Goal: Task Accomplishment & Management: Complete application form

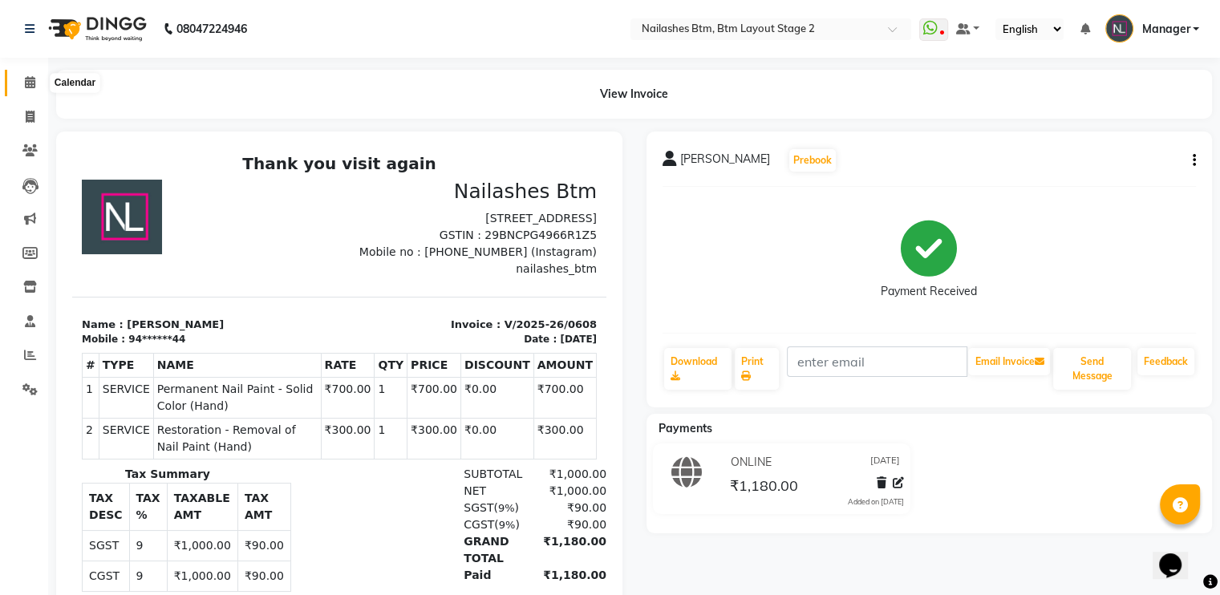
click at [30, 83] on icon at bounding box center [30, 82] width 10 height 12
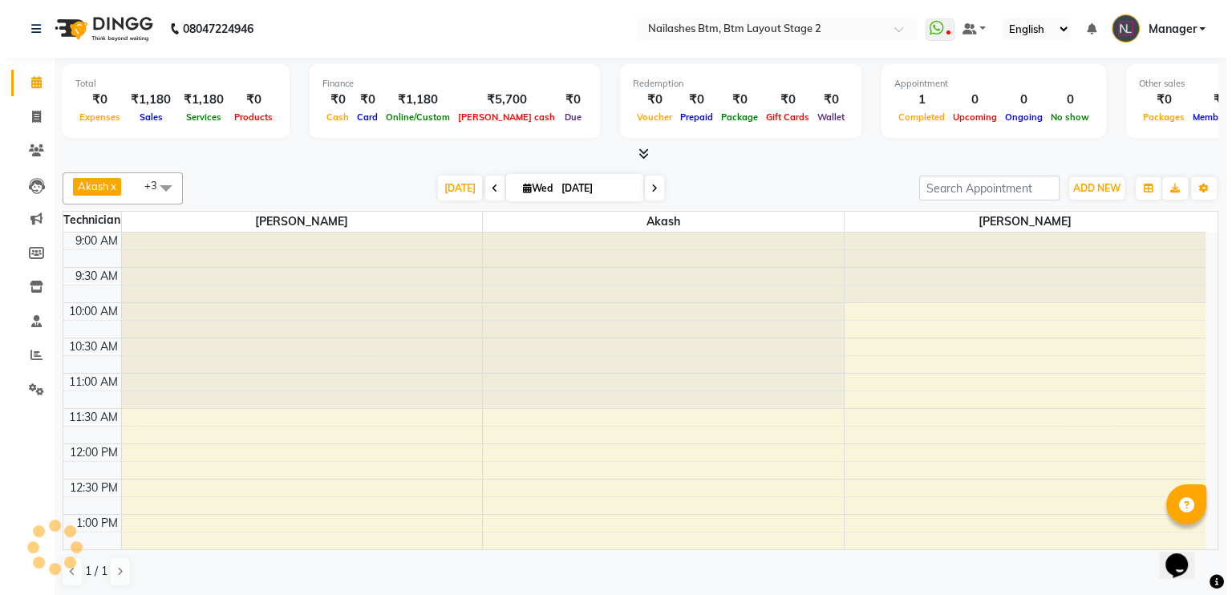
scroll to position [561, 0]
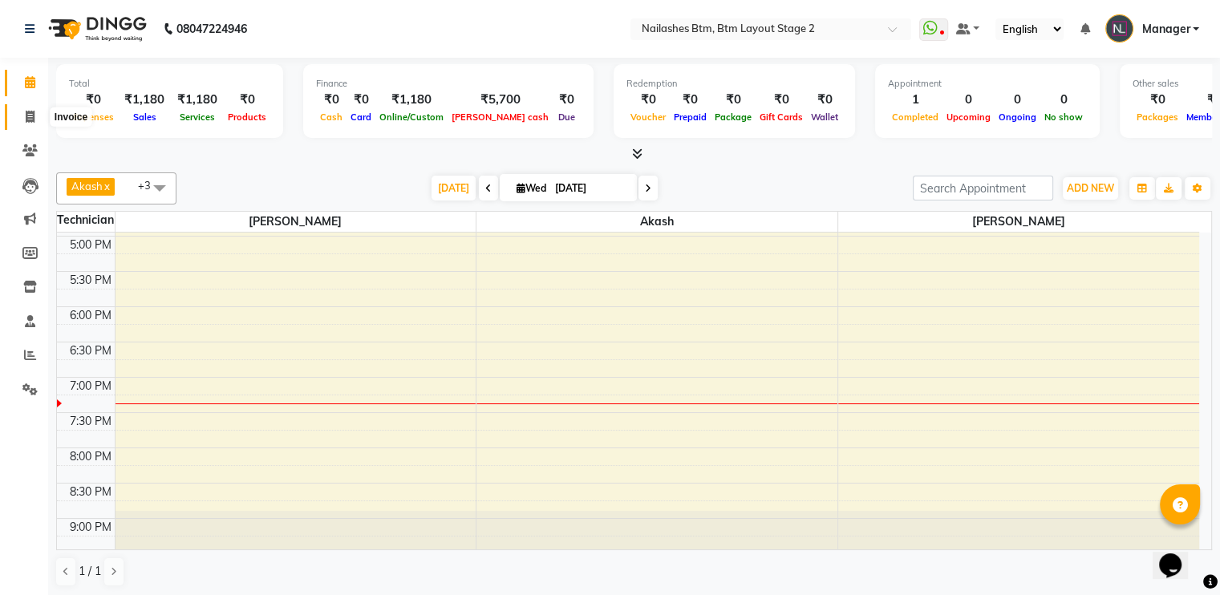
click at [23, 118] on span at bounding box center [30, 117] width 28 height 18
select select "service"
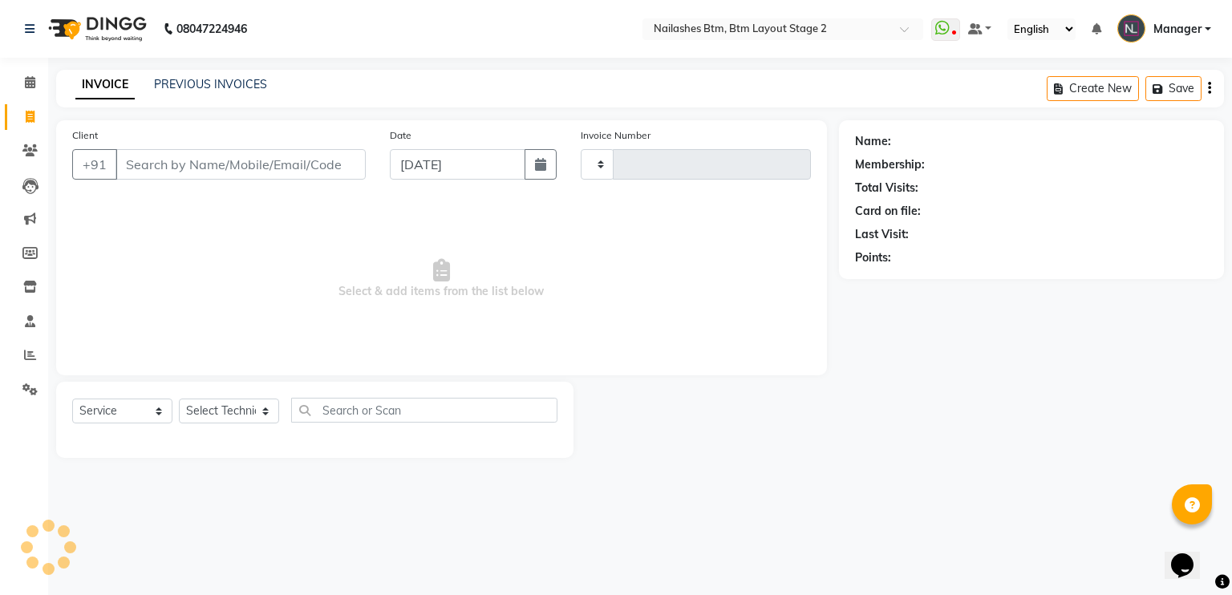
type input "0609"
select select "6721"
click at [148, 170] on input "Client" at bounding box center [240, 164] width 250 height 30
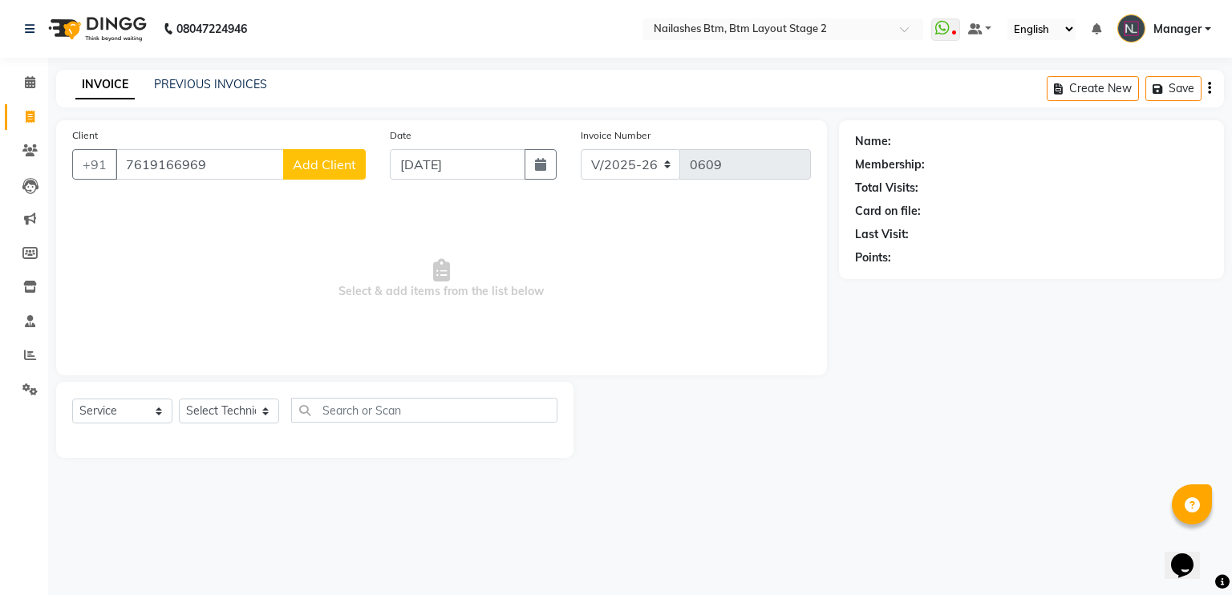
type input "7619166969"
click at [319, 172] on span "Add Client" at bounding box center [324, 164] width 63 height 16
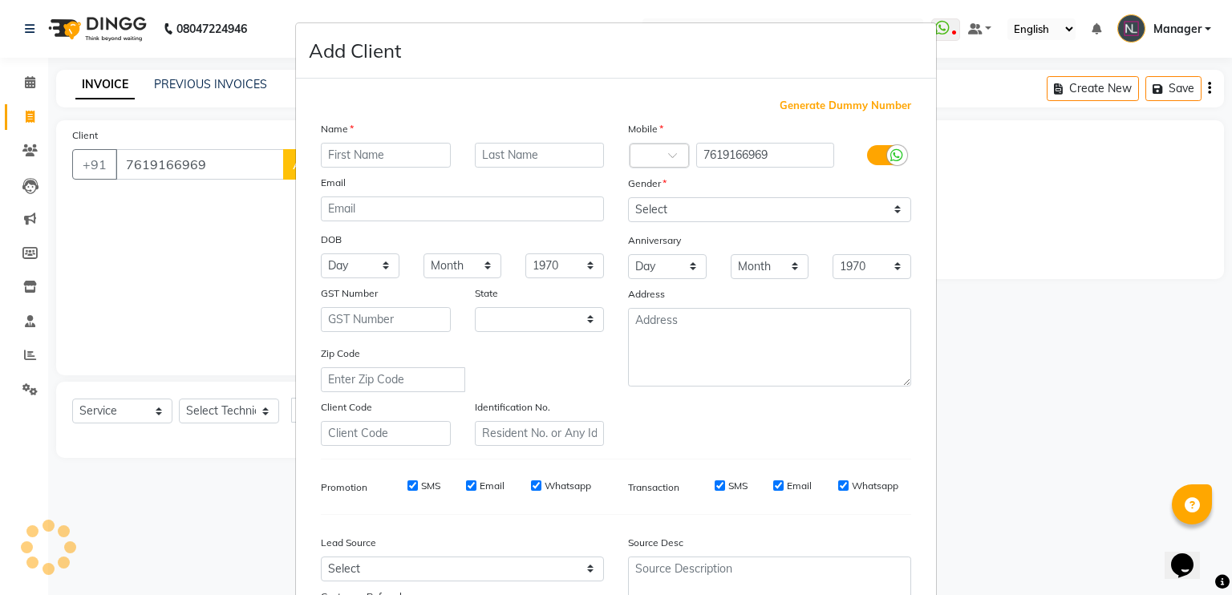
select select "21"
click at [346, 152] on input "text" at bounding box center [386, 155] width 130 height 25
type input "[DEMOGRAPHIC_DATA]"
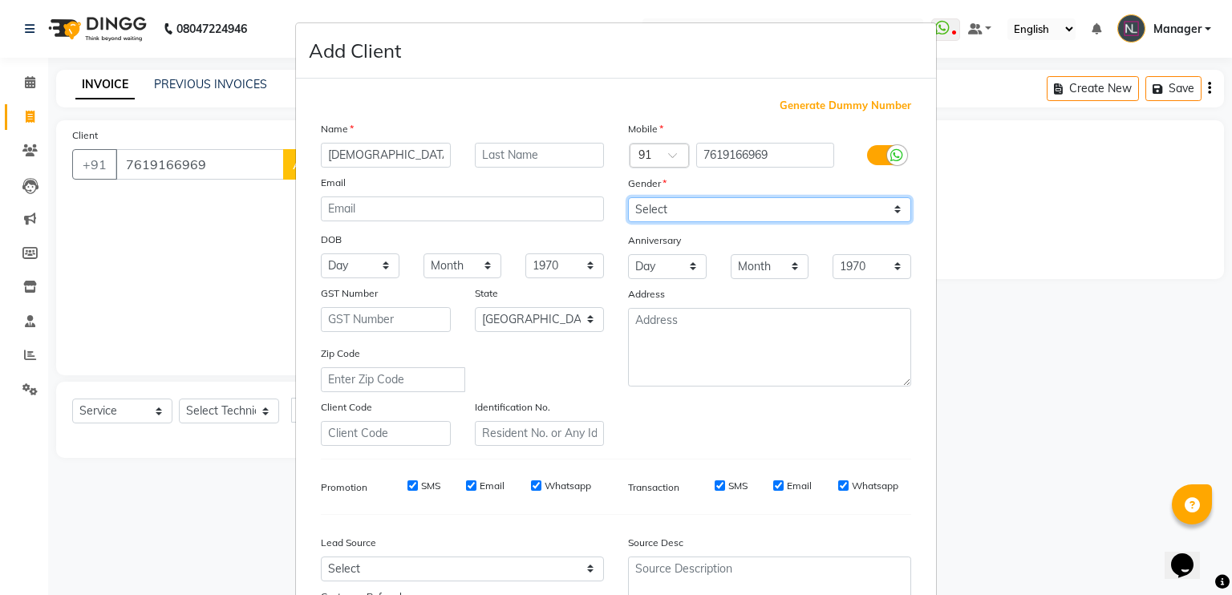
click at [687, 216] on select "Select [DEMOGRAPHIC_DATA] [DEMOGRAPHIC_DATA] Other Prefer Not To Say" at bounding box center [769, 209] width 283 height 25
select select "[DEMOGRAPHIC_DATA]"
click at [628, 198] on select "Select [DEMOGRAPHIC_DATA] [DEMOGRAPHIC_DATA] Other Prefer Not To Say" at bounding box center [769, 209] width 283 height 25
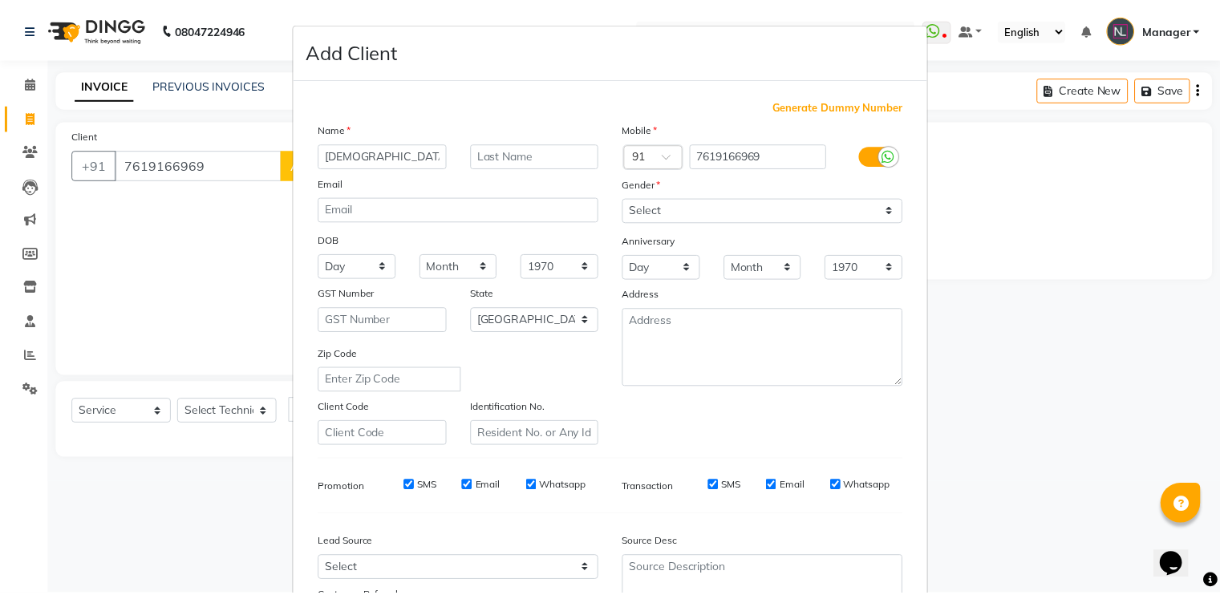
scroll to position [152, 0]
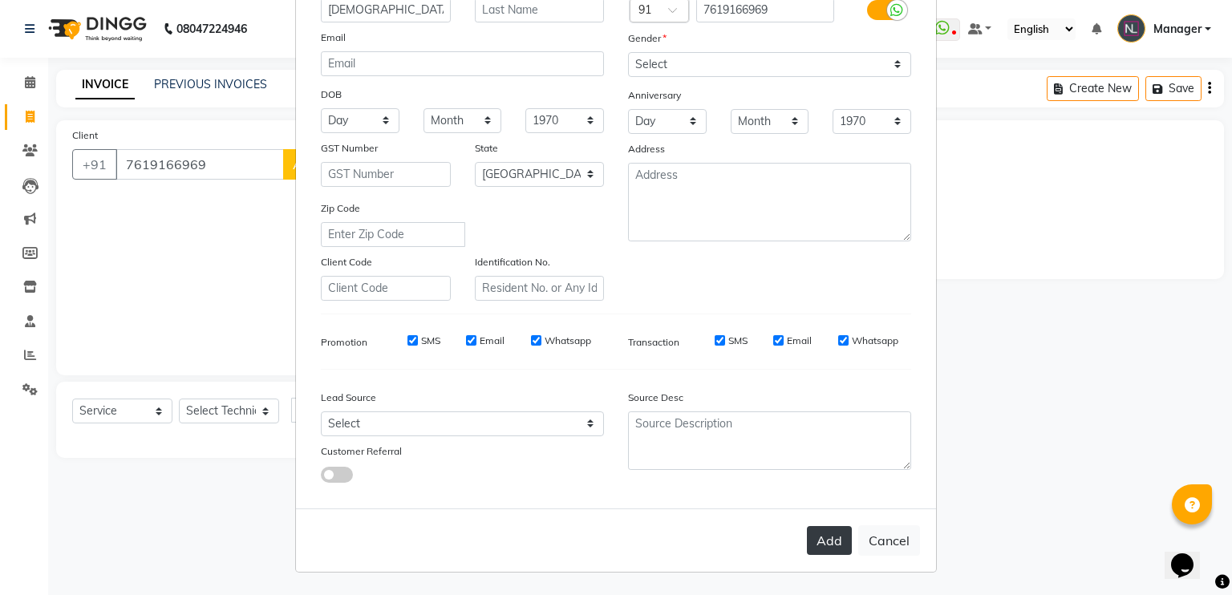
click at [818, 545] on button "Add" at bounding box center [829, 540] width 45 height 29
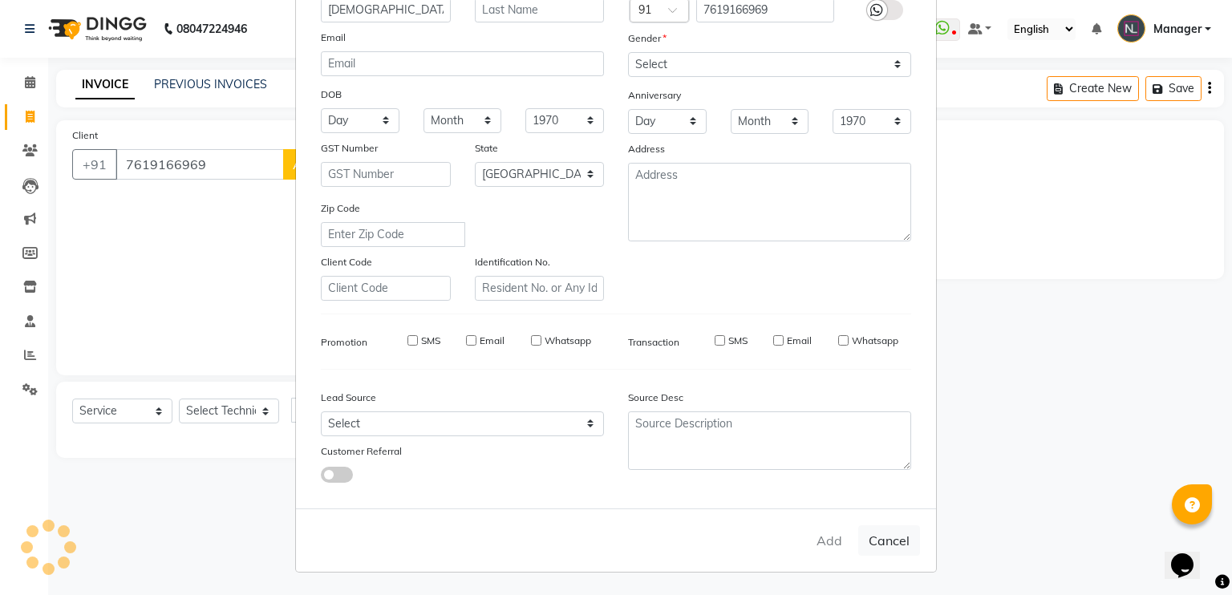
type input "76******69"
select select
select select "null"
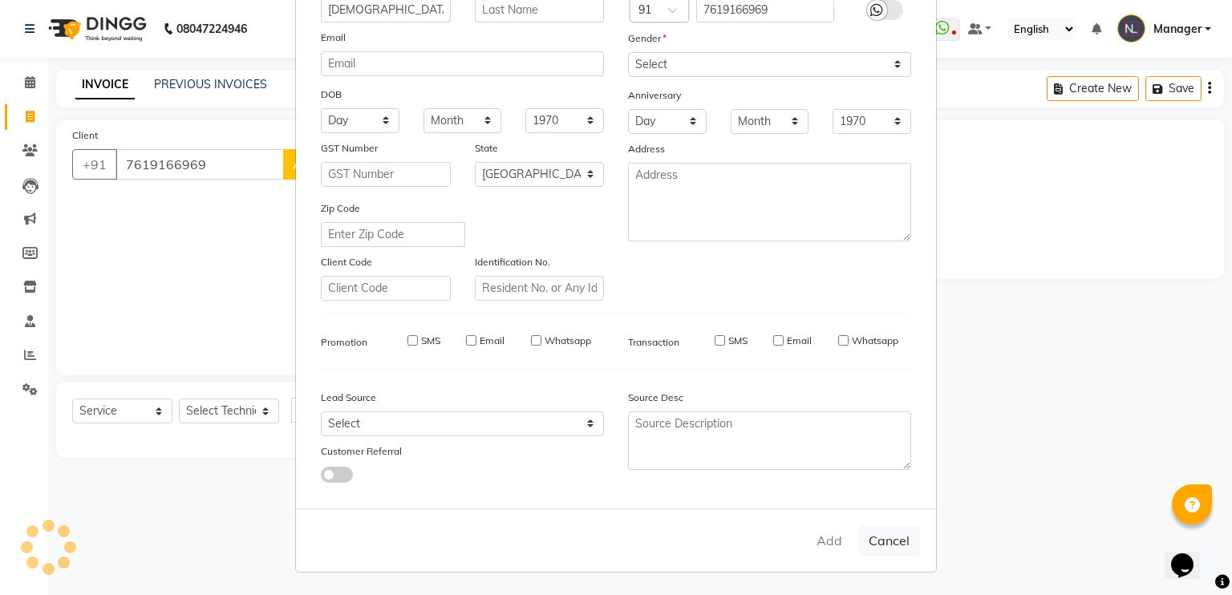
select select
checkbox input "false"
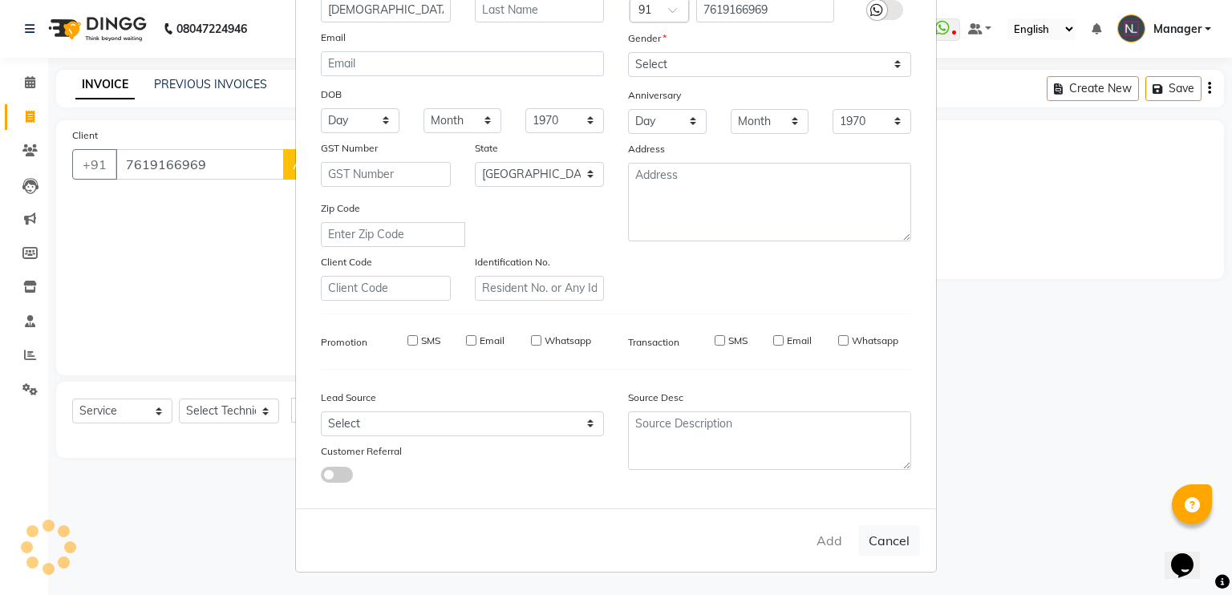
checkbox input "false"
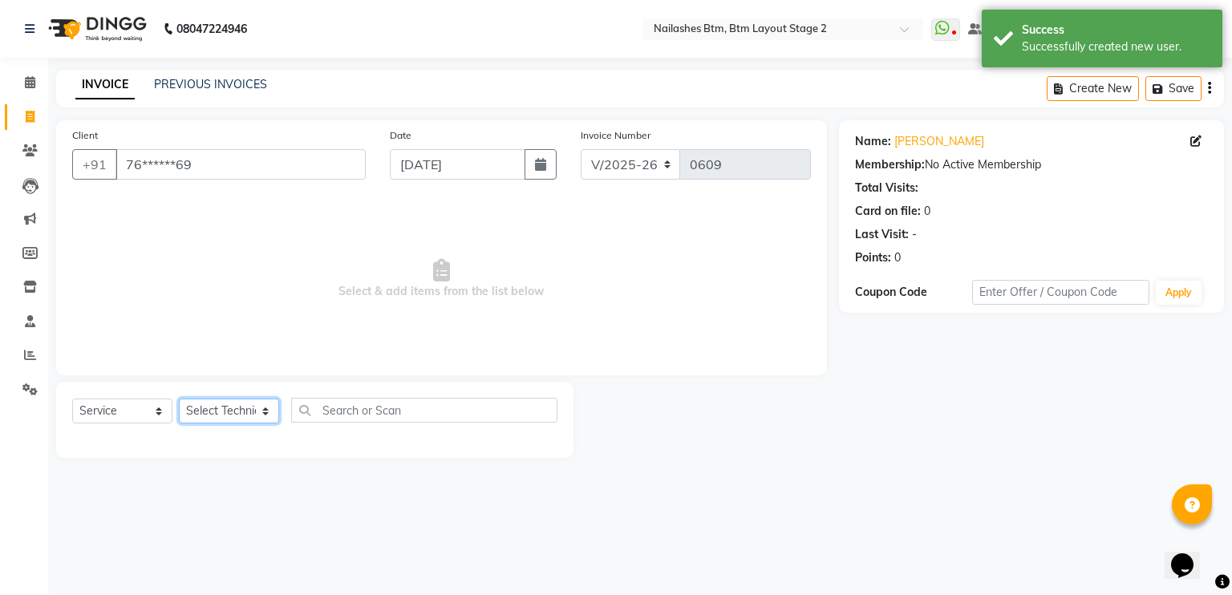
click at [215, 416] on select "Select Technician Akash Manager [PERSON_NAME] [PERSON_NAME]" at bounding box center [229, 411] width 100 height 25
select select "67515"
click at [179, 399] on select "Select Technician Akash Manager [PERSON_NAME] [PERSON_NAME]" at bounding box center [229, 411] width 100 height 25
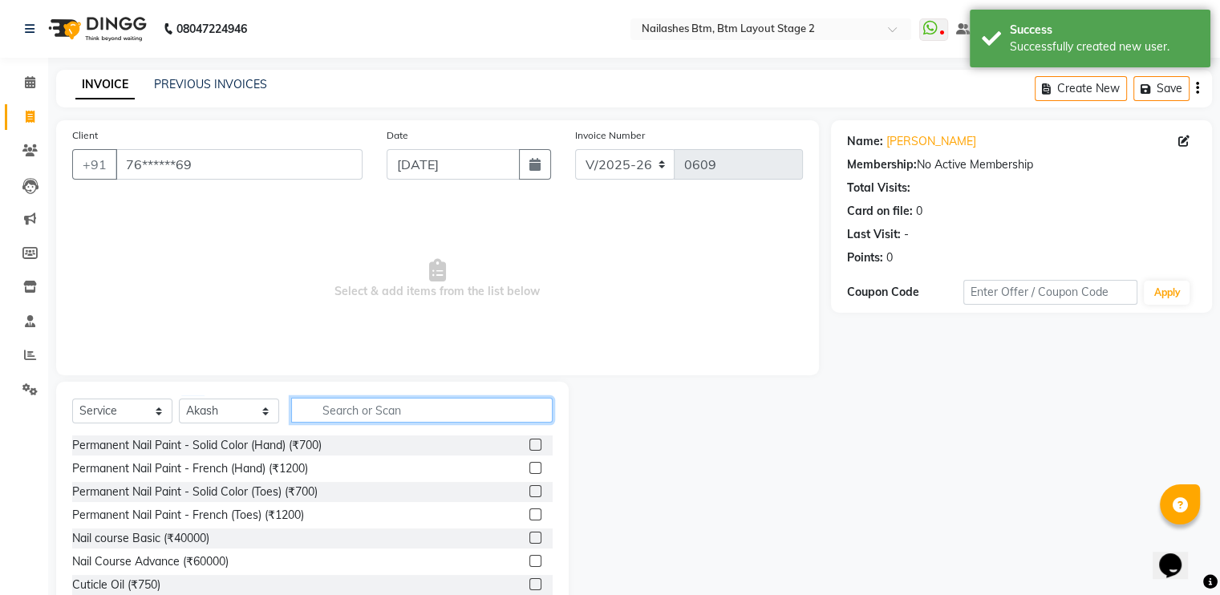
click at [372, 408] on input "text" at bounding box center [421, 410] width 261 height 25
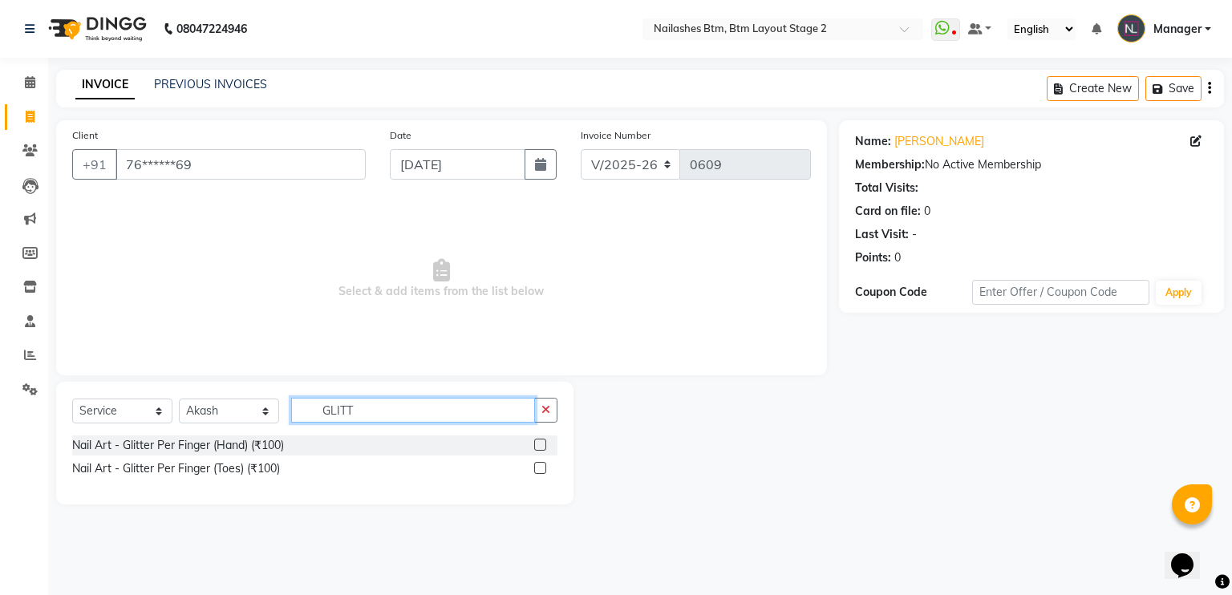
type input "GLITT"
click at [544, 444] on label at bounding box center [540, 445] width 12 height 12
click at [544, 444] on input "checkbox" at bounding box center [539, 445] width 10 height 10
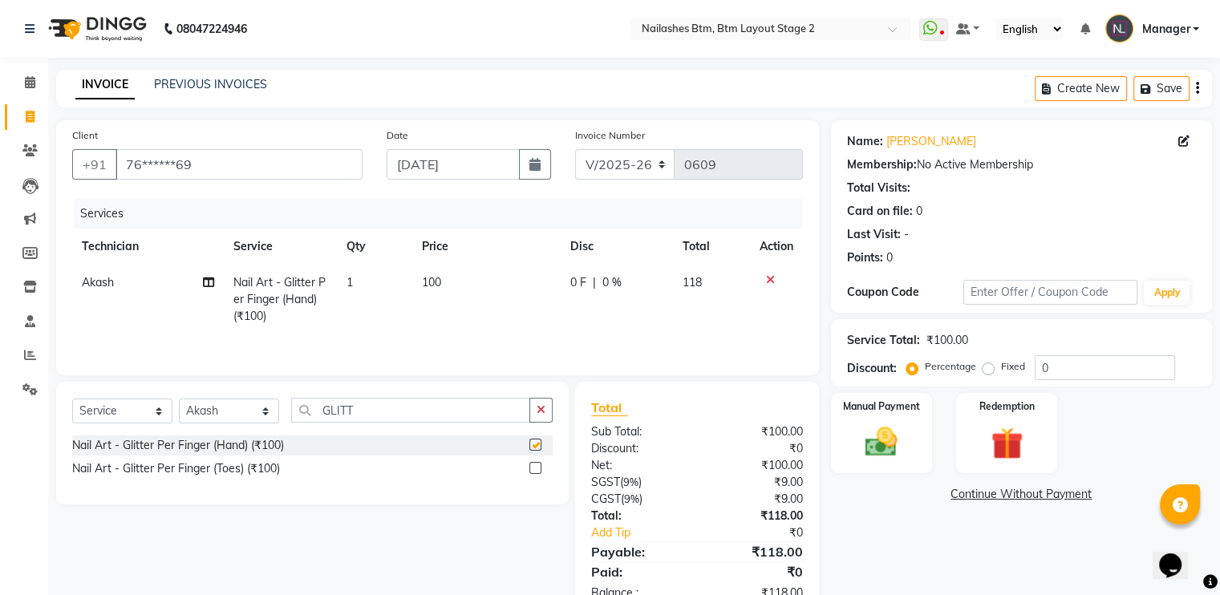
checkbox input "false"
click at [363, 279] on td "1" at bounding box center [374, 300] width 75 height 70
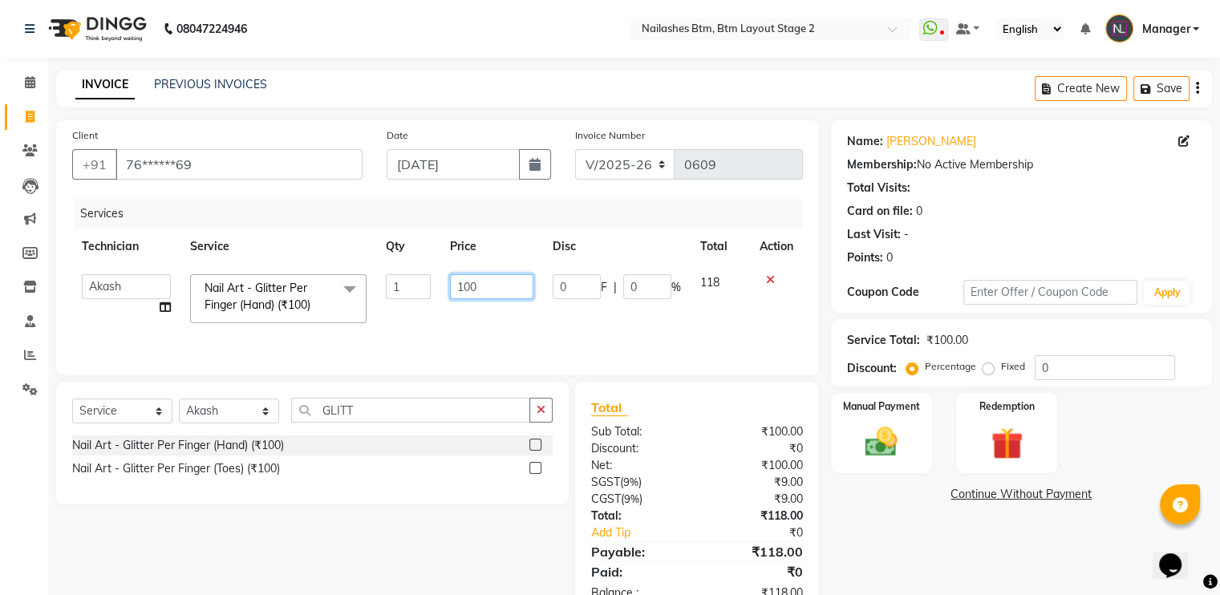
click at [488, 290] on input "100" at bounding box center [491, 286] width 83 height 25
type input "1"
type input "1000"
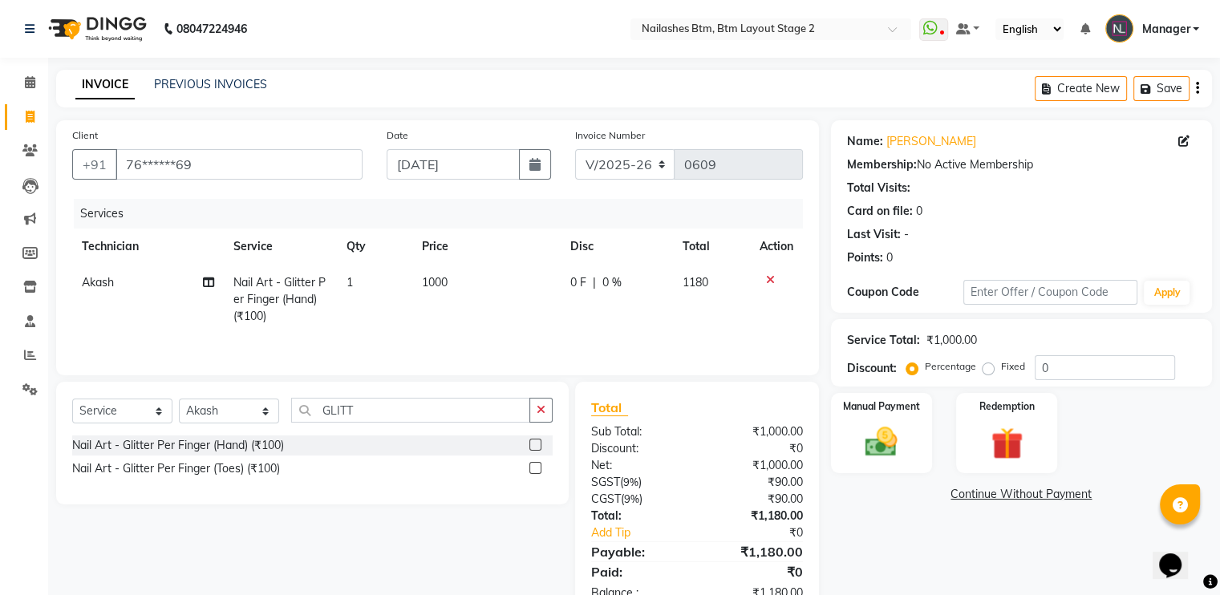
click at [905, 535] on div "Name: [PERSON_NAME] Membership: No Active Membership Total Visits: Card on file…" at bounding box center [1027, 368] width 393 height 497
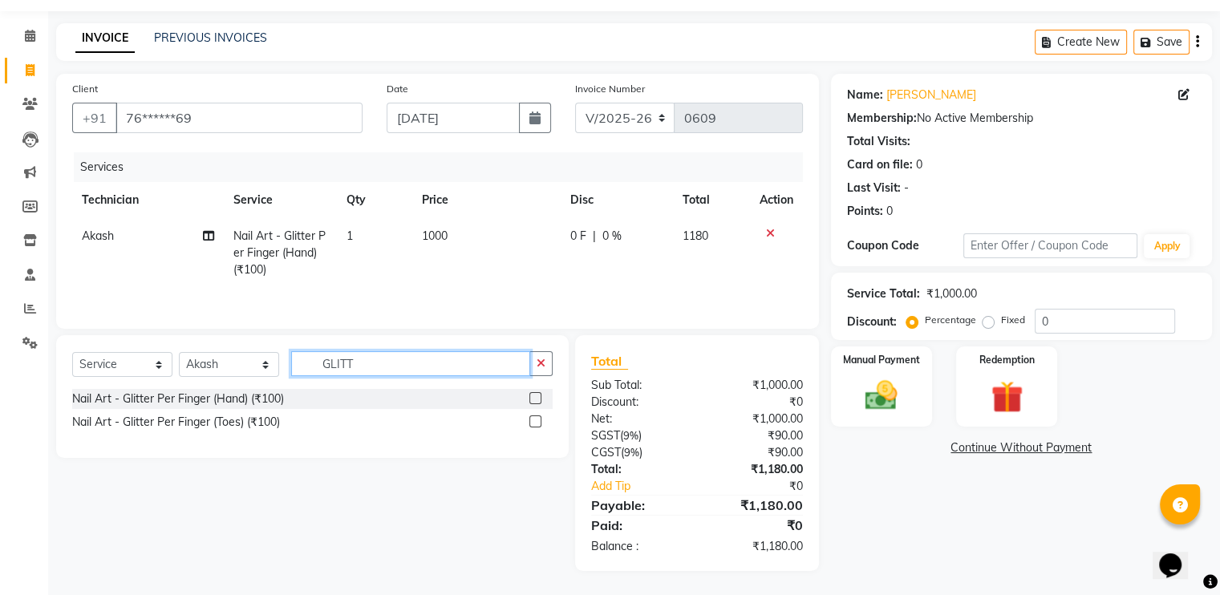
click at [421, 371] on input "GLITT" at bounding box center [410, 363] width 239 height 25
type input "G"
type input "Chr"
click at [536, 400] on label at bounding box center [535, 398] width 12 height 12
click at [536, 400] on input "checkbox" at bounding box center [534, 399] width 10 height 10
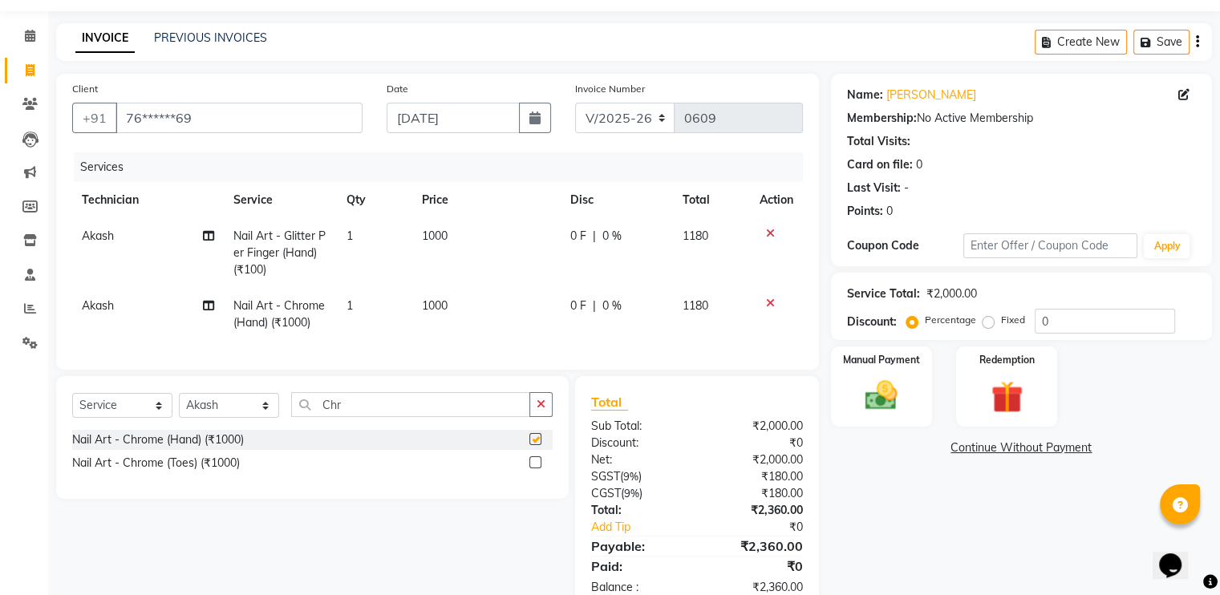
checkbox input "false"
click at [95, 300] on span "Akash" at bounding box center [98, 305] width 32 height 14
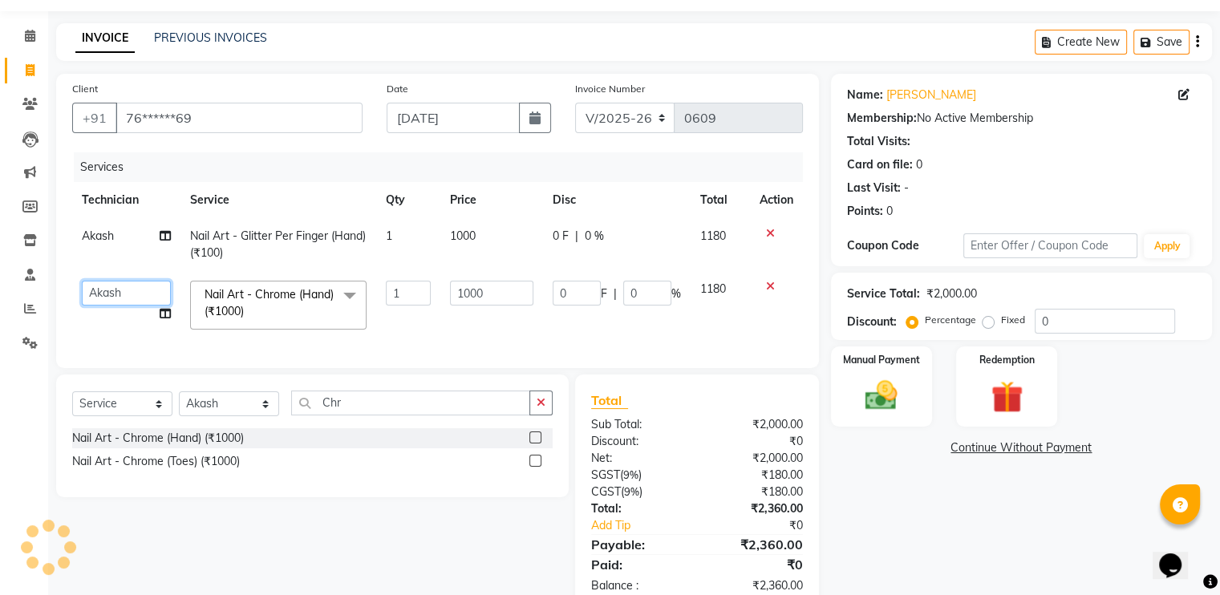
click at [140, 288] on select "Akash Manager [PERSON_NAME] T Priyanka" at bounding box center [126, 293] width 89 height 25
select select "56707"
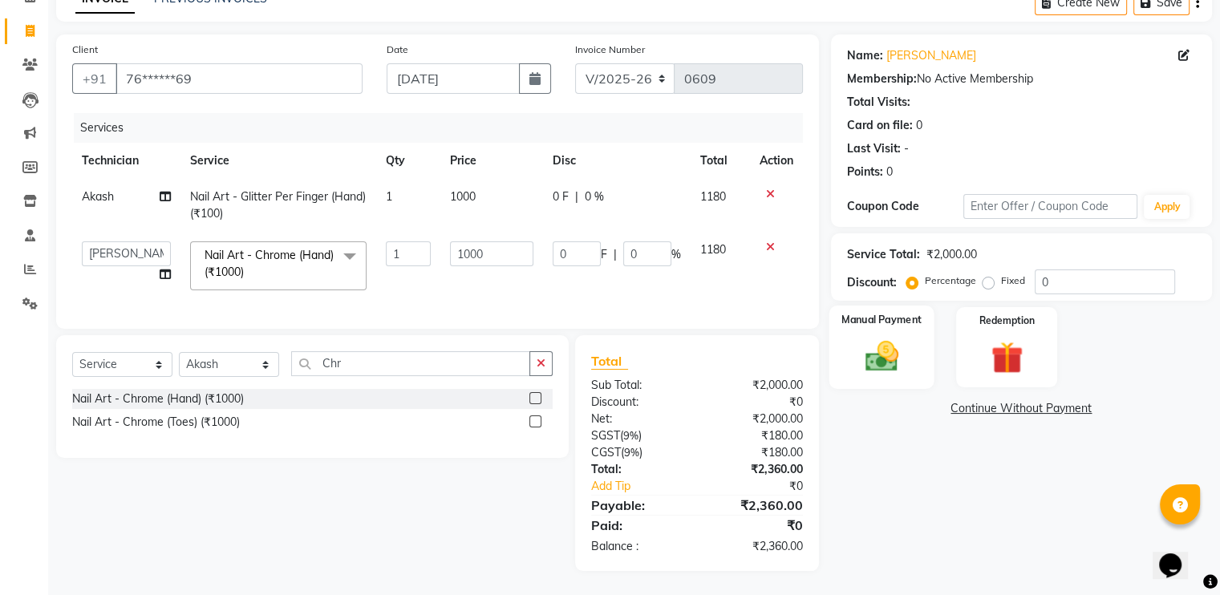
click at [891, 338] on img at bounding box center [881, 357] width 54 height 38
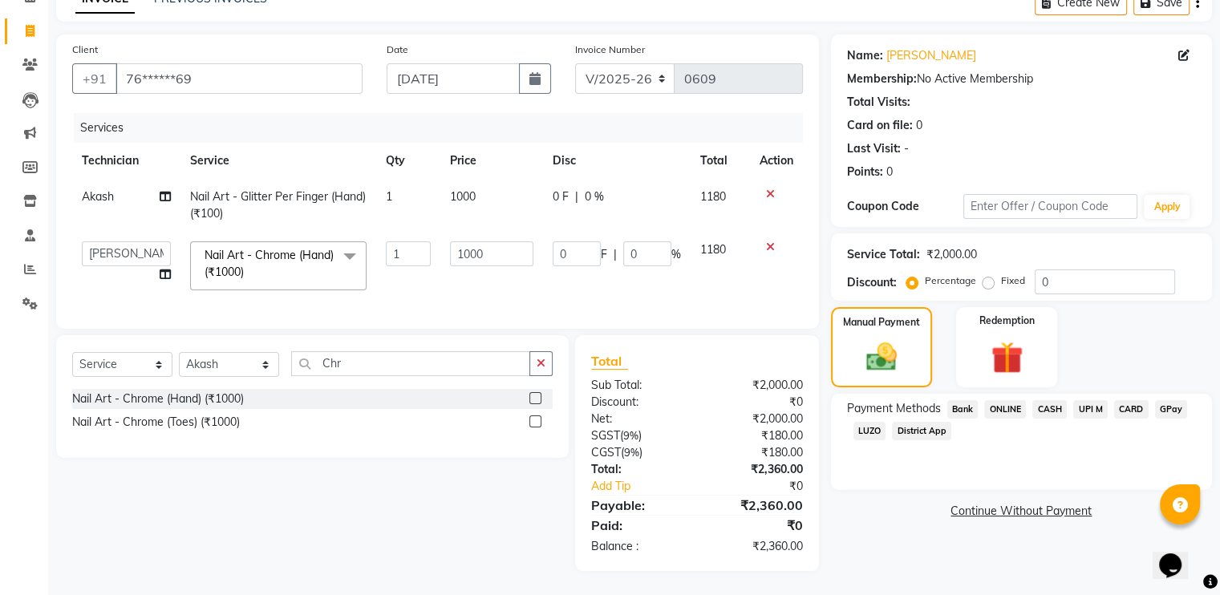
click at [1055, 400] on span "CASH" at bounding box center [1049, 409] width 34 height 18
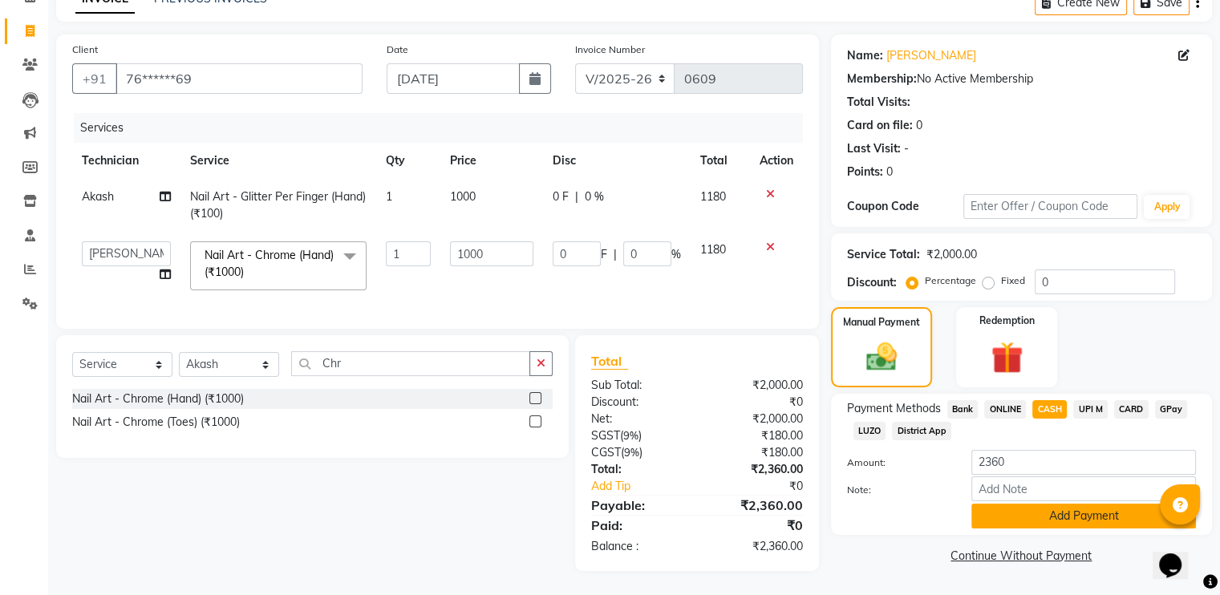
click at [1062, 507] on button "Add Payment" at bounding box center [1083, 516] width 225 height 25
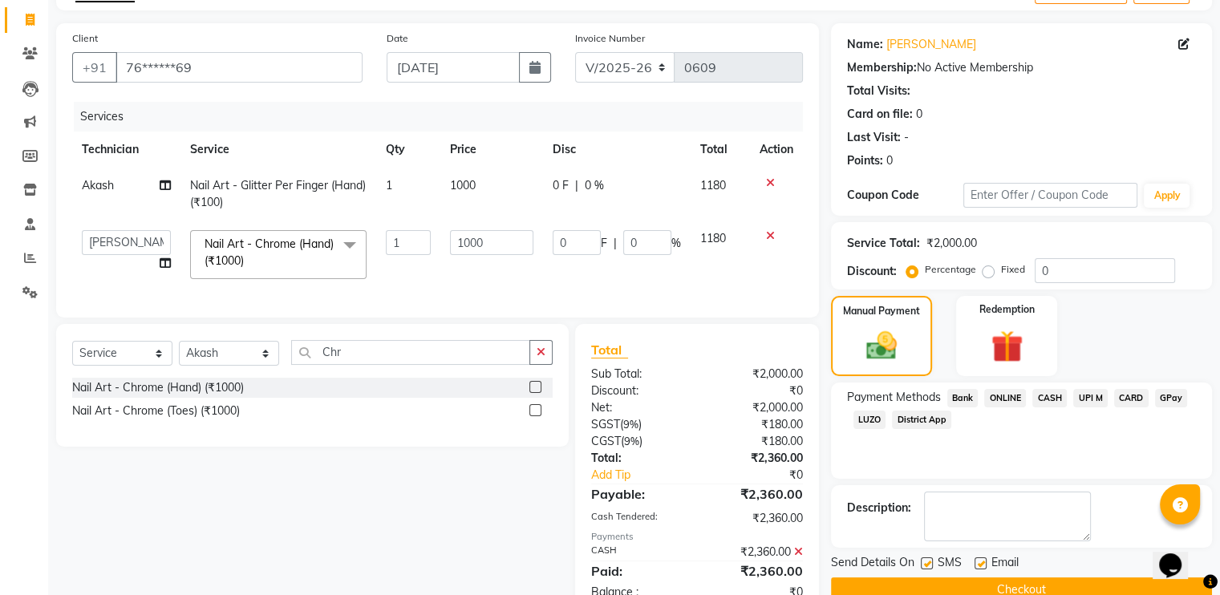
scroll to position [154, 0]
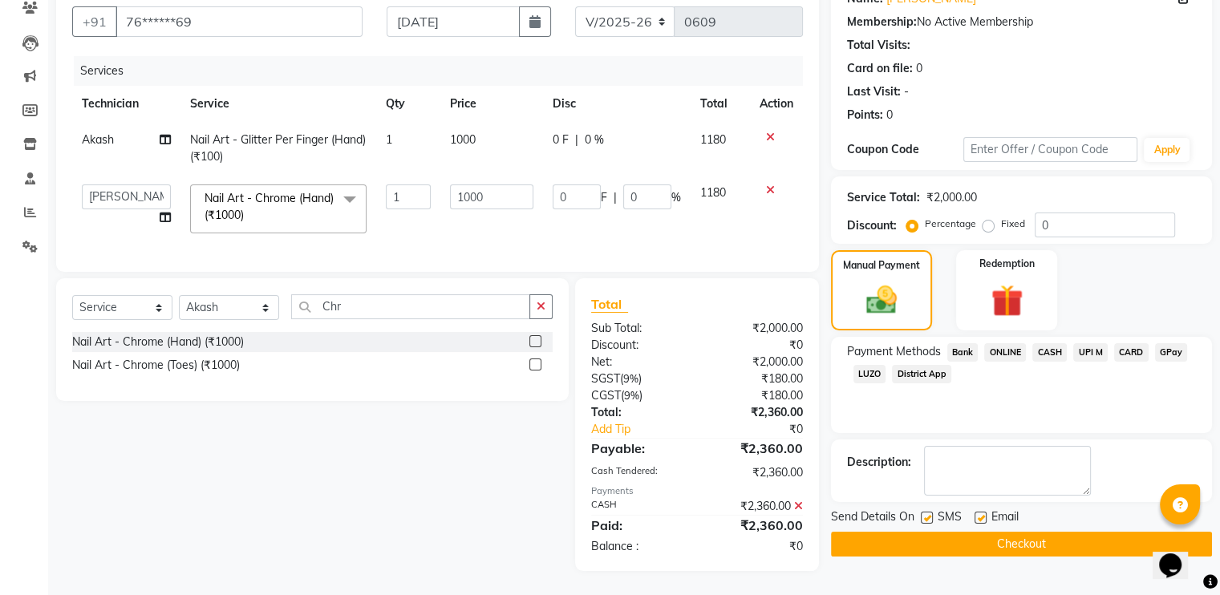
click at [1004, 532] on button "Checkout" at bounding box center [1021, 544] width 381 height 25
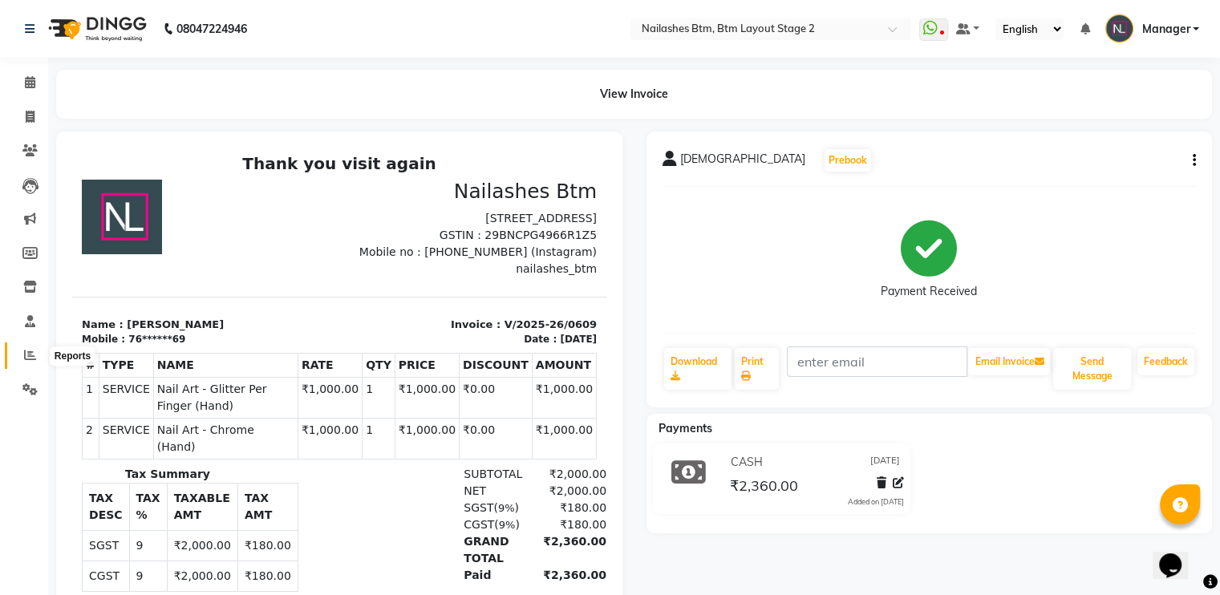
click at [22, 361] on span at bounding box center [30, 355] width 28 height 18
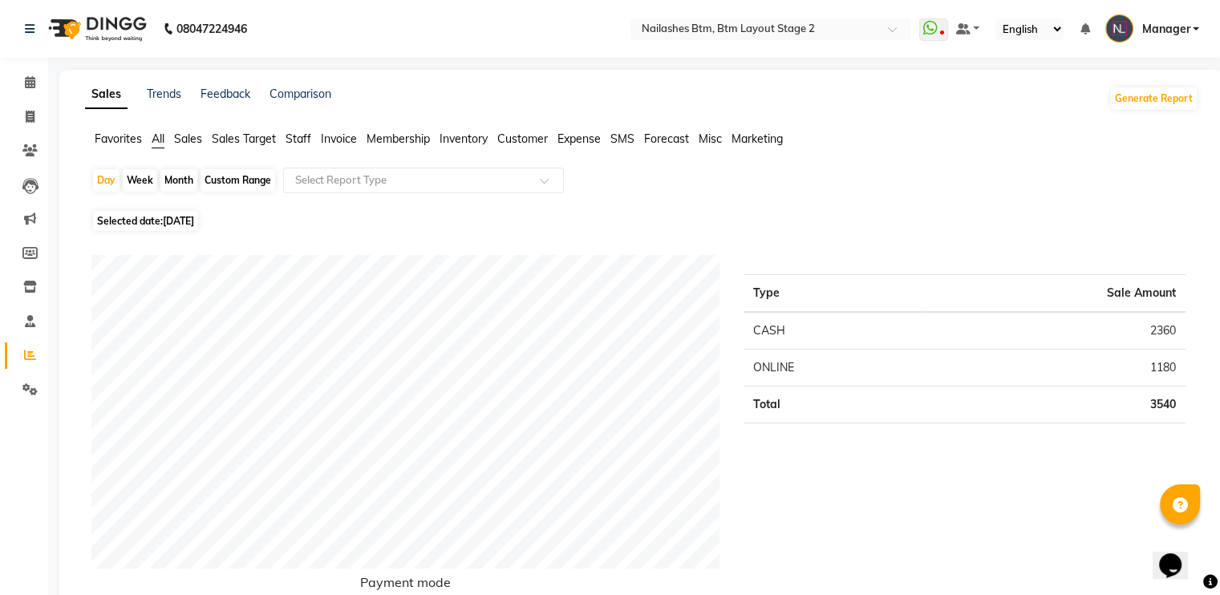
click at [302, 144] on span "Staff" at bounding box center [299, 139] width 26 height 14
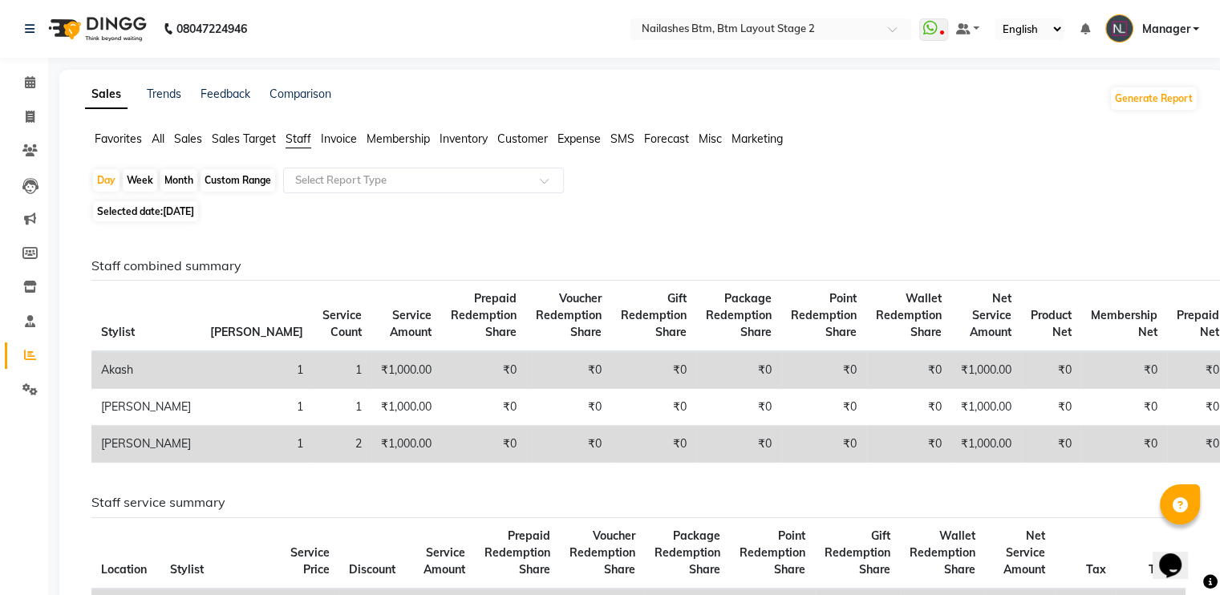
click at [180, 184] on div "Month" at bounding box center [178, 180] width 37 height 22
select select "9"
select select "2025"
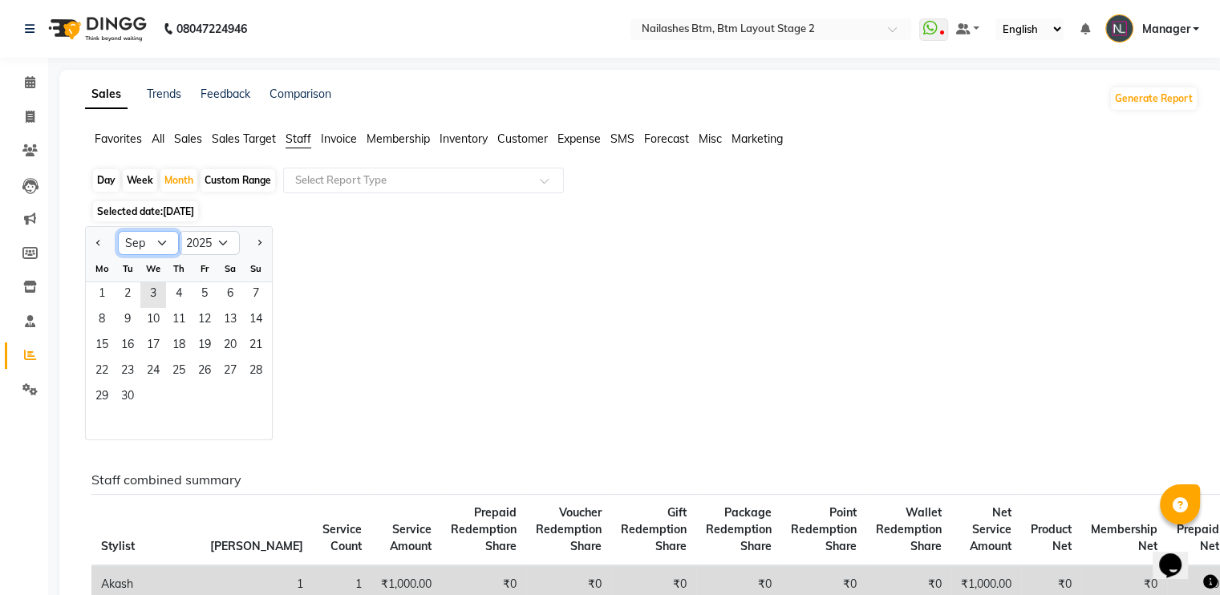
click at [143, 240] on select "Jan Feb Mar Apr May Jun [DATE] Aug Sep Oct Nov Dec" at bounding box center [148, 243] width 61 height 24
select select "8"
click at [118, 231] on select "Jan Feb Mar Apr May Jun [DATE] Aug Sep Oct Nov Dec" at bounding box center [148, 243] width 61 height 24
click at [212, 293] on span "1" at bounding box center [205, 295] width 26 height 26
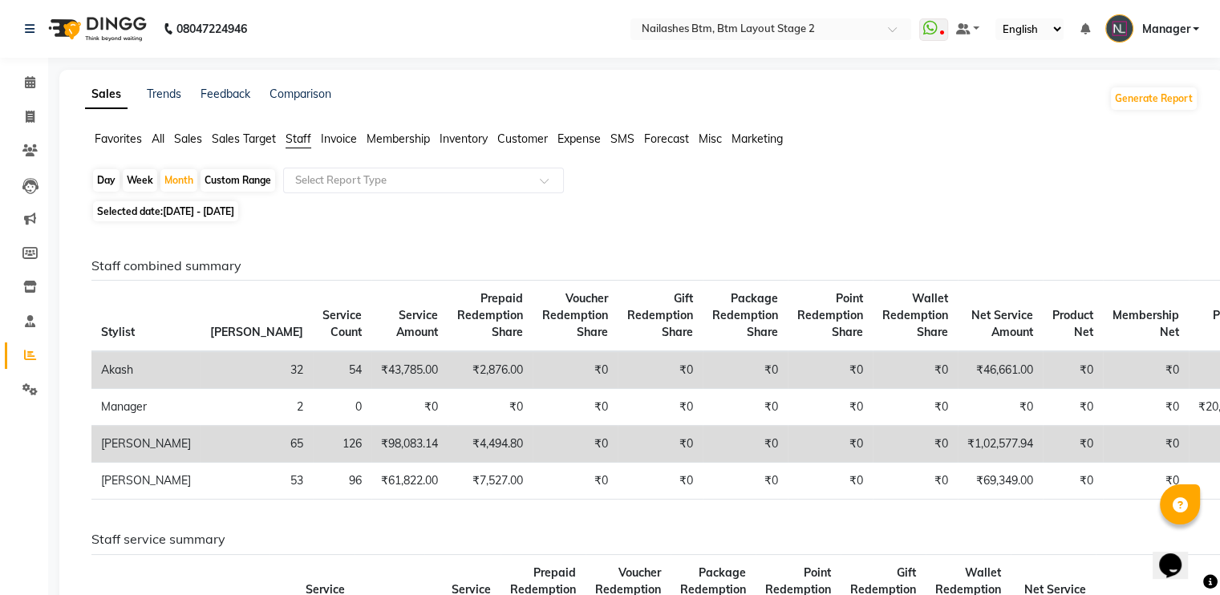
click at [190, 211] on span "[DATE] - [DATE]" at bounding box center [198, 211] width 71 height 12
select select "8"
select select "2025"
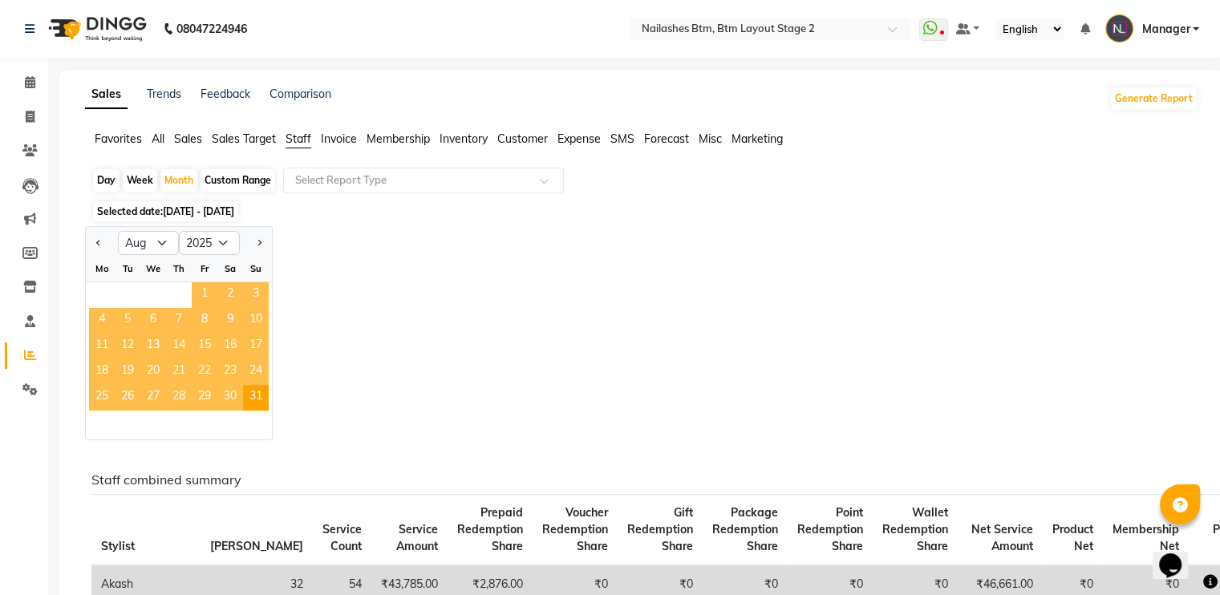
click at [201, 291] on span "1" at bounding box center [205, 295] width 26 height 26
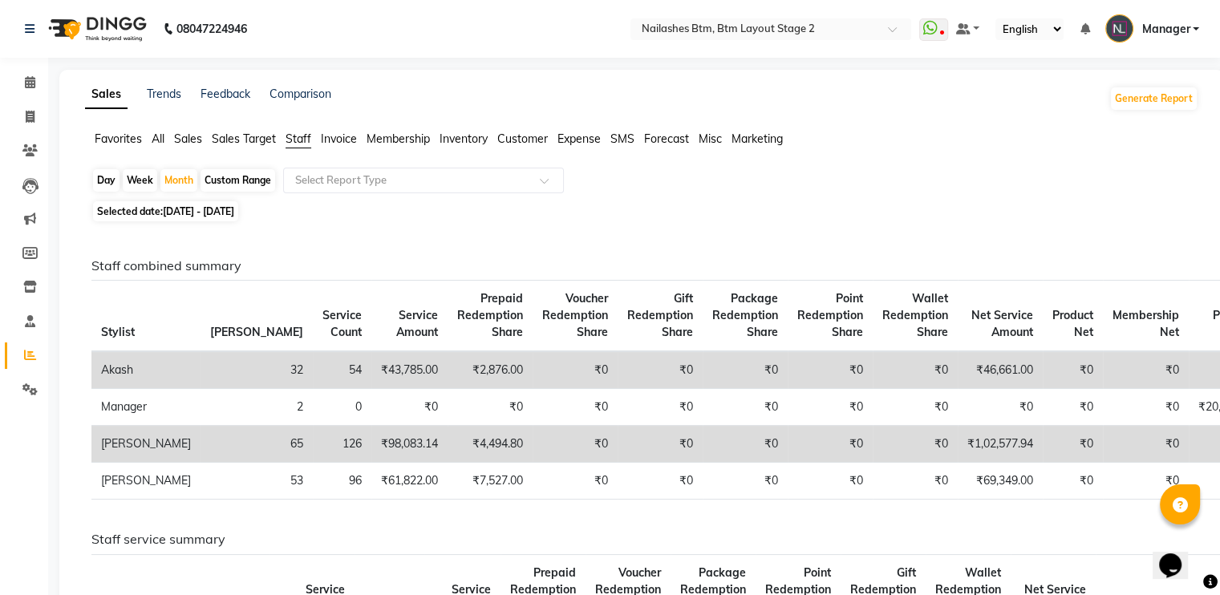
click at [109, 180] on div "Day" at bounding box center [106, 180] width 26 height 22
select select "8"
select select "2025"
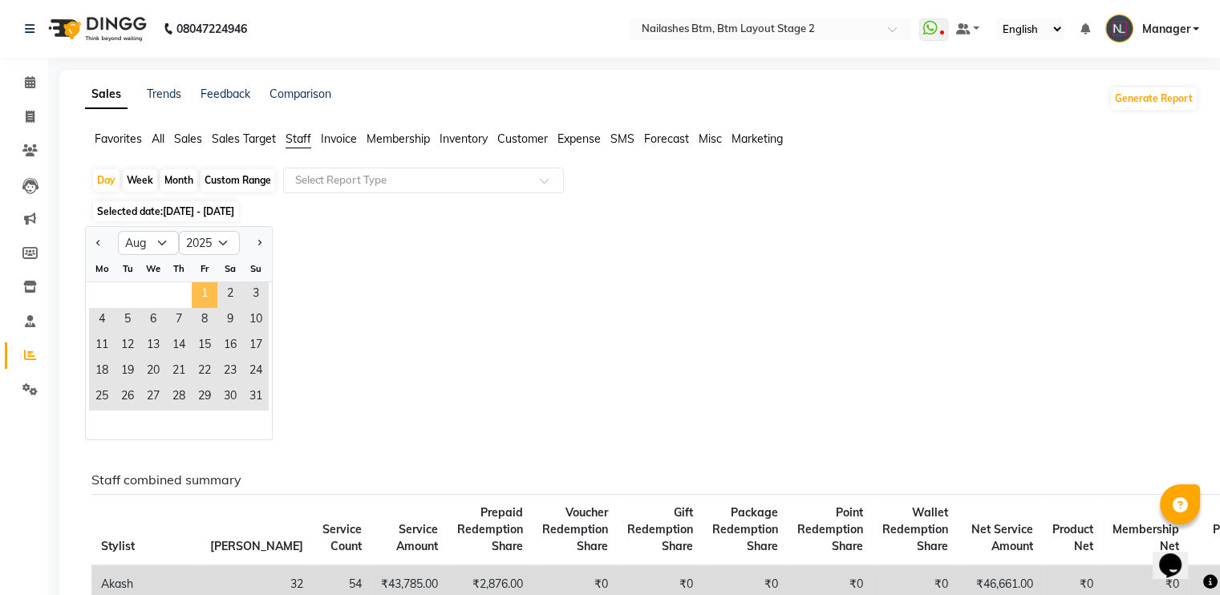
click at [205, 294] on span "1" at bounding box center [205, 295] width 26 height 26
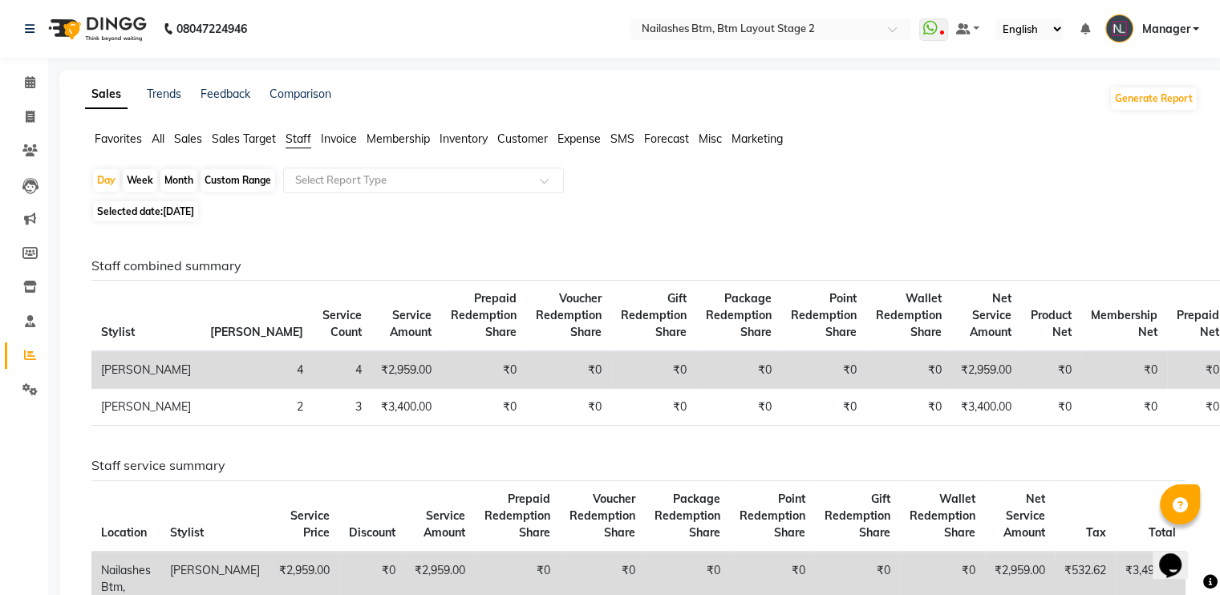
click at [181, 214] on span "[DATE]" at bounding box center [178, 211] width 31 height 12
select select "8"
select select "2025"
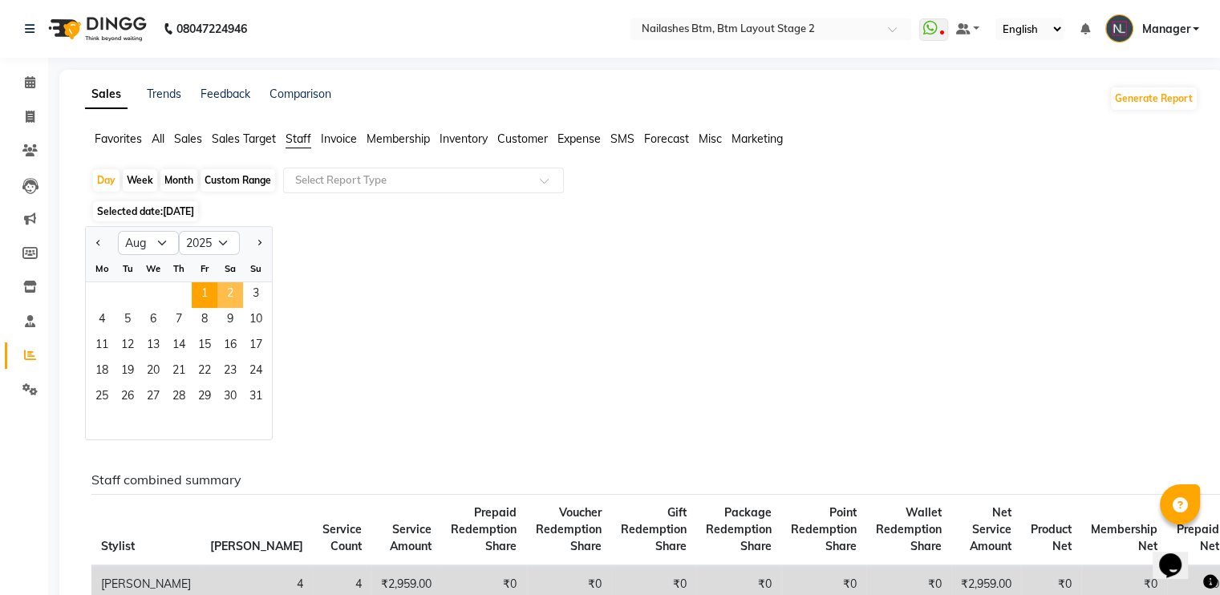
click at [234, 286] on span "2" at bounding box center [230, 295] width 26 height 26
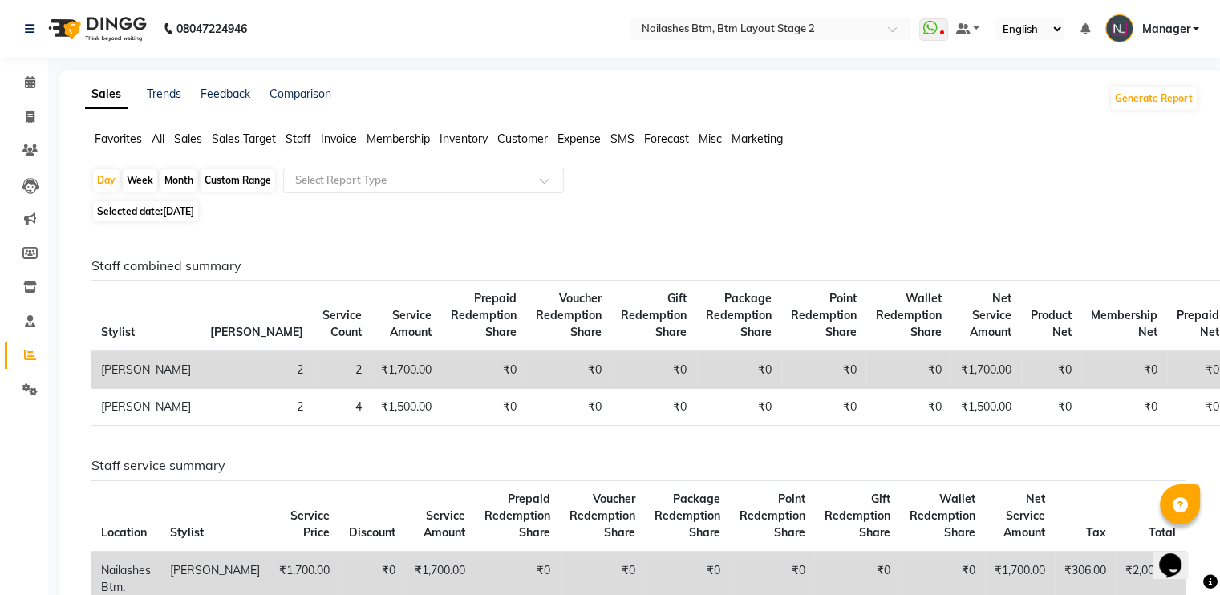
click at [122, 211] on span "Selected date: [DATE]" at bounding box center [145, 211] width 105 height 20
select select "8"
select select "2025"
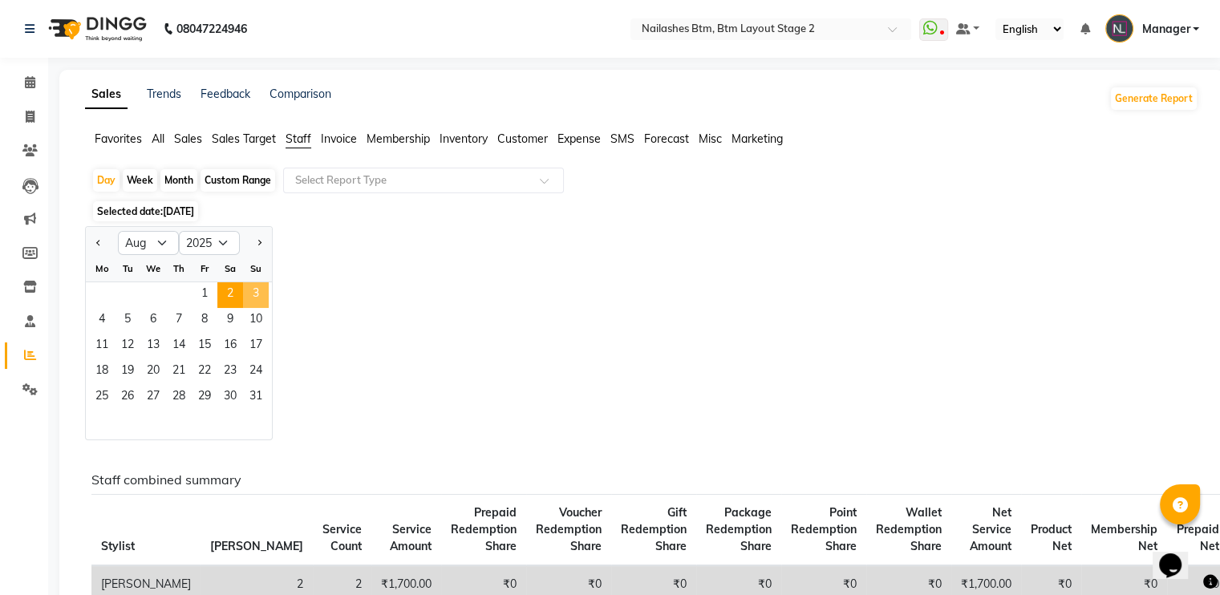
click at [250, 287] on span "3" at bounding box center [256, 295] width 26 height 26
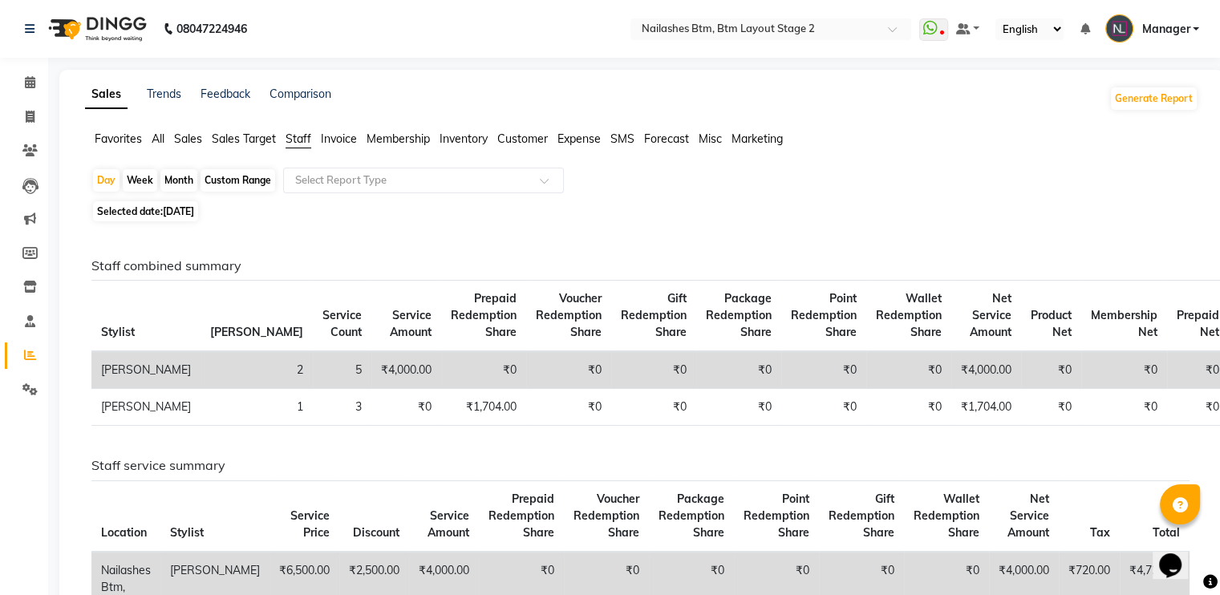
click at [192, 215] on span "[DATE]" at bounding box center [178, 211] width 31 height 12
select select "8"
select select "2025"
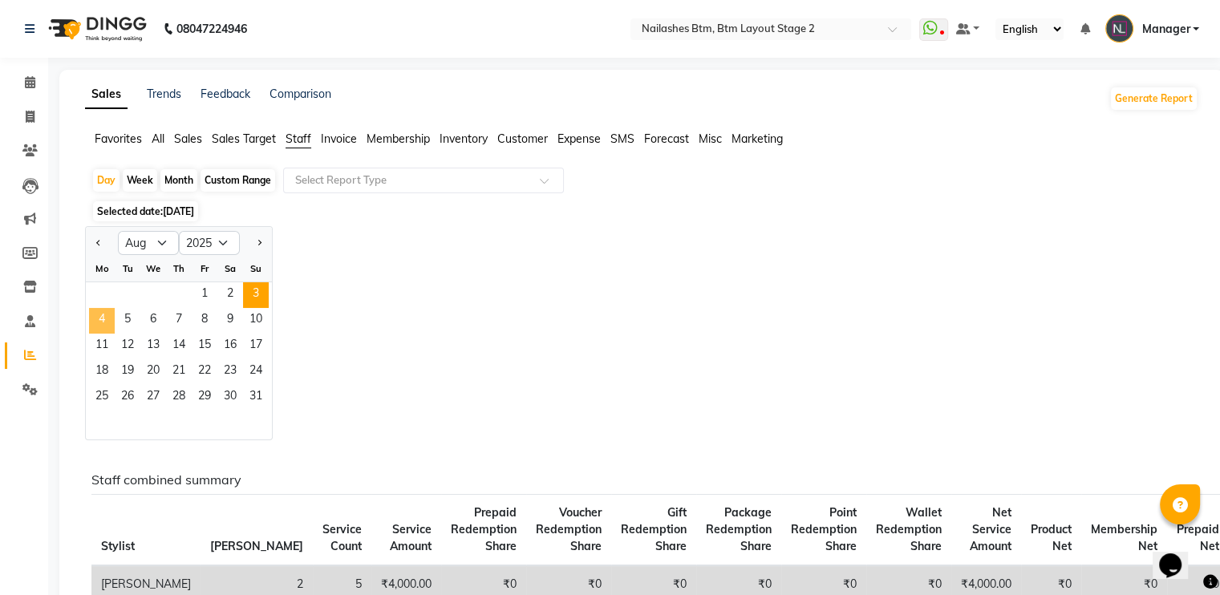
click at [106, 318] on span "4" at bounding box center [102, 321] width 26 height 26
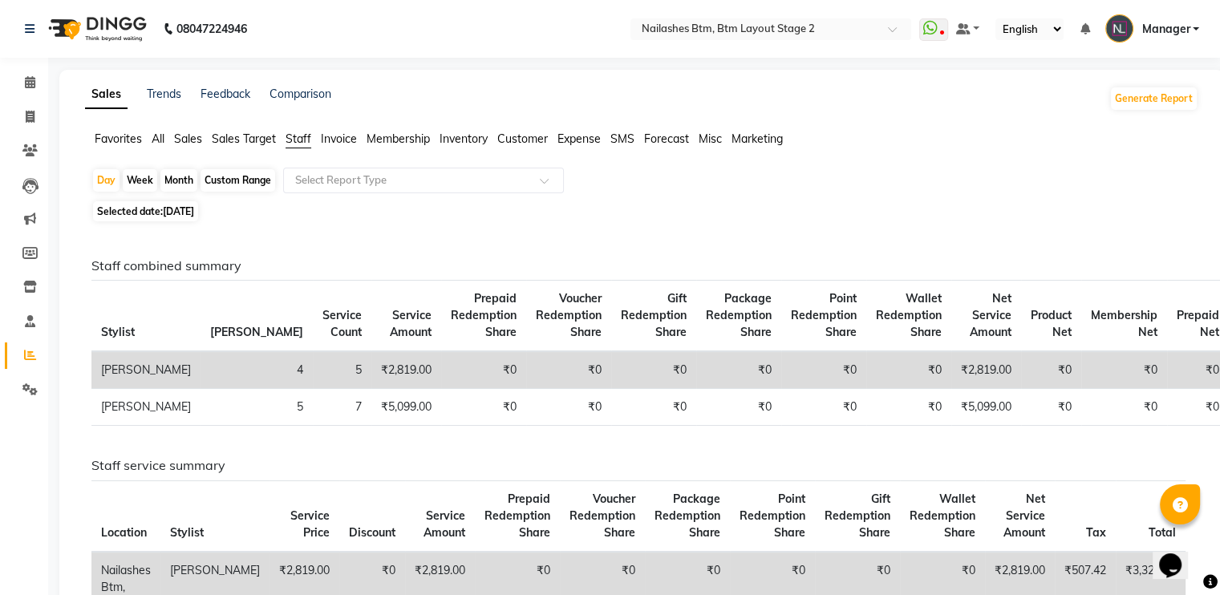
click at [160, 211] on span "Selected date: [DATE]" at bounding box center [145, 211] width 105 height 20
select select "8"
select select "2025"
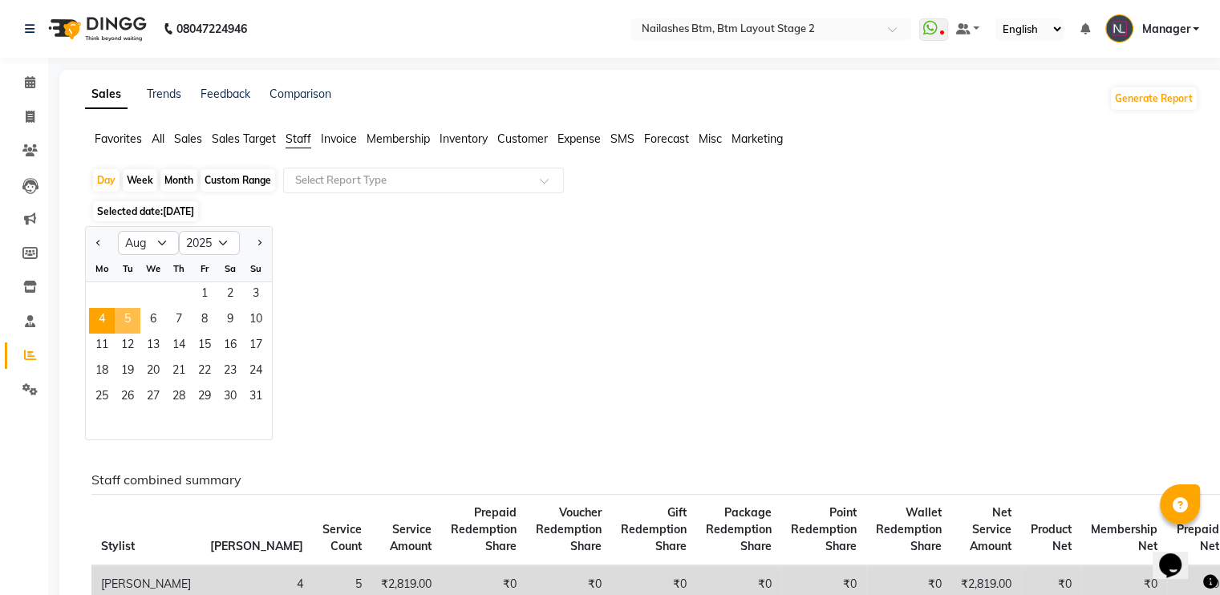
click at [128, 318] on span "5" at bounding box center [128, 321] width 26 height 26
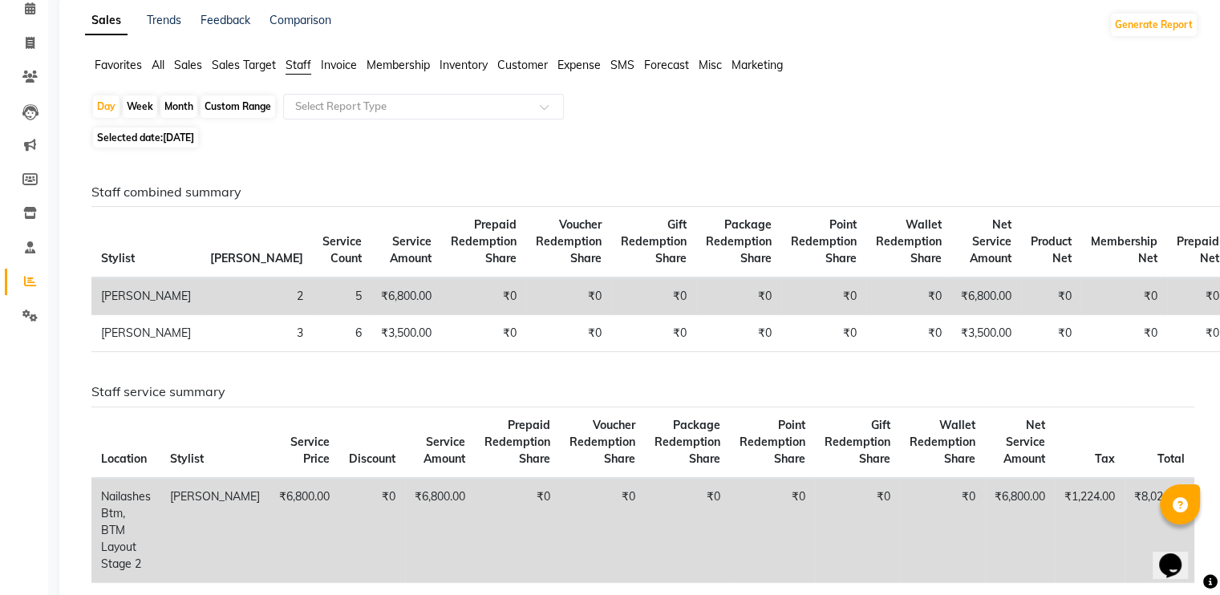
scroll to position [90, 0]
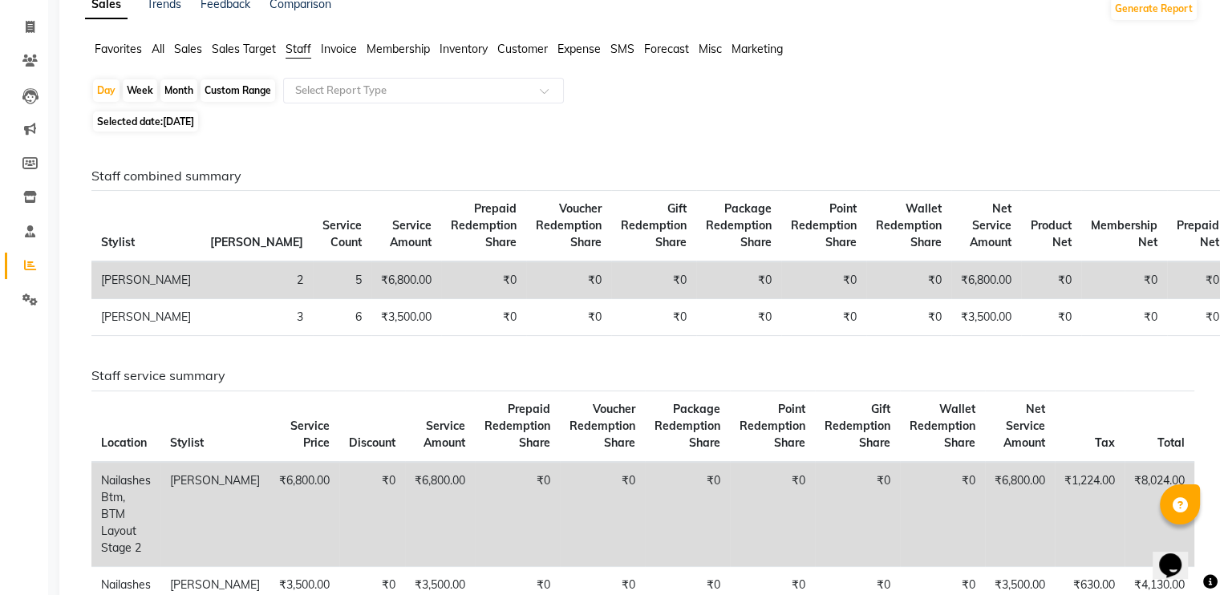
click at [188, 125] on span "[DATE]" at bounding box center [178, 121] width 31 height 12
select select "8"
select select "2025"
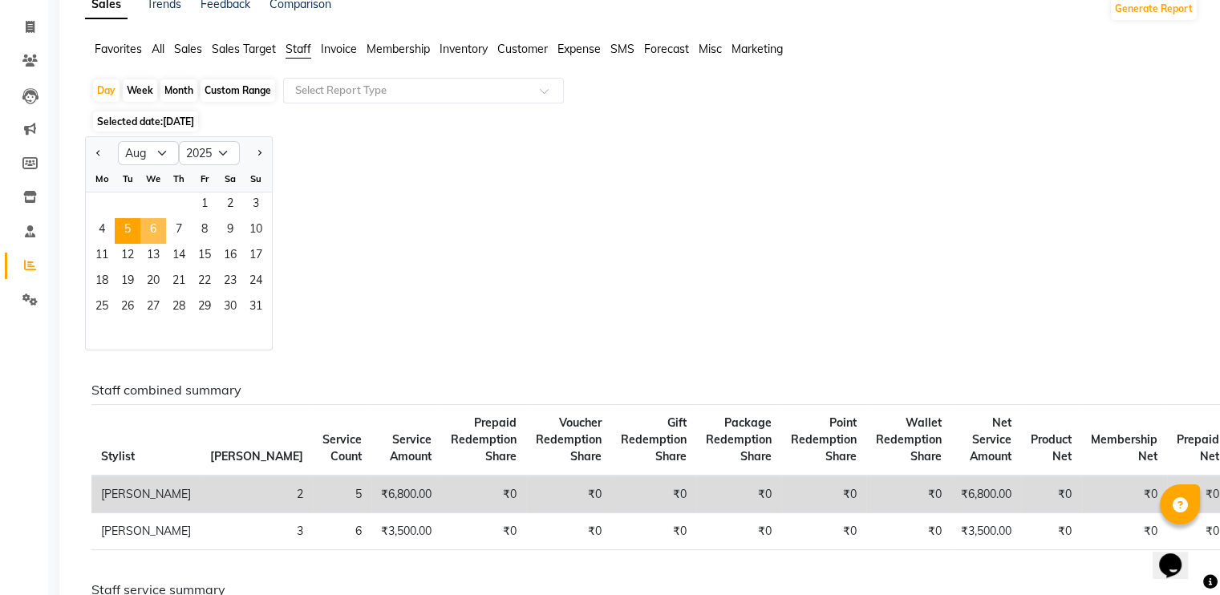
click at [156, 227] on span "6" at bounding box center [153, 231] width 26 height 26
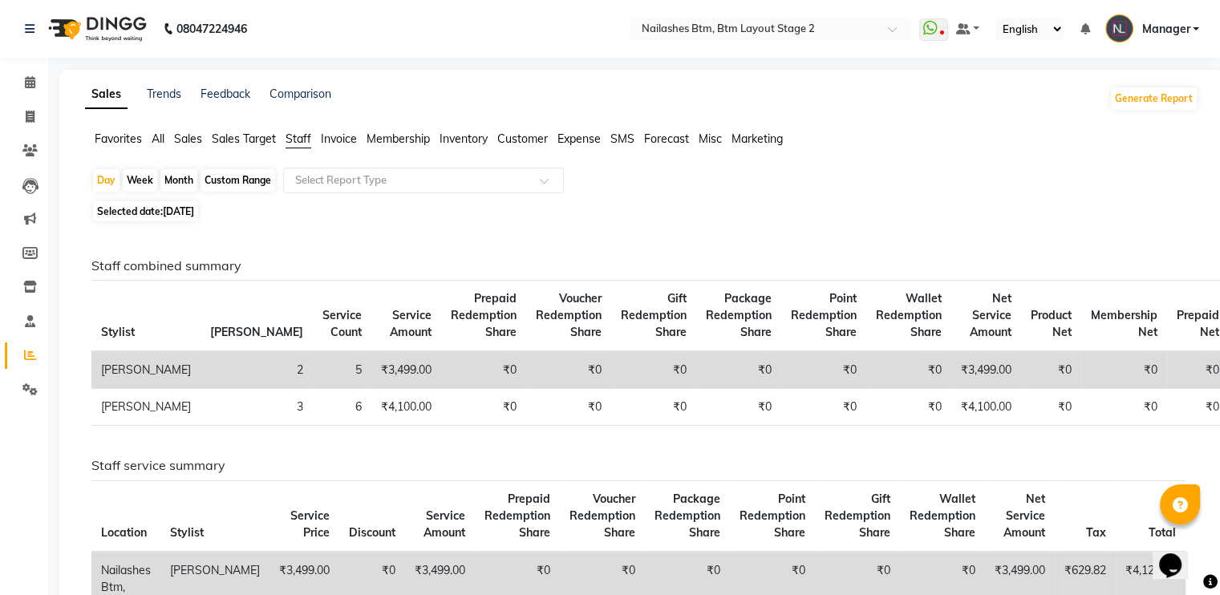
click at [141, 211] on span "Selected date: [DATE]" at bounding box center [145, 211] width 105 height 20
select select "8"
select select "2025"
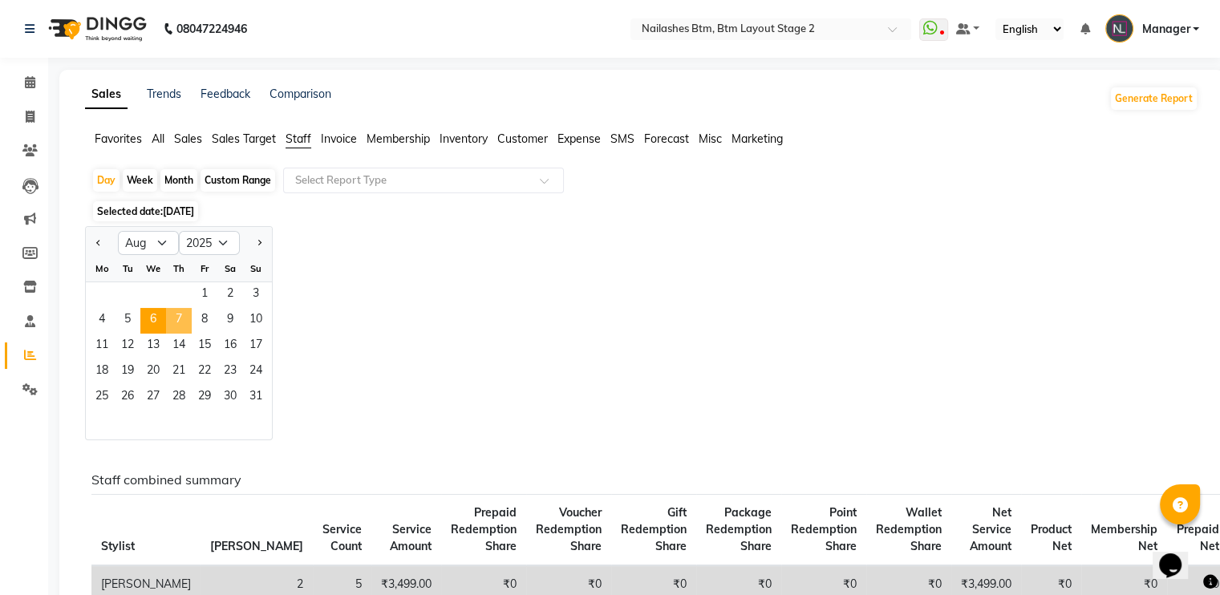
click at [173, 322] on span "7" at bounding box center [179, 321] width 26 height 26
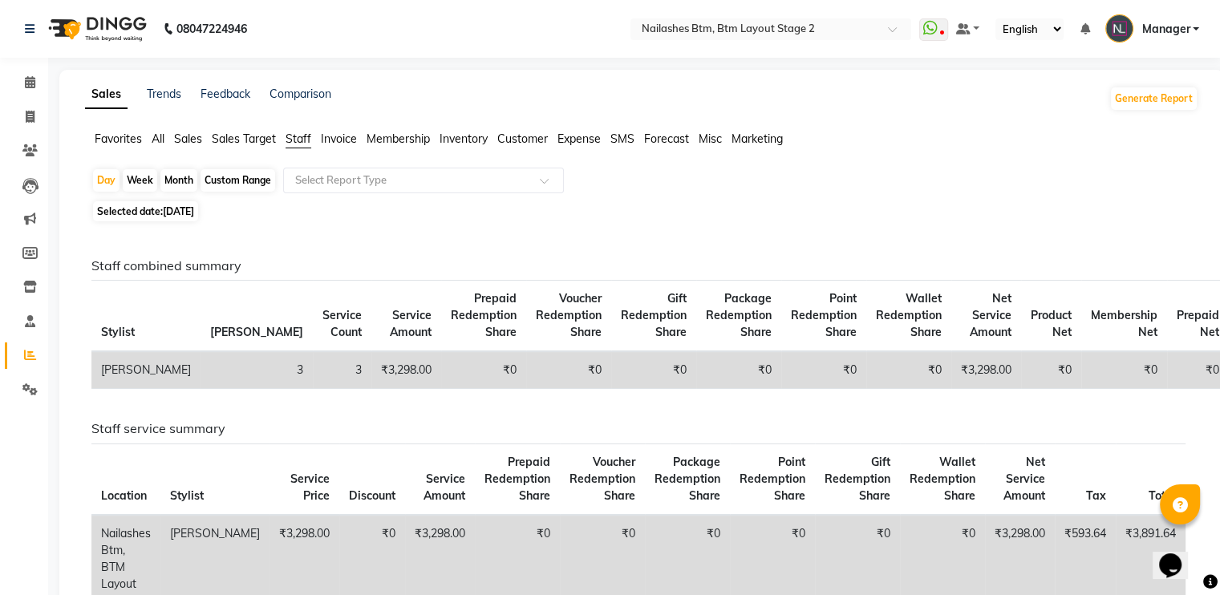
click at [194, 214] on span "[DATE]" at bounding box center [178, 211] width 31 height 12
select select "8"
select select "2025"
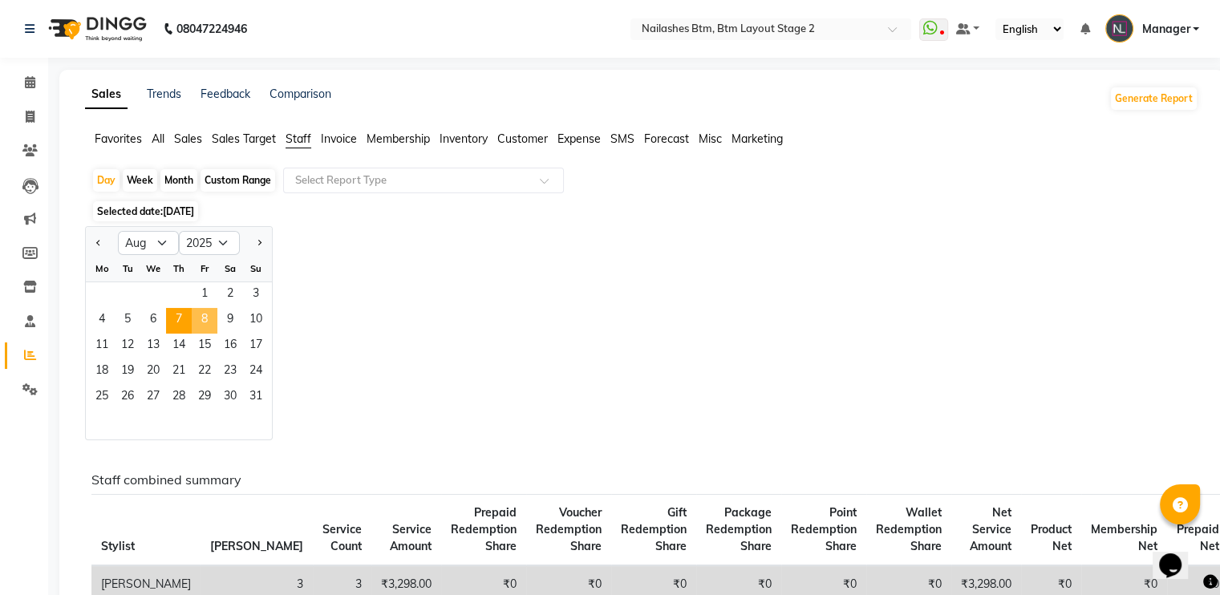
click at [202, 316] on span "8" at bounding box center [205, 321] width 26 height 26
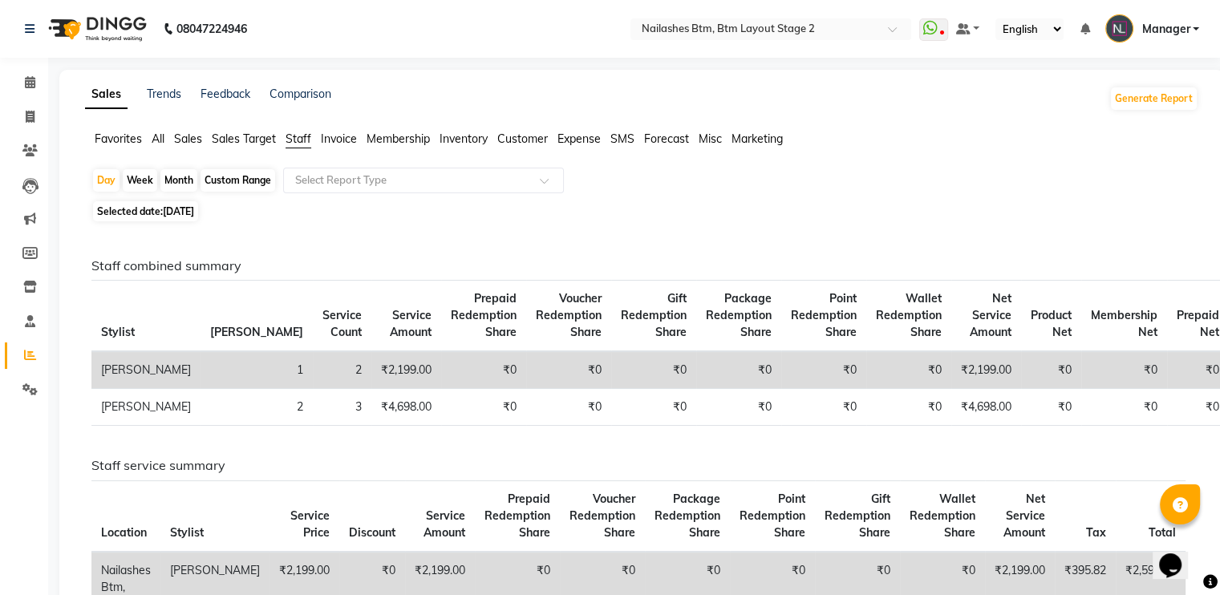
click at [194, 213] on span "[DATE]" at bounding box center [178, 211] width 31 height 12
select select "8"
select select "2025"
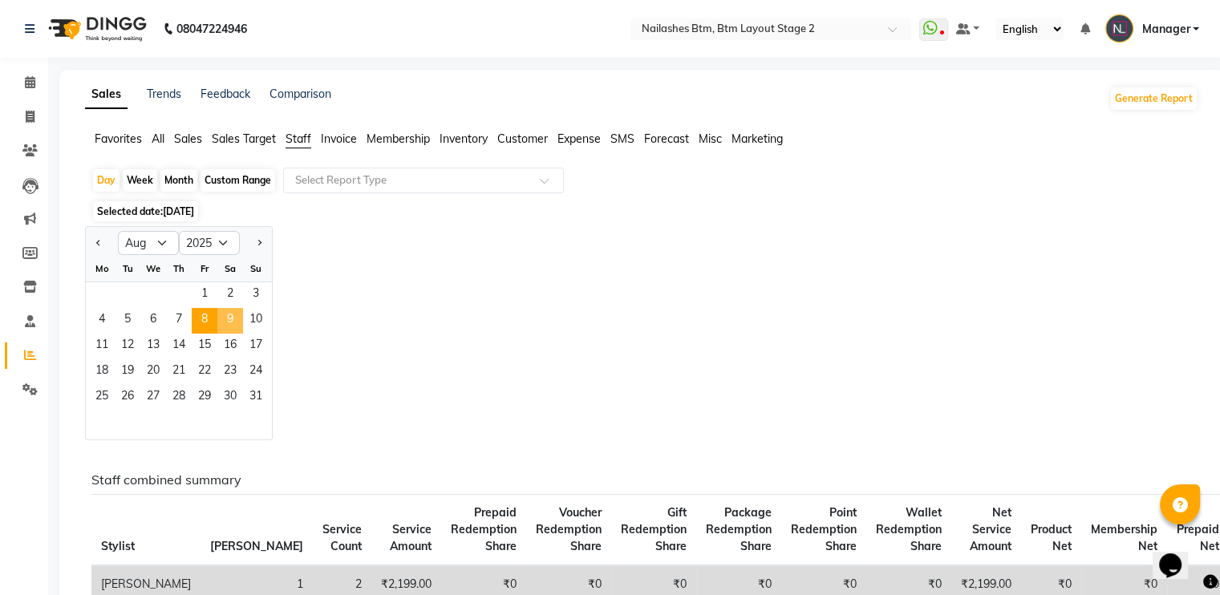
click at [231, 318] on span "9" at bounding box center [230, 321] width 26 height 26
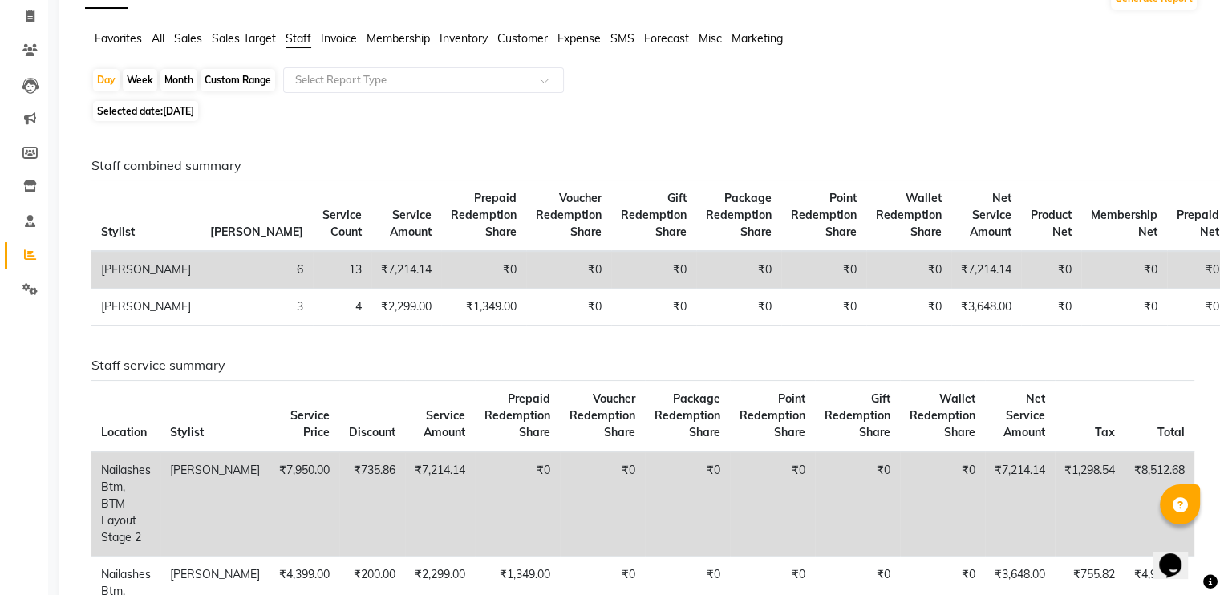
scroll to position [74, 0]
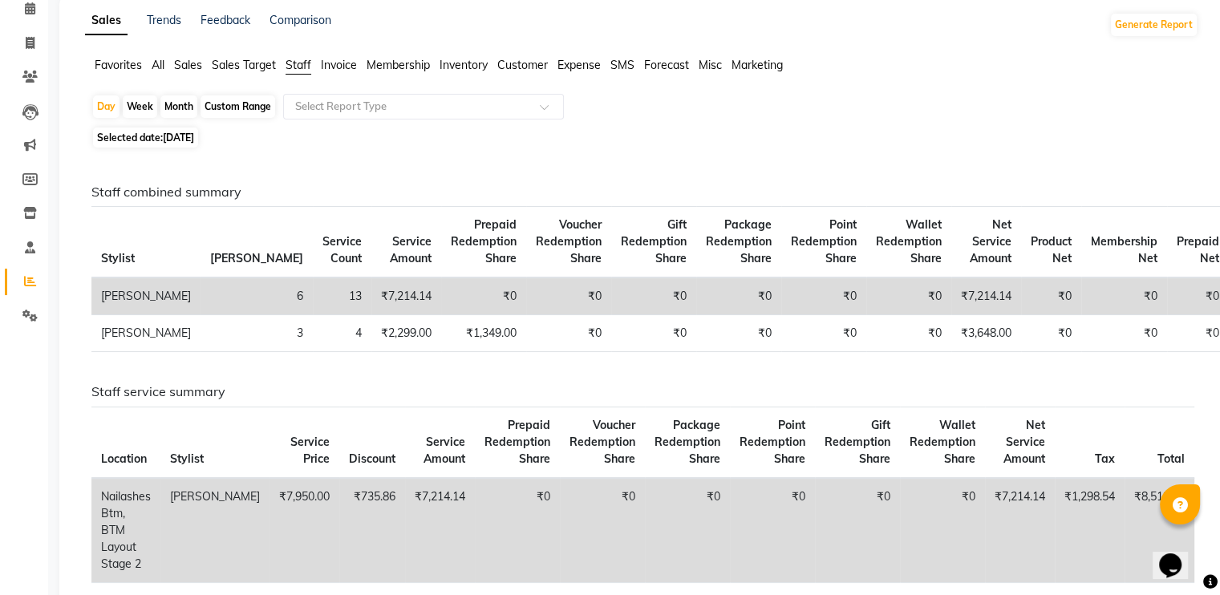
click at [143, 131] on span "Selected date: [DATE]" at bounding box center [145, 138] width 105 height 20
select select "8"
select select "2025"
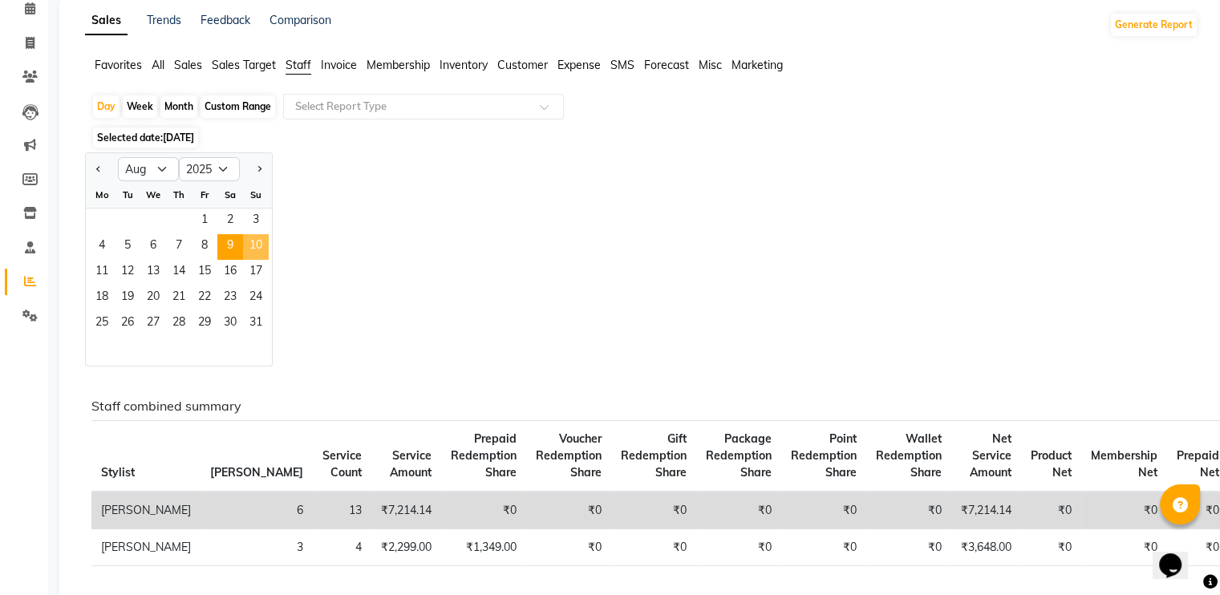
click at [261, 237] on span "10" at bounding box center [256, 247] width 26 height 26
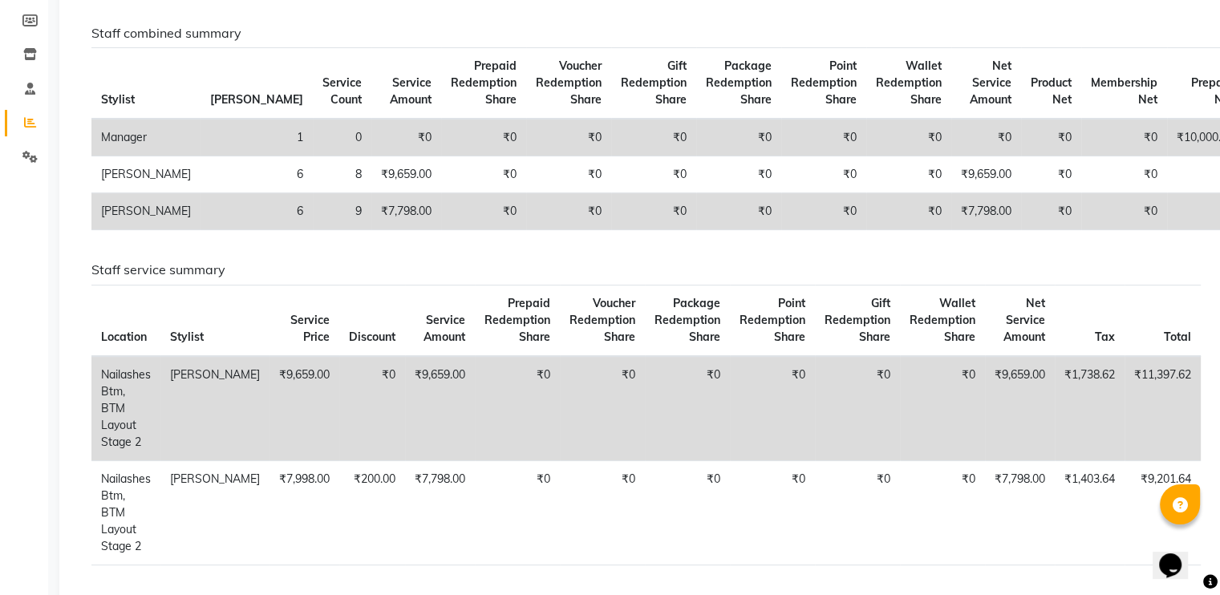
scroll to position [204, 0]
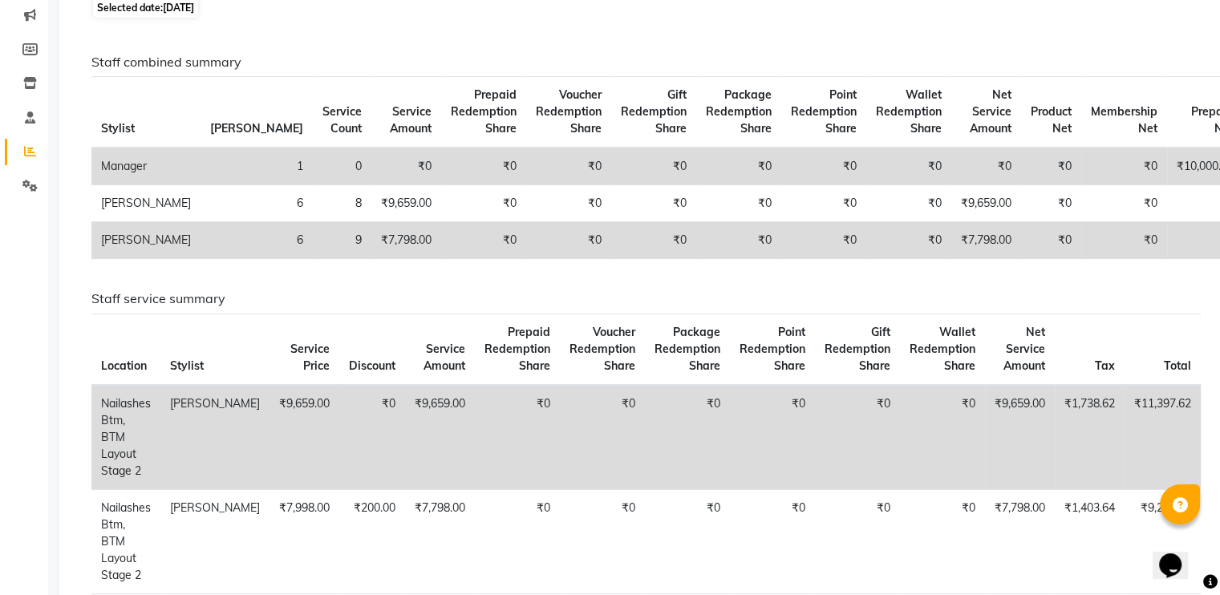
click at [188, 6] on span "[DATE]" at bounding box center [178, 8] width 31 height 12
select select "8"
select select "2025"
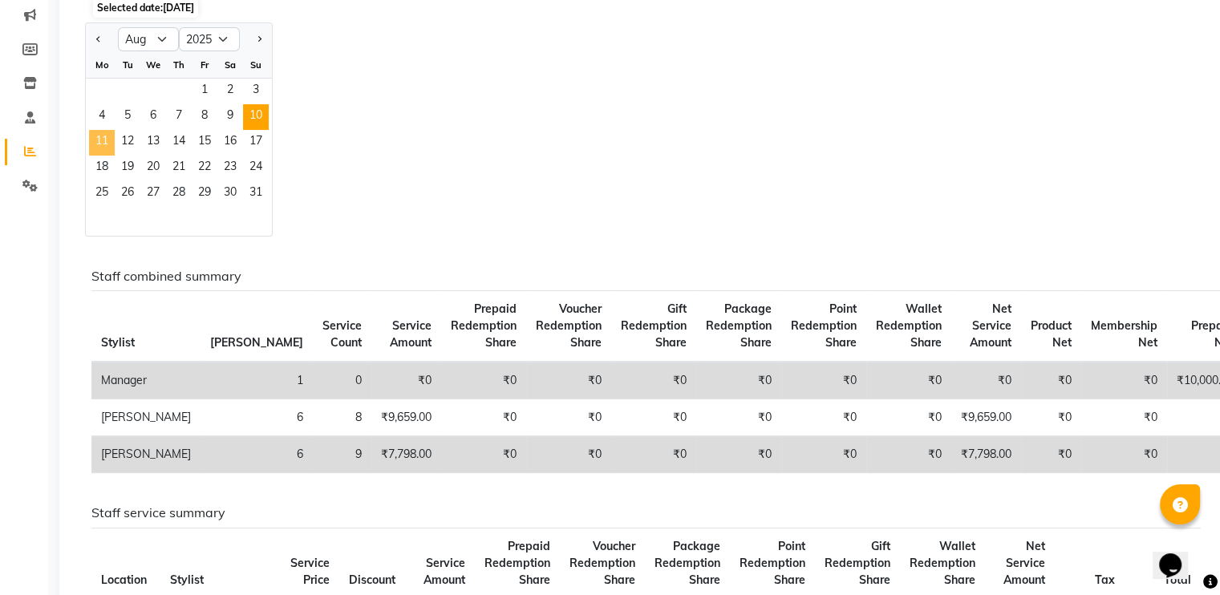
click at [100, 134] on span "11" at bounding box center [102, 143] width 26 height 26
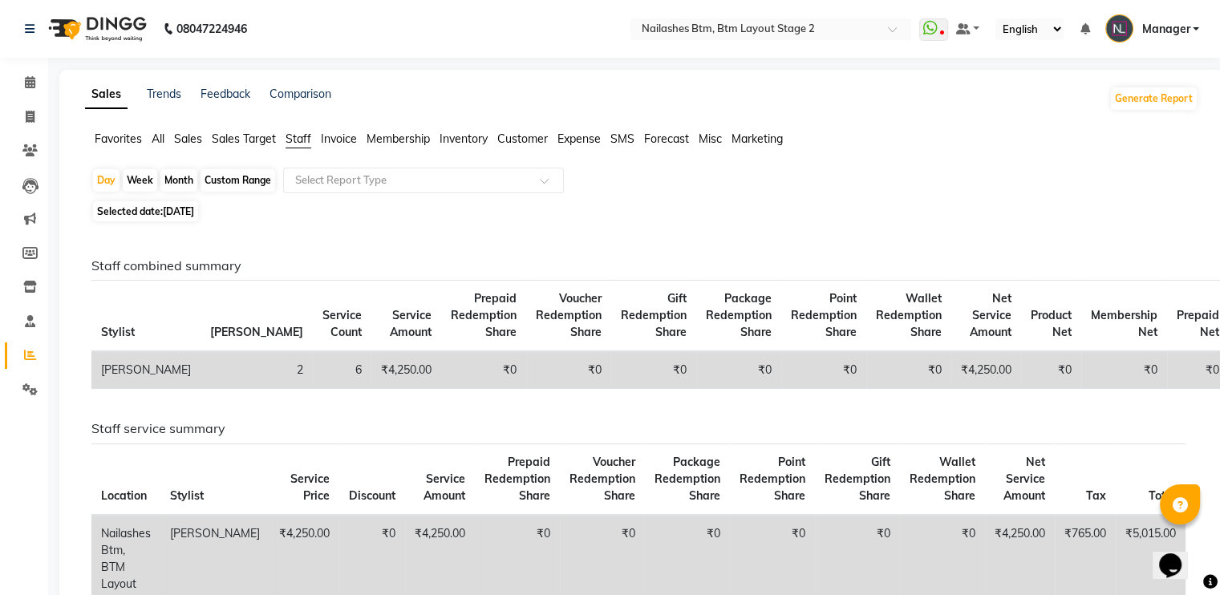
click at [135, 210] on span "Selected date: [DATE]" at bounding box center [145, 211] width 105 height 20
select select "8"
select select "2025"
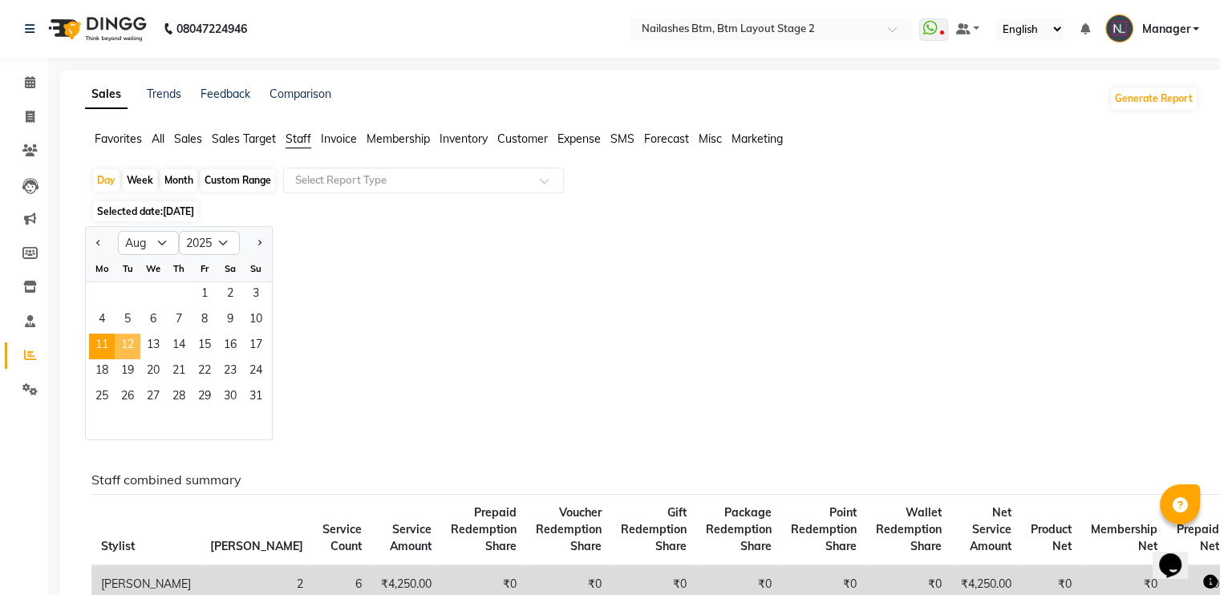
click at [132, 340] on span "12" at bounding box center [128, 347] width 26 height 26
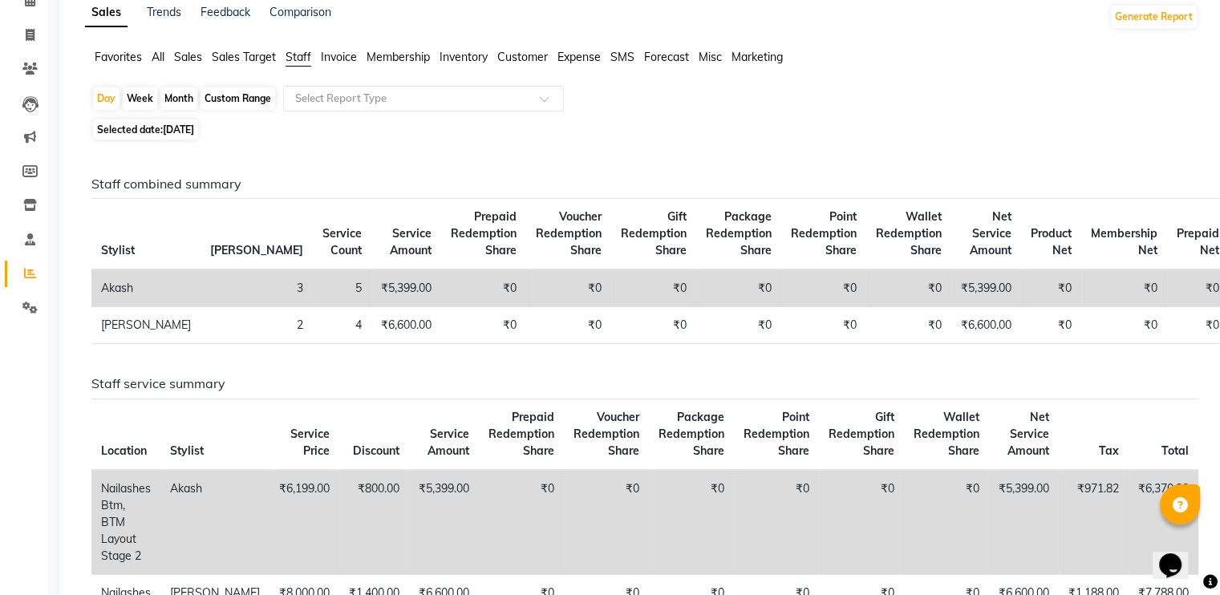
scroll to position [77, 0]
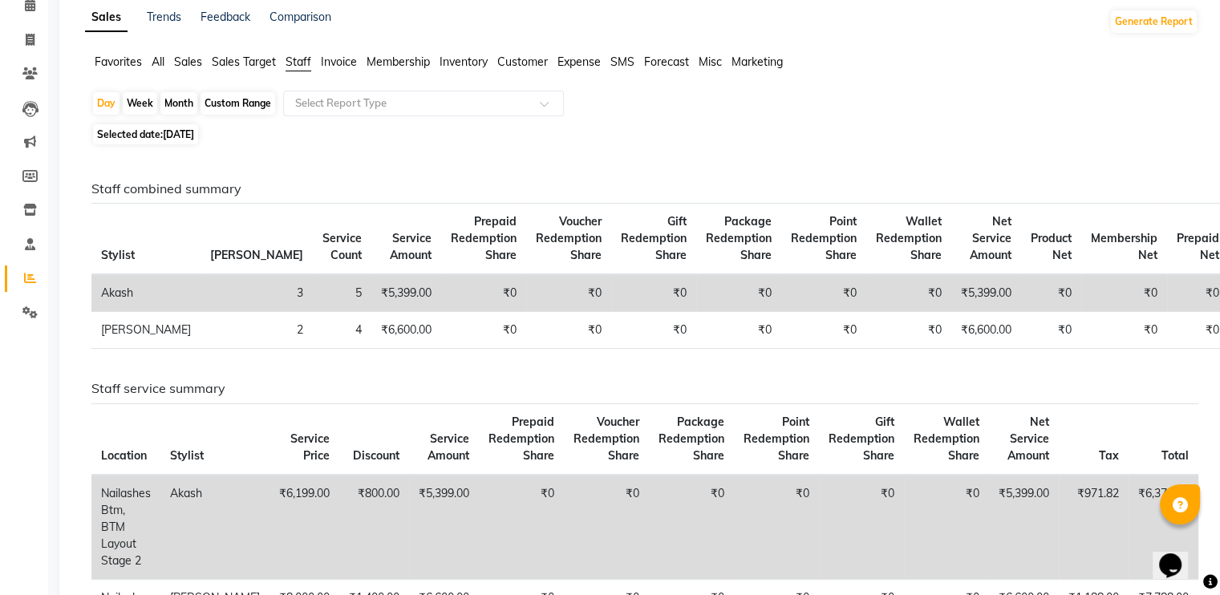
click at [149, 160] on div "Staff combined summary Stylist Bill Count Service Count Service Amount Prepaid …" at bounding box center [639, 486] width 1120 height 675
click at [174, 139] on span "[DATE]" at bounding box center [178, 134] width 31 height 12
select select "8"
select select "2025"
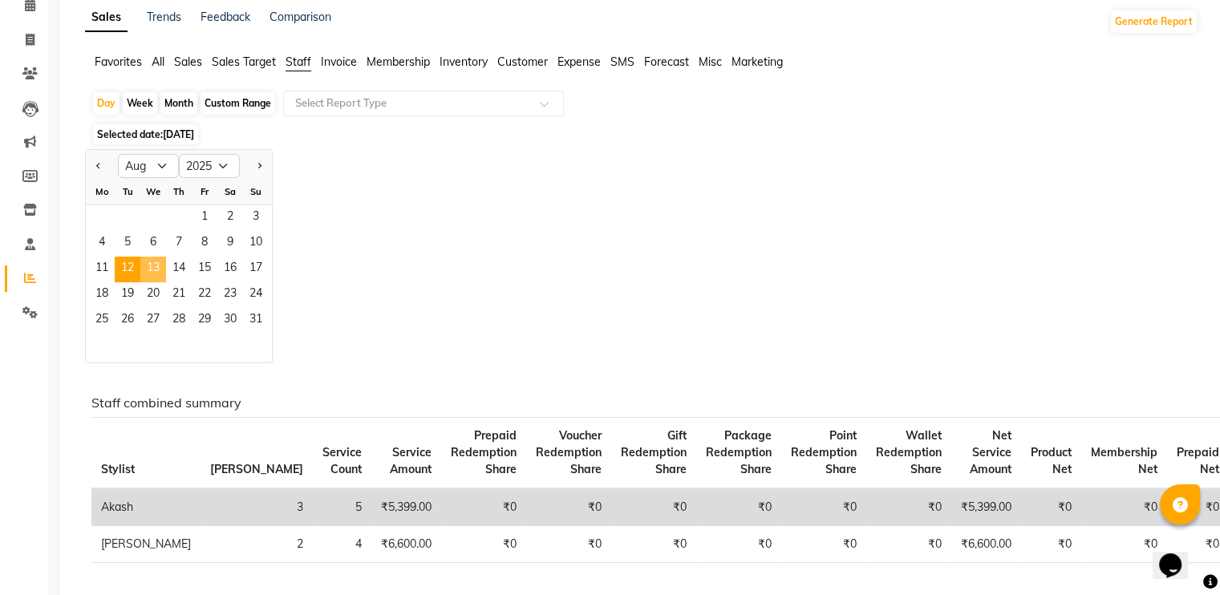
click at [148, 261] on span "13" at bounding box center [153, 270] width 26 height 26
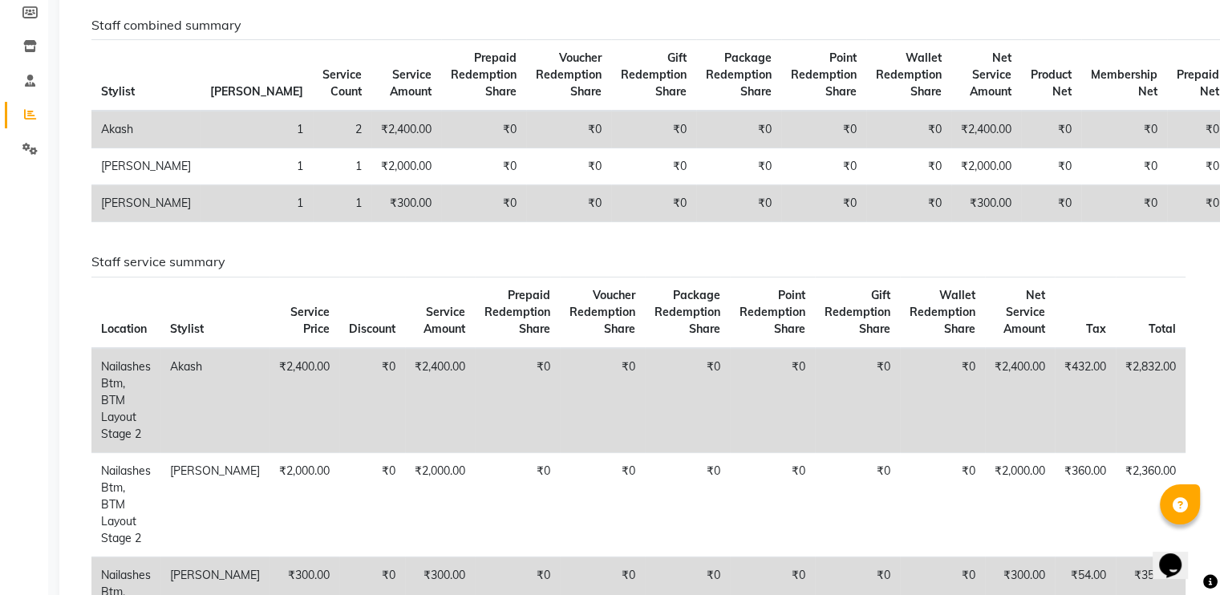
scroll to position [0, 0]
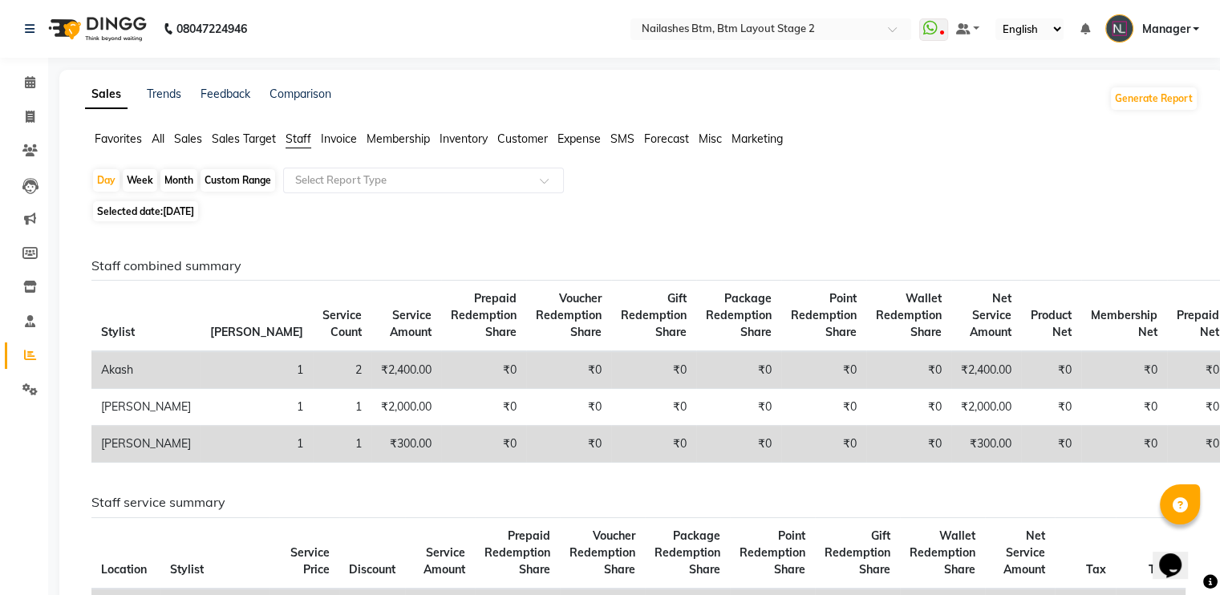
click at [166, 205] on span "Selected date: [DATE]" at bounding box center [145, 211] width 105 height 20
select select "8"
select select "2025"
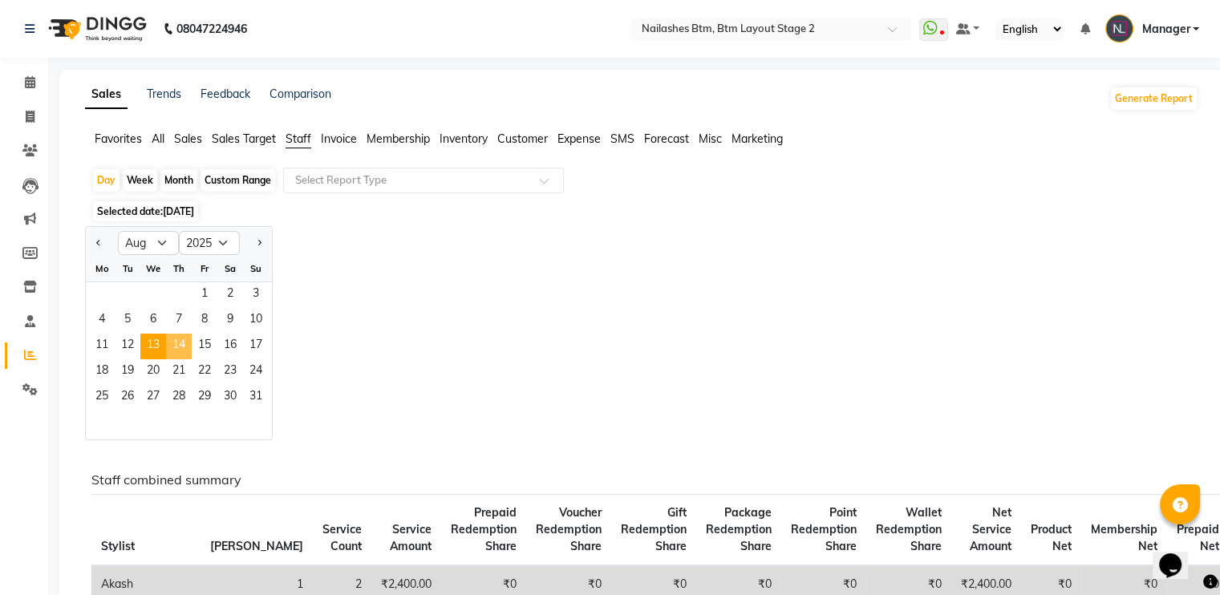
click at [173, 334] on span "14" at bounding box center [179, 347] width 26 height 26
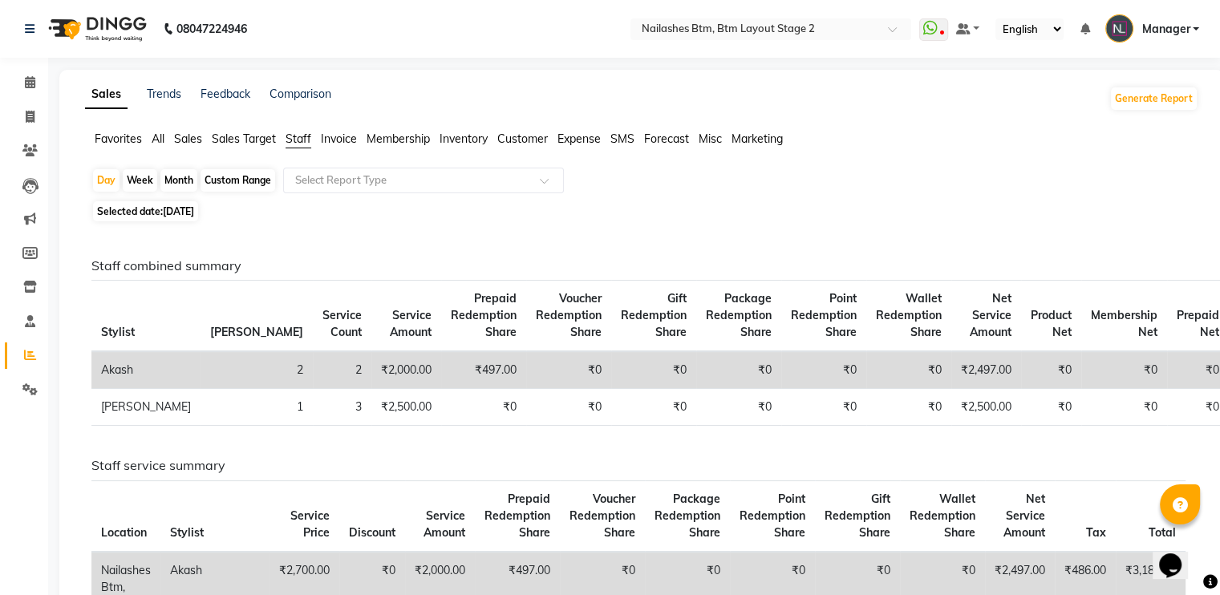
click at [194, 210] on span "[DATE]" at bounding box center [178, 211] width 31 height 12
select select "8"
select select "2025"
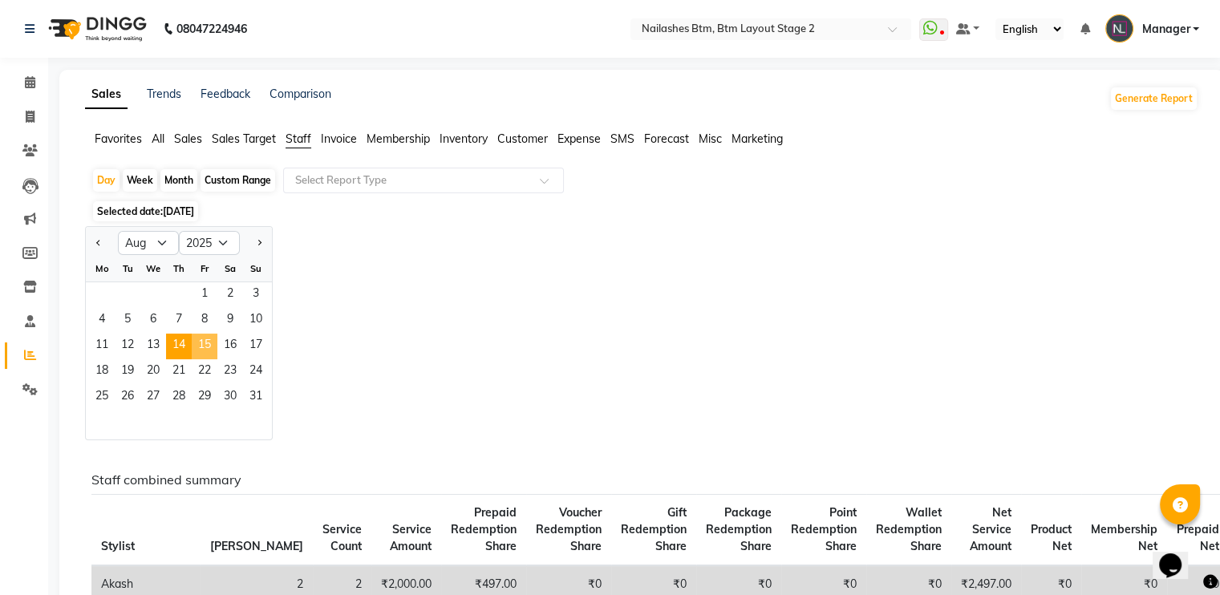
click at [196, 346] on span "15" at bounding box center [205, 347] width 26 height 26
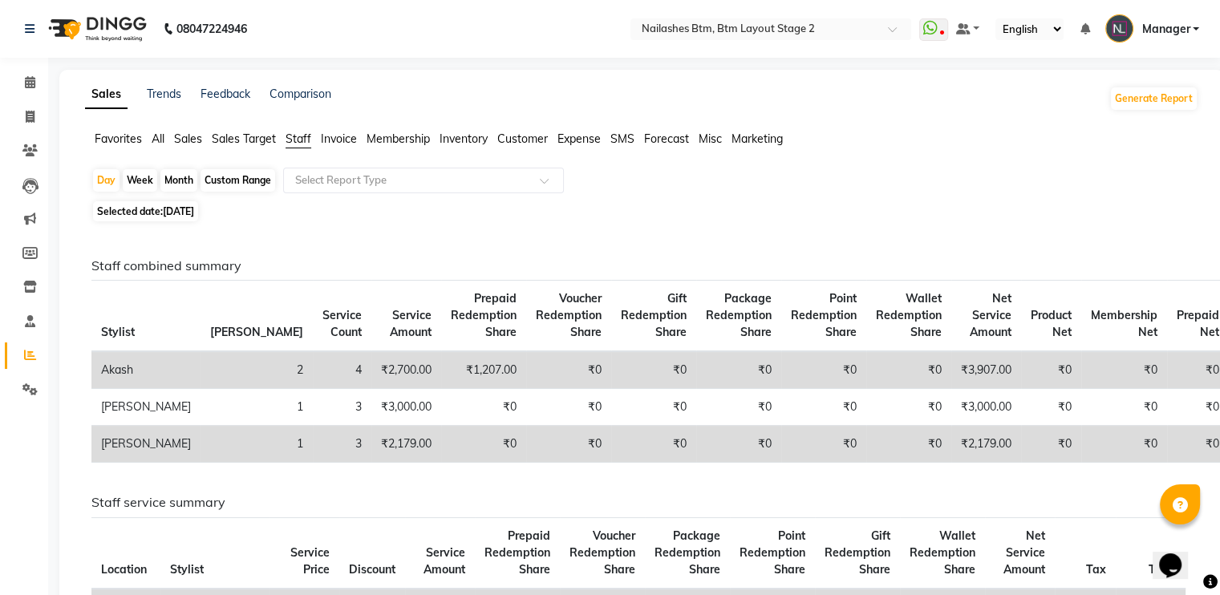
click at [194, 211] on span "[DATE]" at bounding box center [178, 211] width 31 height 12
select select "8"
select select "2025"
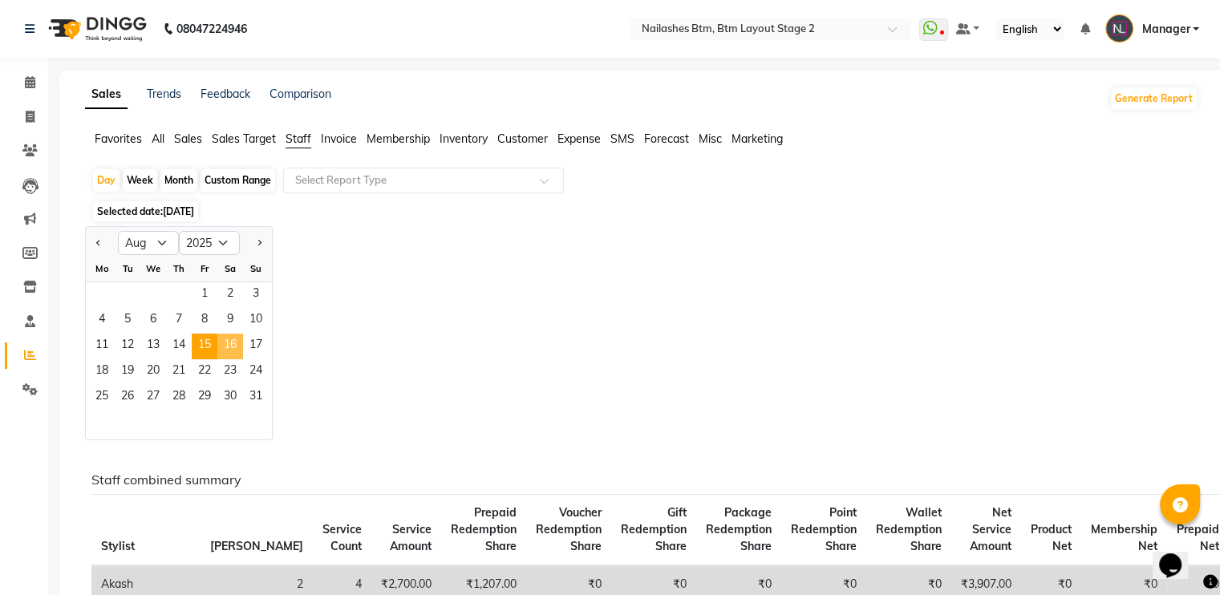
click at [228, 346] on span "16" at bounding box center [230, 347] width 26 height 26
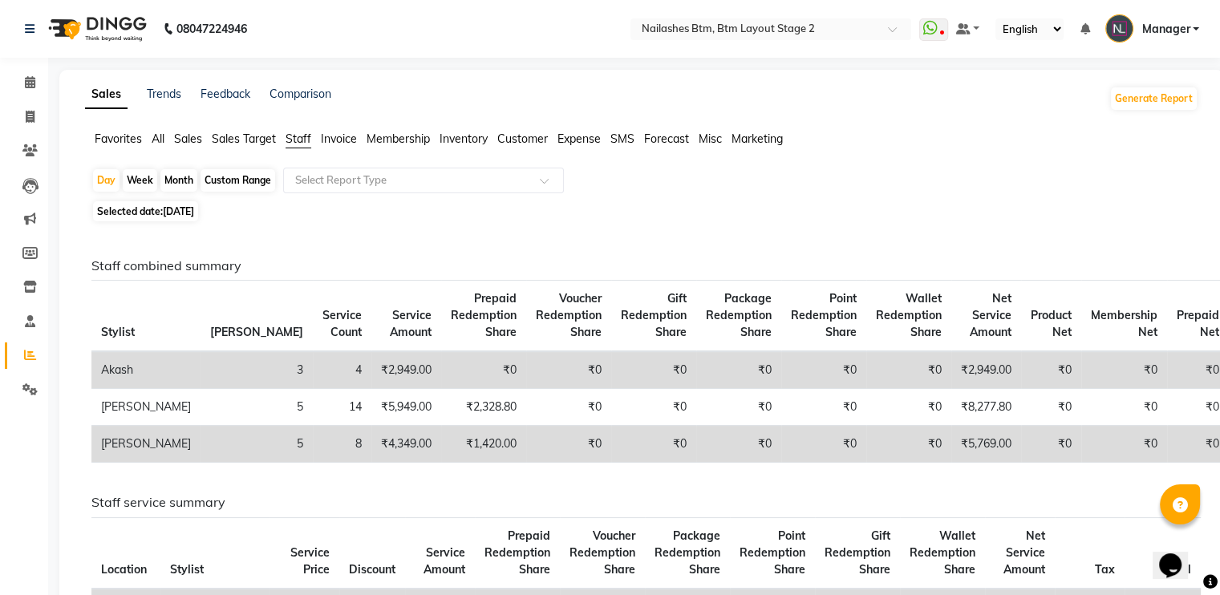
click at [194, 211] on span "[DATE]" at bounding box center [178, 211] width 31 height 12
select select "8"
select select "2025"
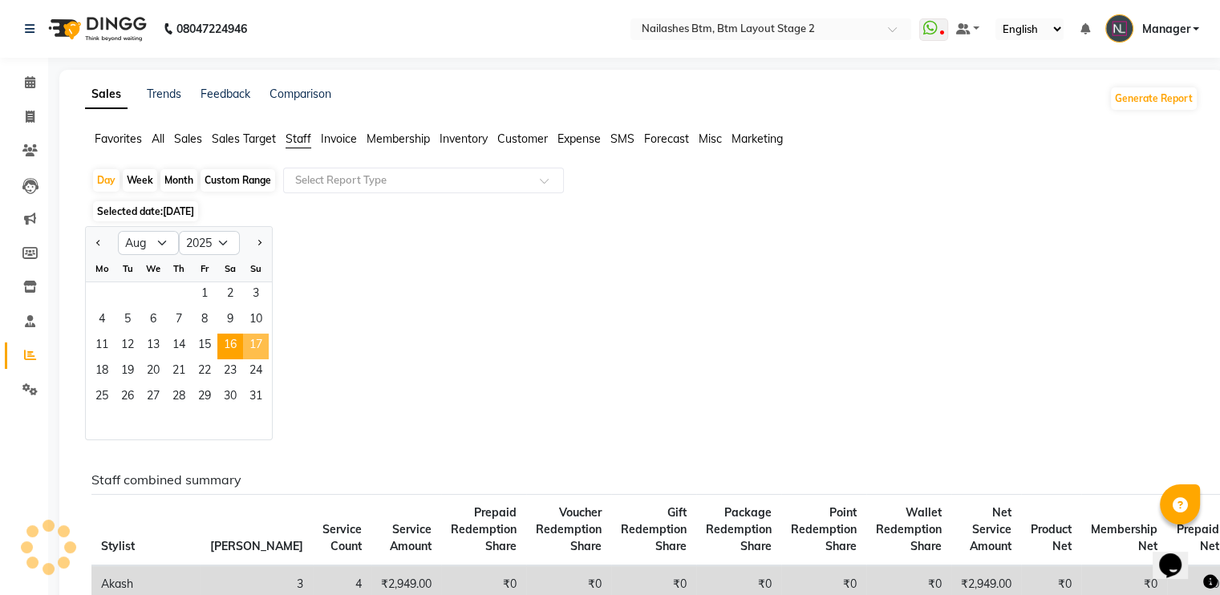
click at [261, 344] on span "17" at bounding box center [256, 347] width 26 height 26
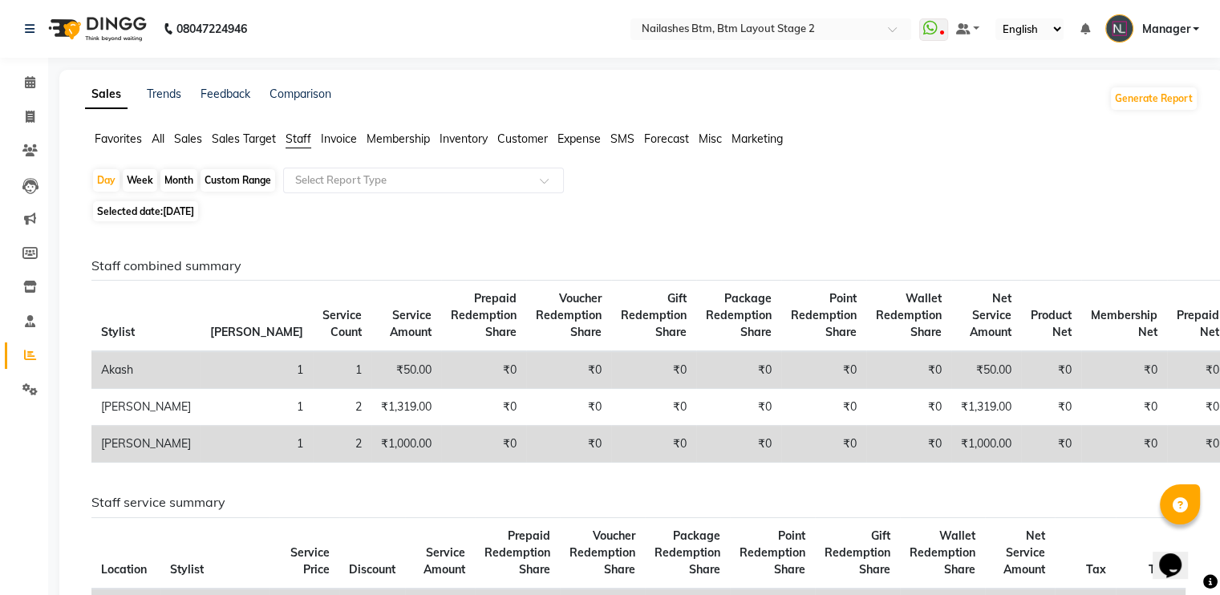
click at [194, 210] on span "[DATE]" at bounding box center [178, 211] width 31 height 12
select select "8"
select select "2025"
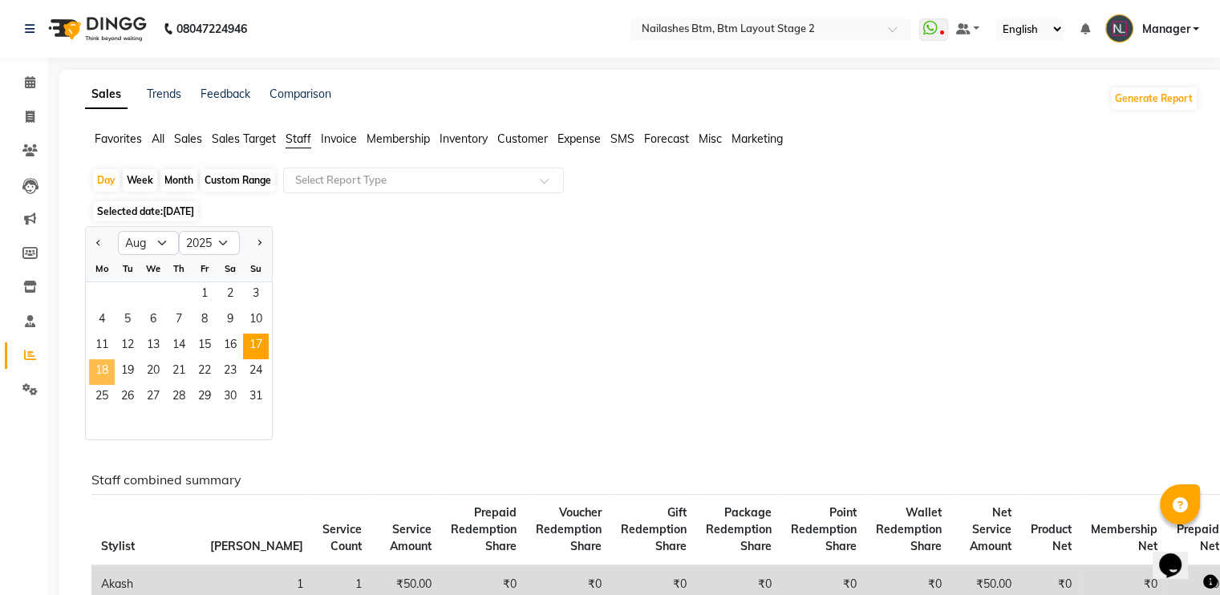
click at [104, 368] on span "18" at bounding box center [102, 372] width 26 height 26
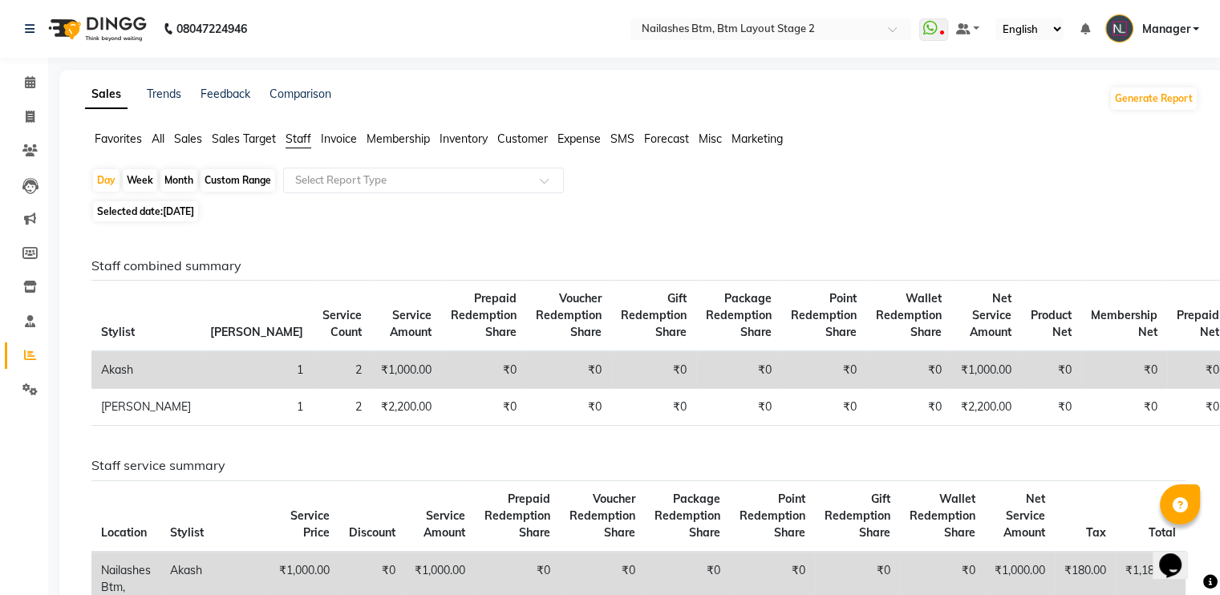
click at [194, 209] on span "[DATE]" at bounding box center [178, 211] width 31 height 12
select select "8"
select select "2025"
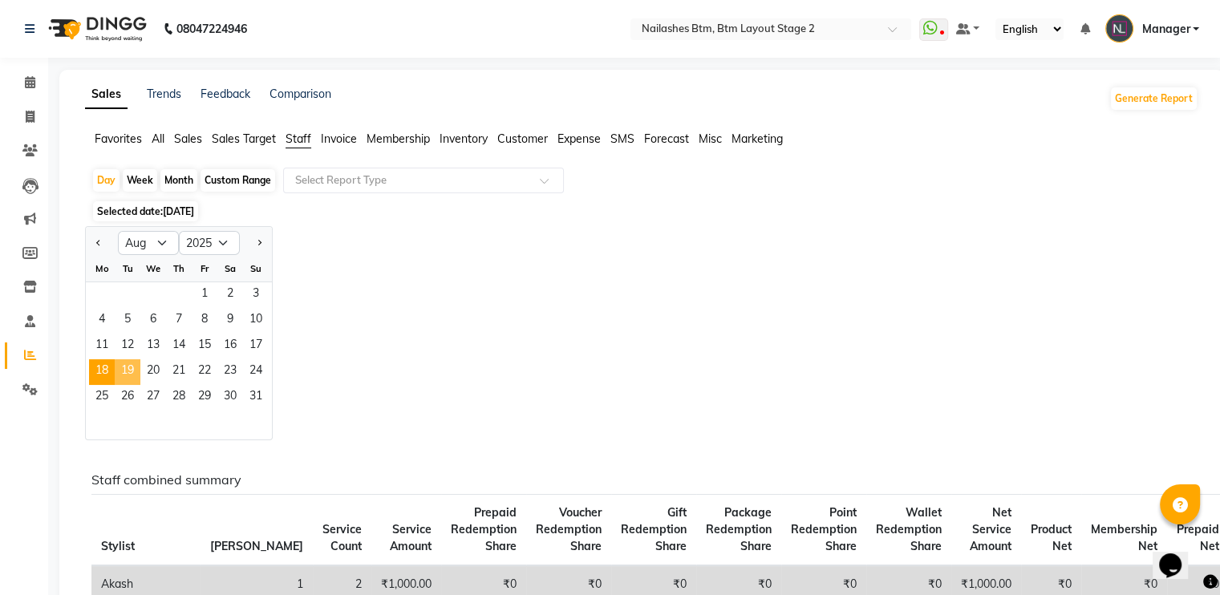
click at [124, 367] on span "19" at bounding box center [128, 372] width 26 height 26
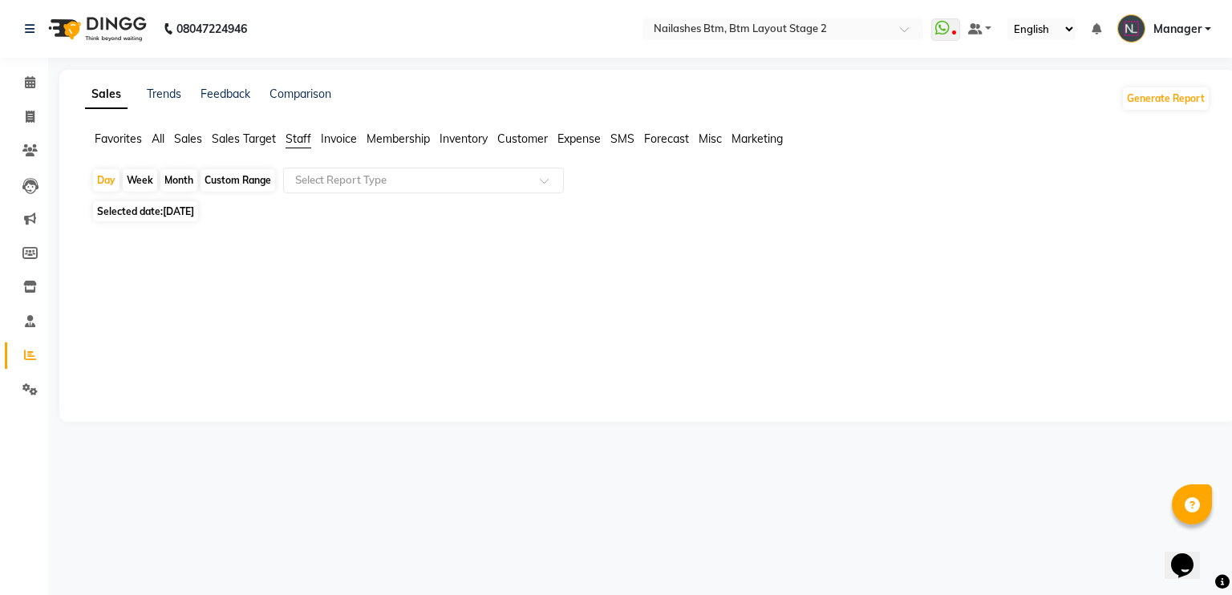
click at [194, 211] on span "[DATE]" at bounding box center [178, 211] width 31 height 12
select select "8"
select select "2025"
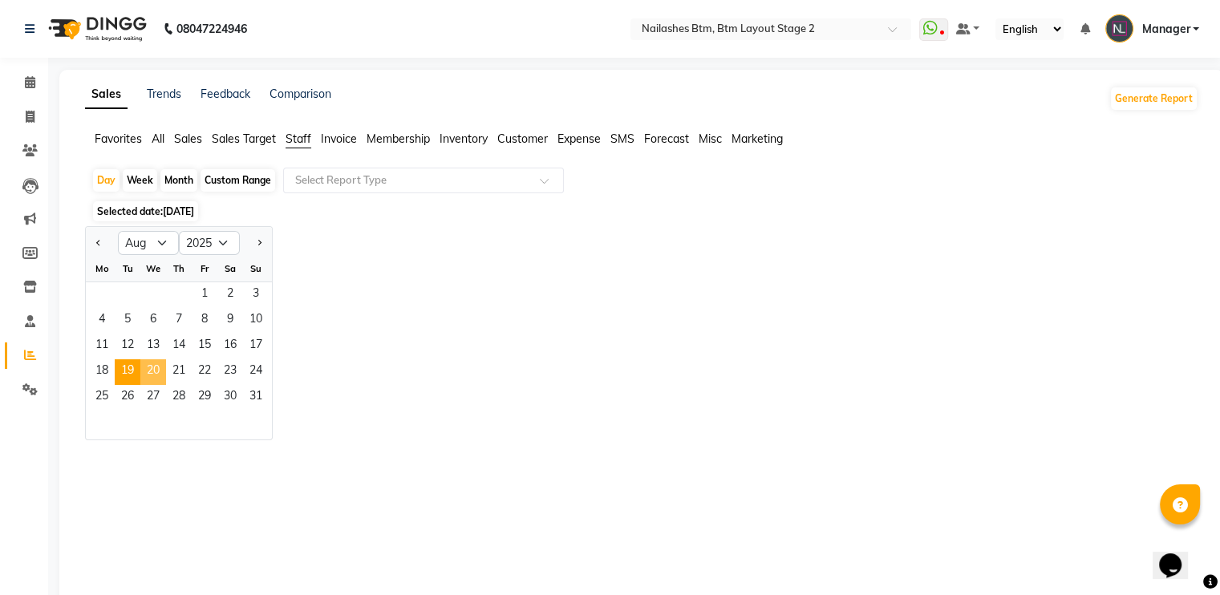
click at [151, 367] on span "20" at bounding box center [153, 372] width 26 height 26
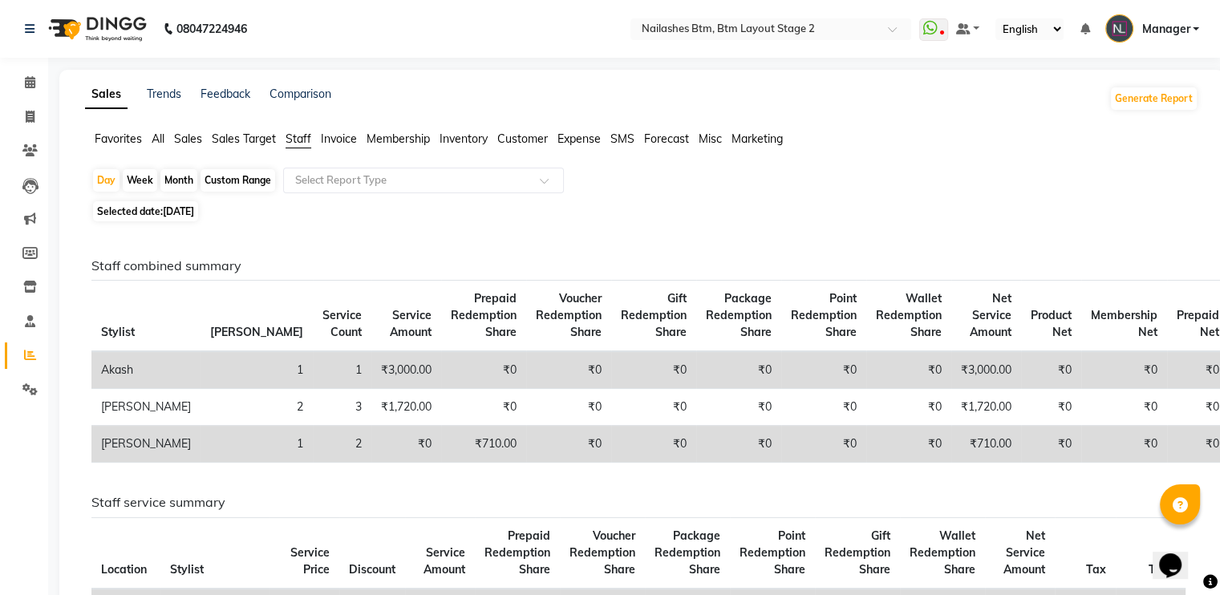
click at [194, 206] on span "[DATE]" at bounding box center [178, 211] width 31 height 12
select select "8"
select select "2025"
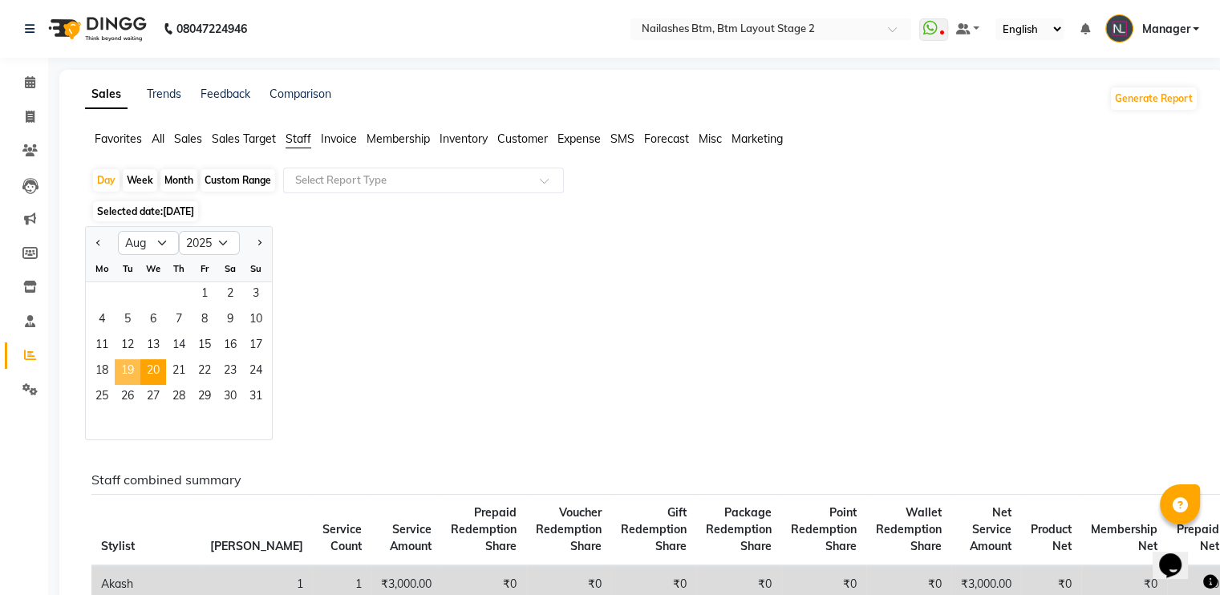
click at [137, 371] on span "19" at bounding box center [128, 372] width 26 height 26
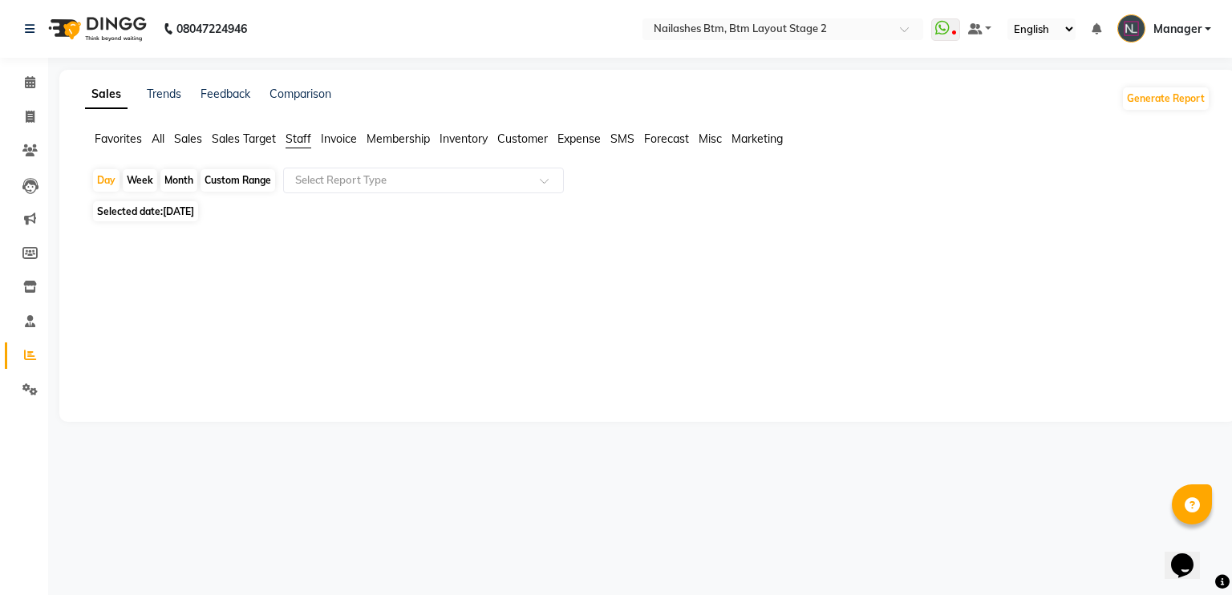
click at [194, 206] on span "[DATE]" at bounding box center [178, 211] width 31 height 12
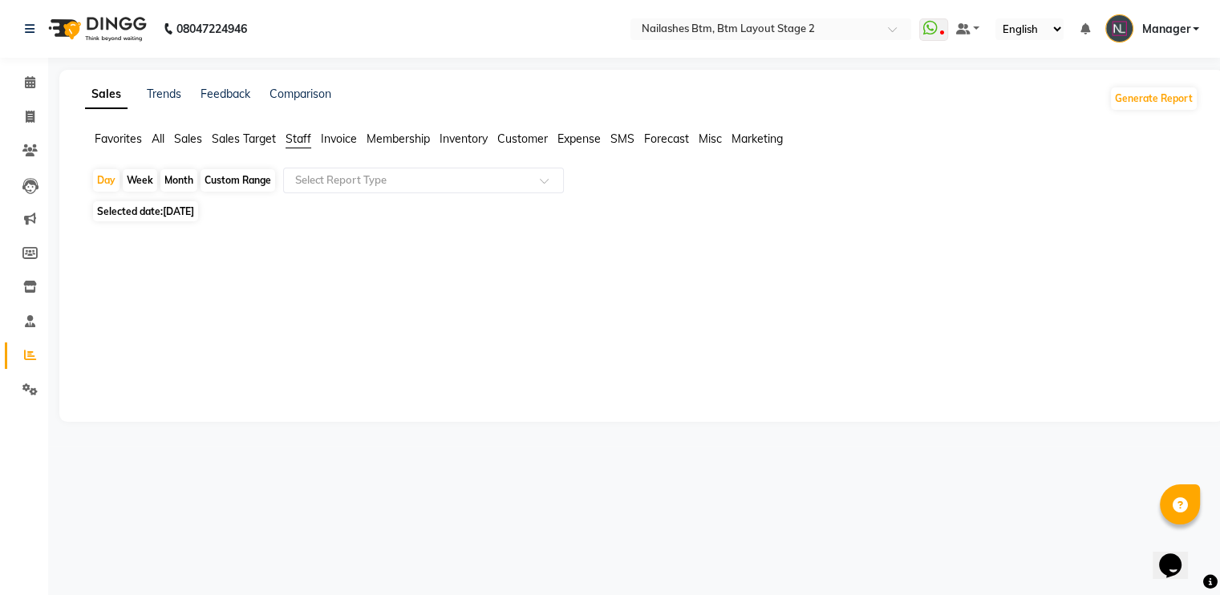
select select "8"
select select "2025"
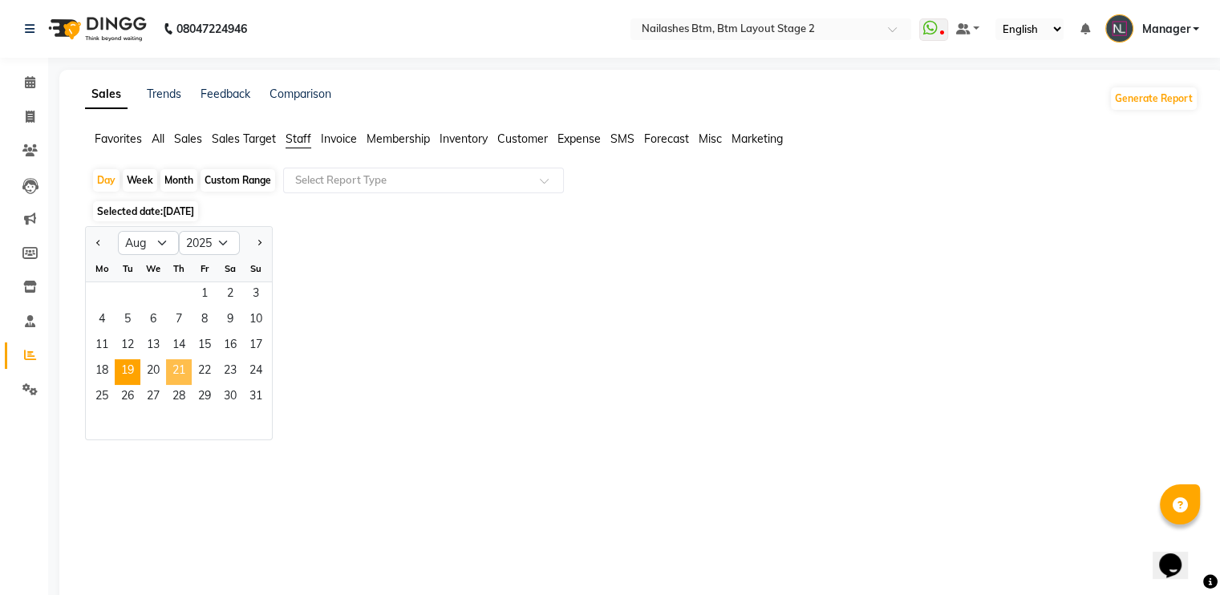
click at [173, 381] on span "21" at bounding box center [179, 372] width 26 height 26
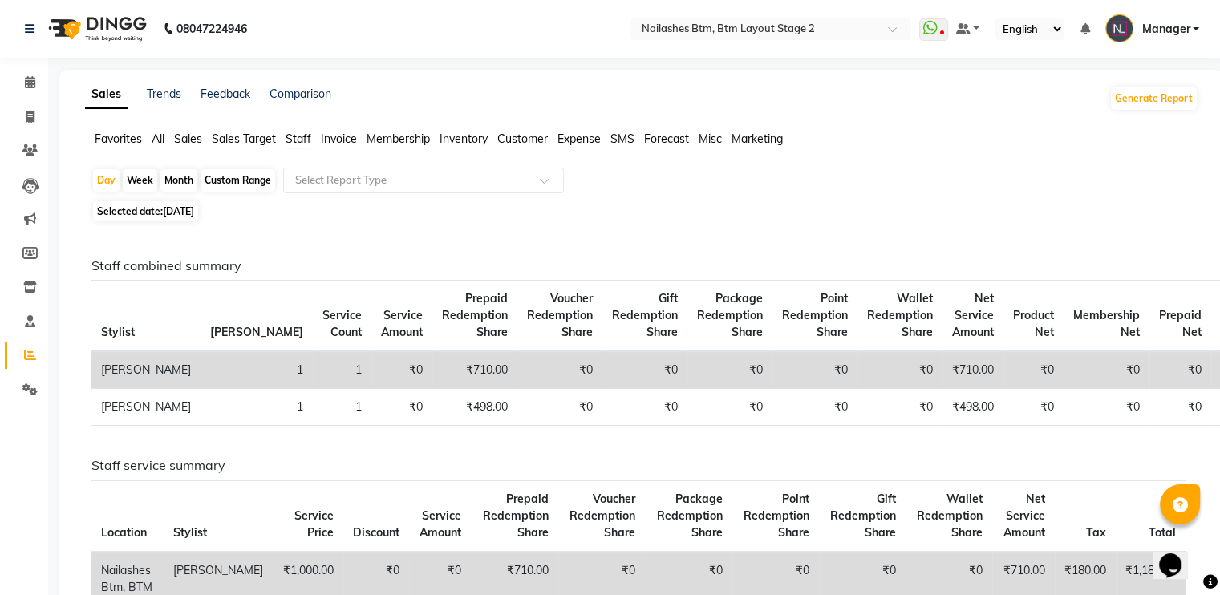
click at [194, 213] on span "[DATE]" at bounding box center [178, 211] width 31 height 12
select select "8"
select select "2025"
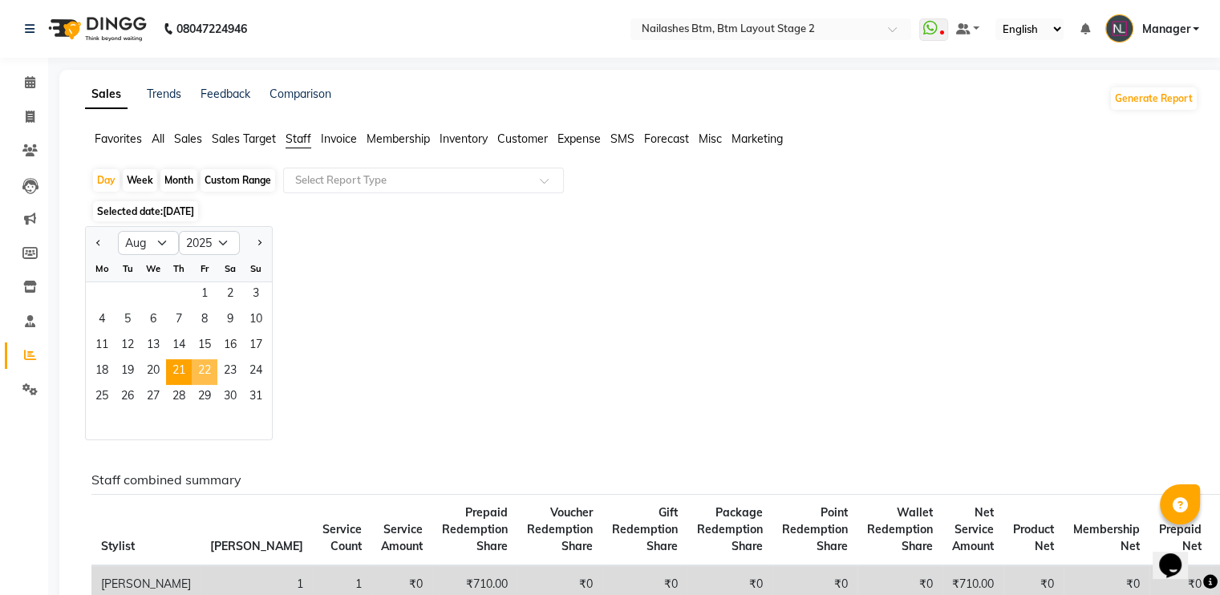
click at [206, 363] on span "22" at bounding box center [205, 372] width 26 height 26
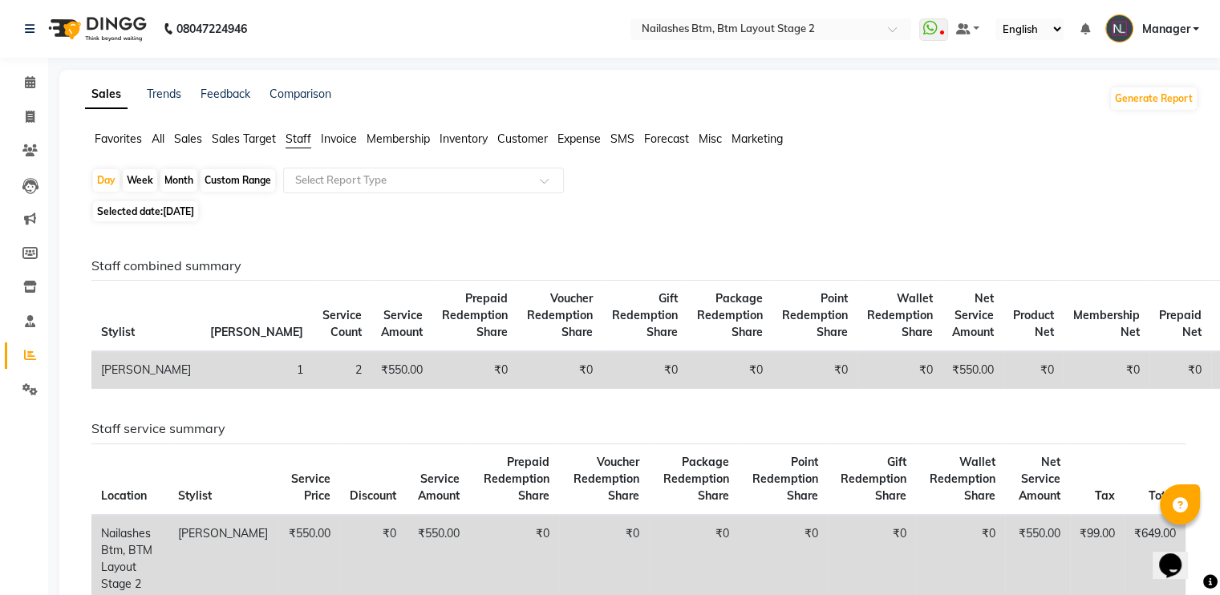
click at [198, 205] on span "Selected date: [DATE]" at bounding box center [145, 211] width 105 height 20
select select "8"
select select "2025"
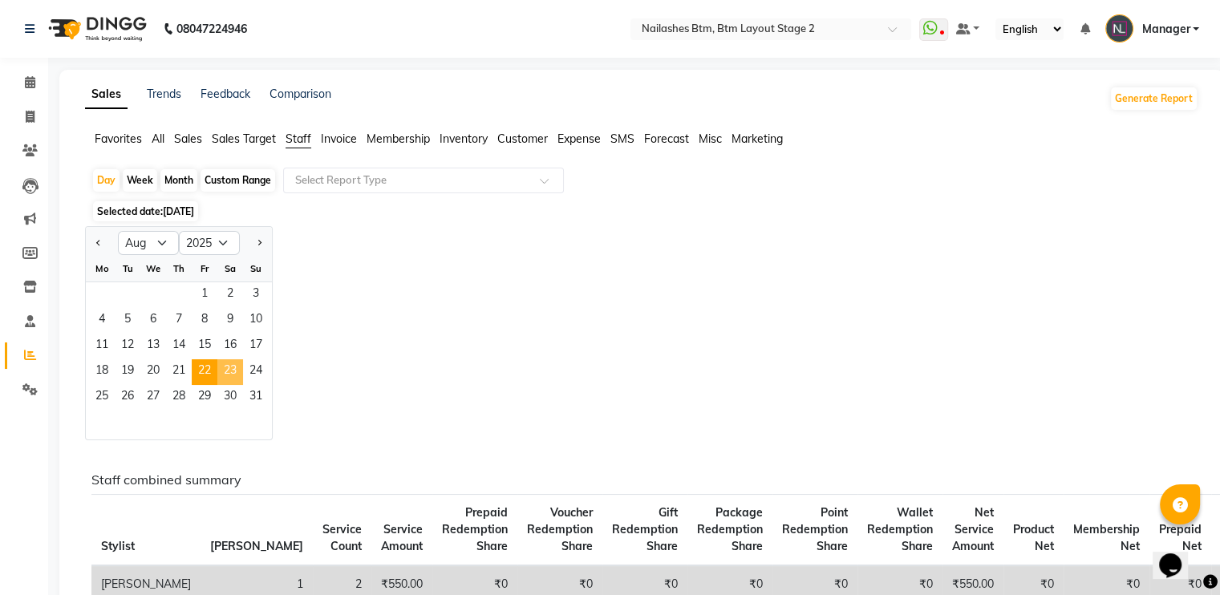
click at [227, 368] on span "23" at bounding box center [230, 372] width 26 height 26
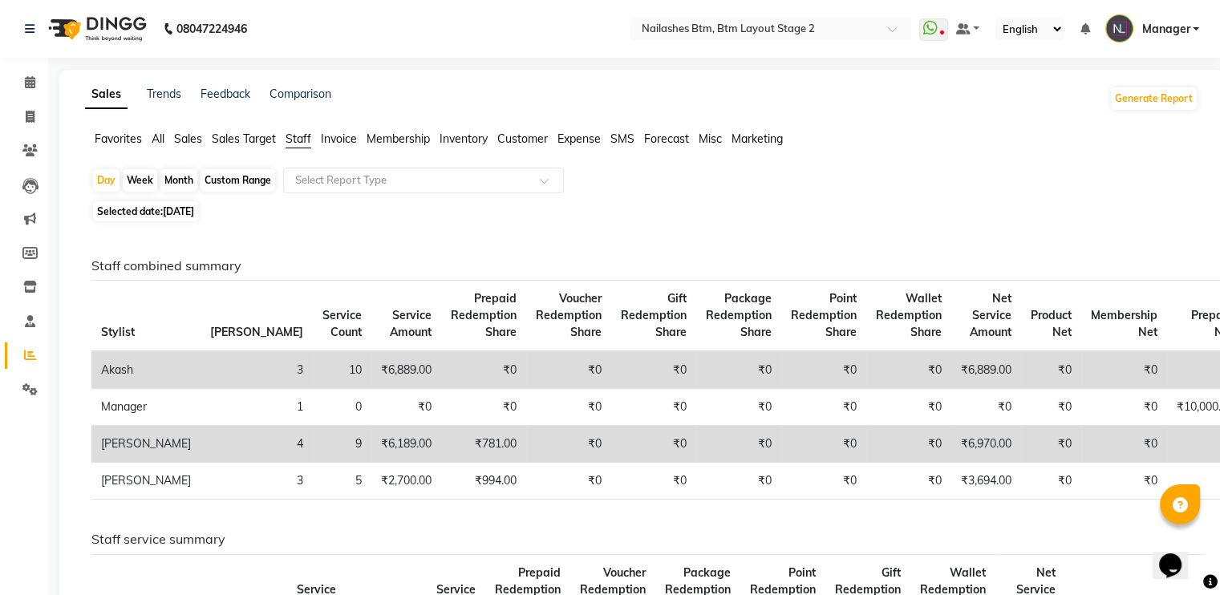
click at [194, 217] on span "[DATE]" at bounding box center [178, 211] width 31 height 12
select select "8"
select select "2025"
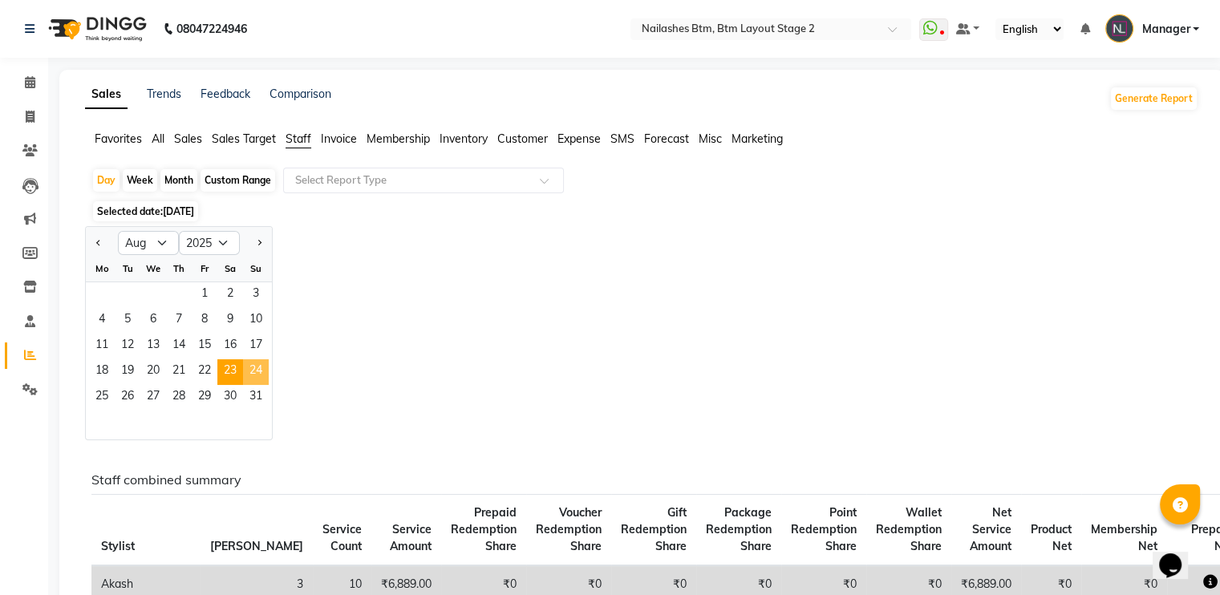
click at [261, 370] on span "24" at bounding box center [256, 372] width 26 height 26
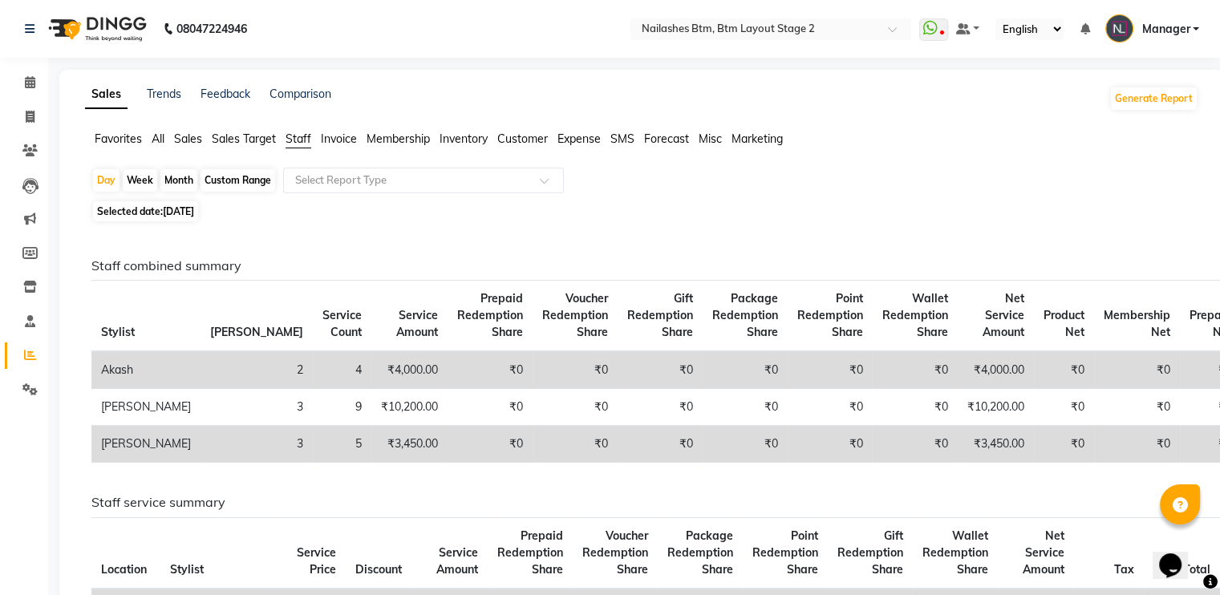
click at [186, 209] on span "[DATE]" at bounding box center [178, 211] width 31 height 12
select select "8"
select select "2025"
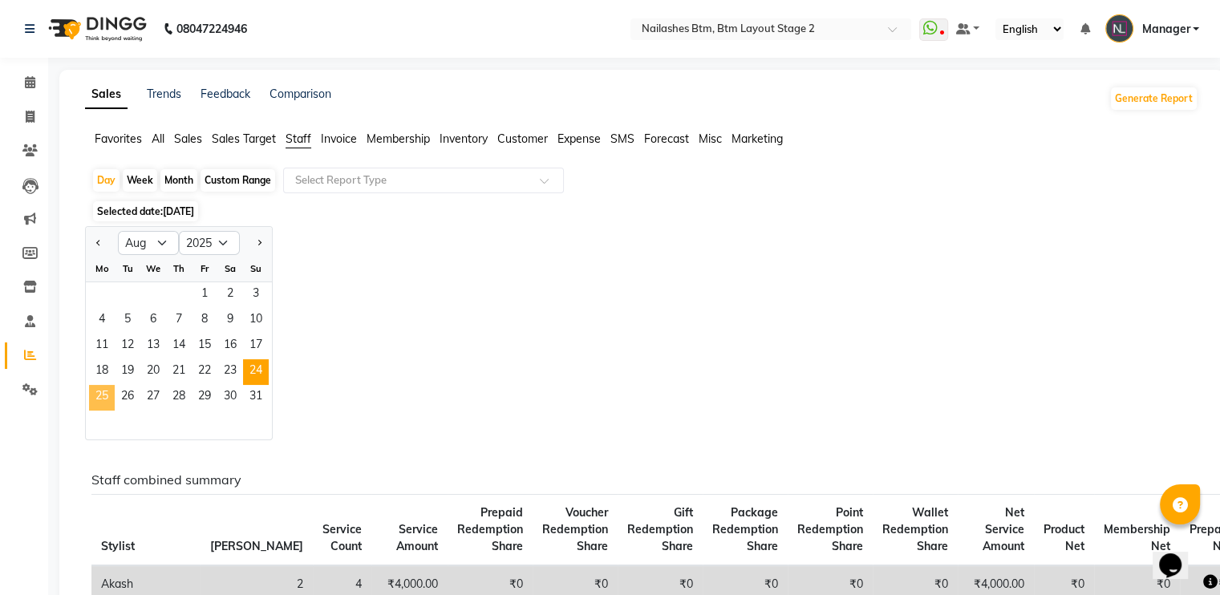
click at [109, 399] on span "25" at bounding box center [102, 398] width 26 height 26
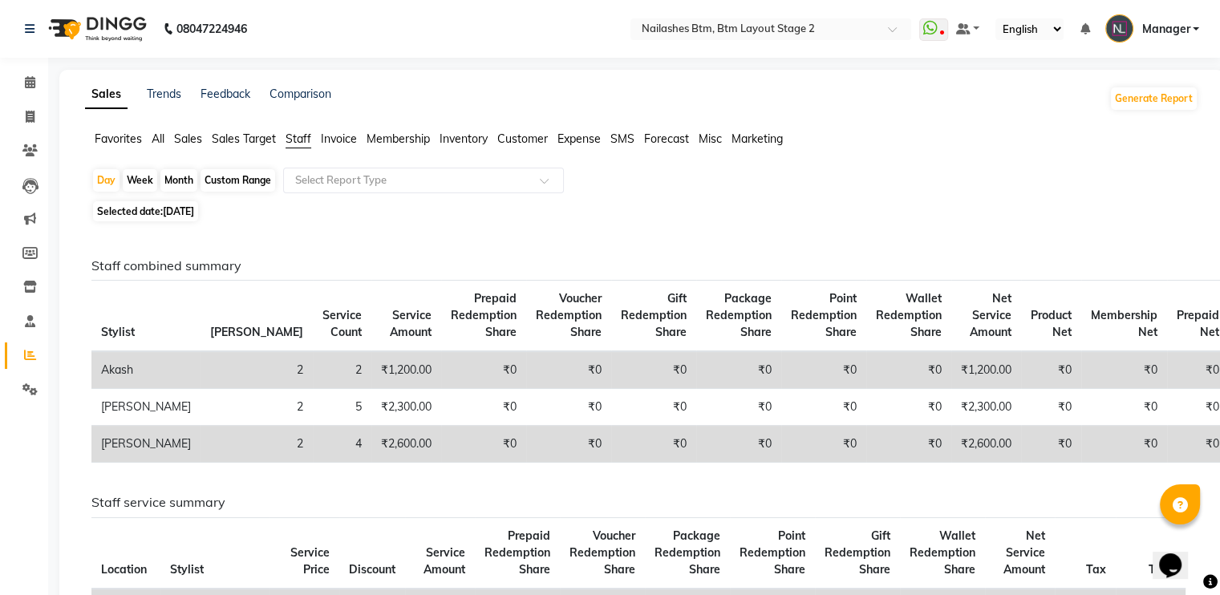
click at [174, 214] on span "[DATE]" at bounding box center [178, 211] width 31 height 12
select select "8"
select select "2025"
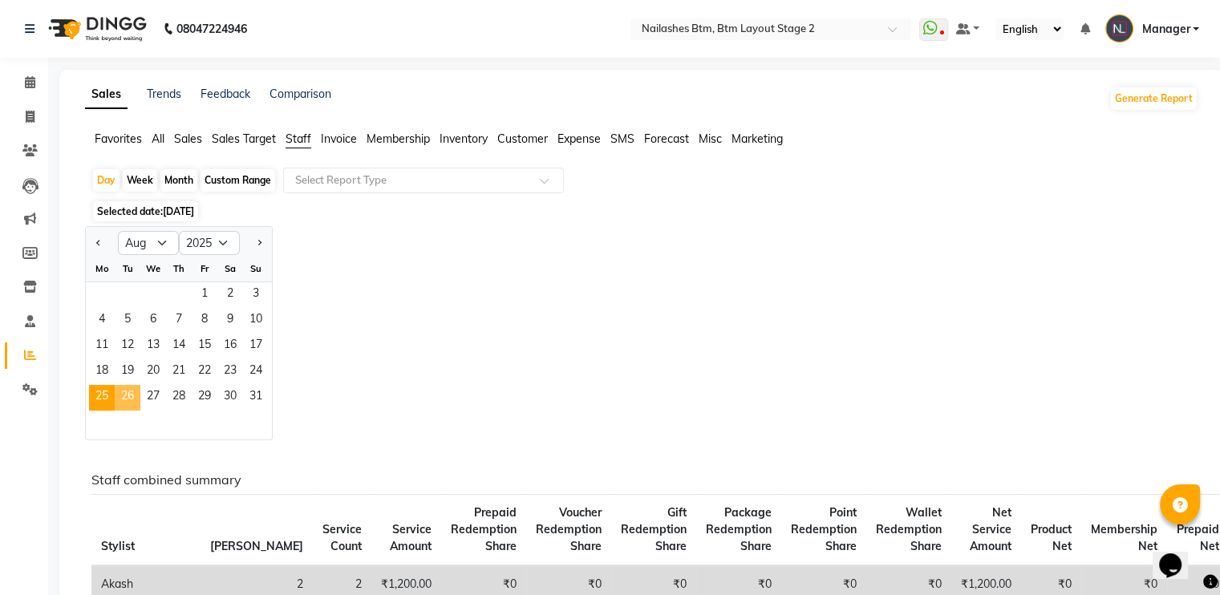
click at [128, 399] on span "26" at bounding box center [128, 398] width 26 height 26
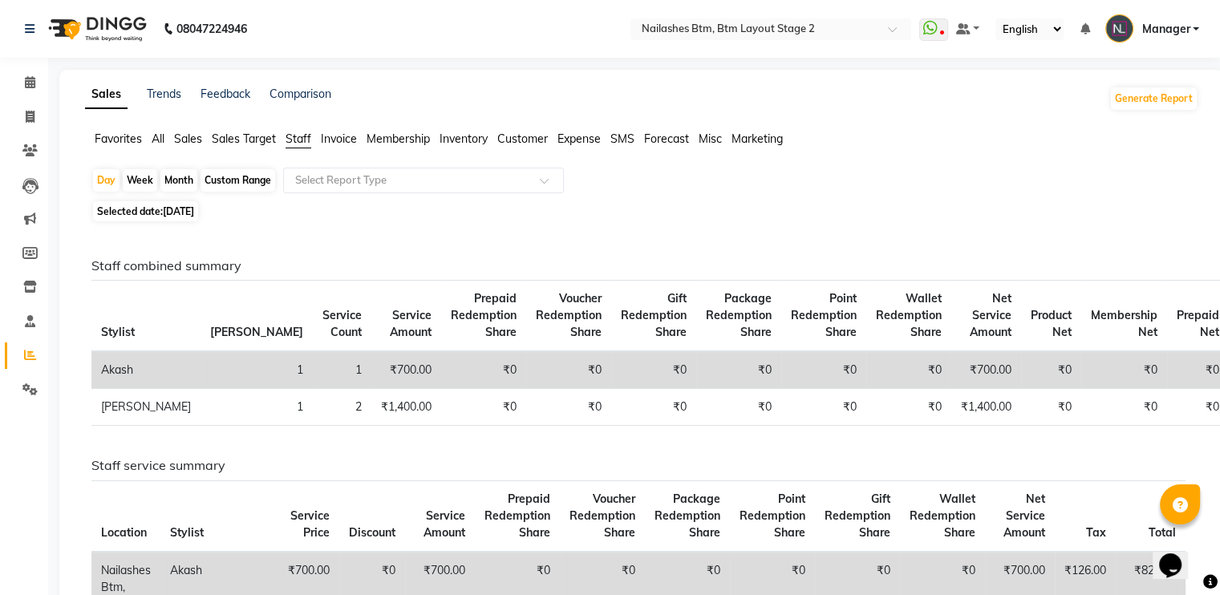
click at [194, 213] on span "[DATE]" at bounding box center [178, 211] width 31 height 12
select select "8"
select select "2025"
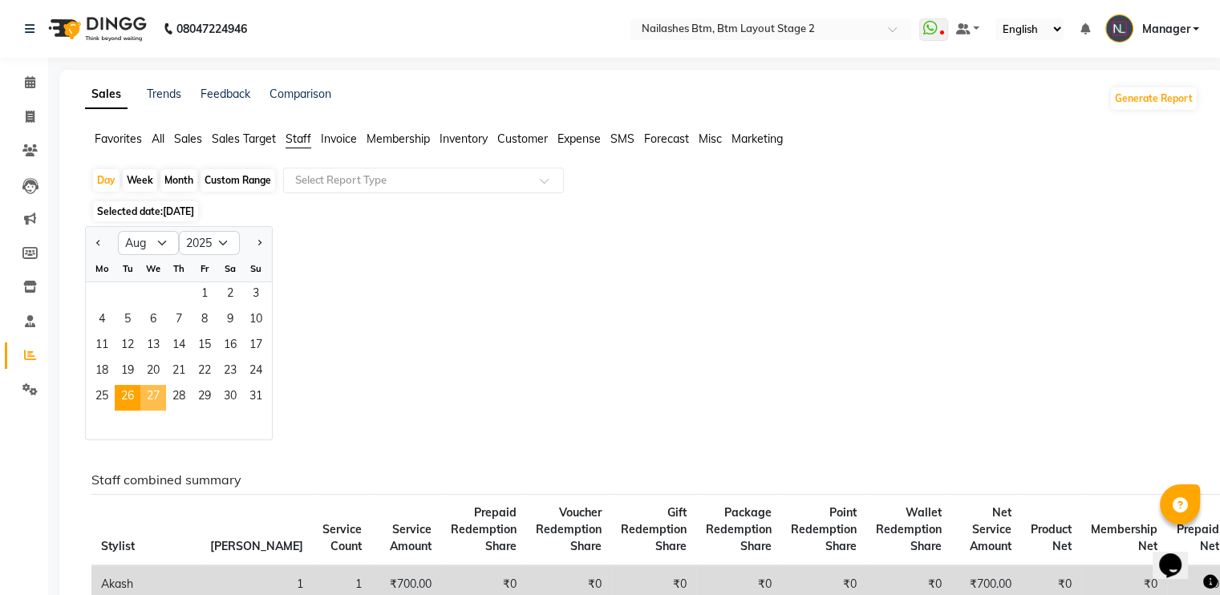
click at [148, 399] on span "27" at bounding box center [153, 398] width 26 height 26
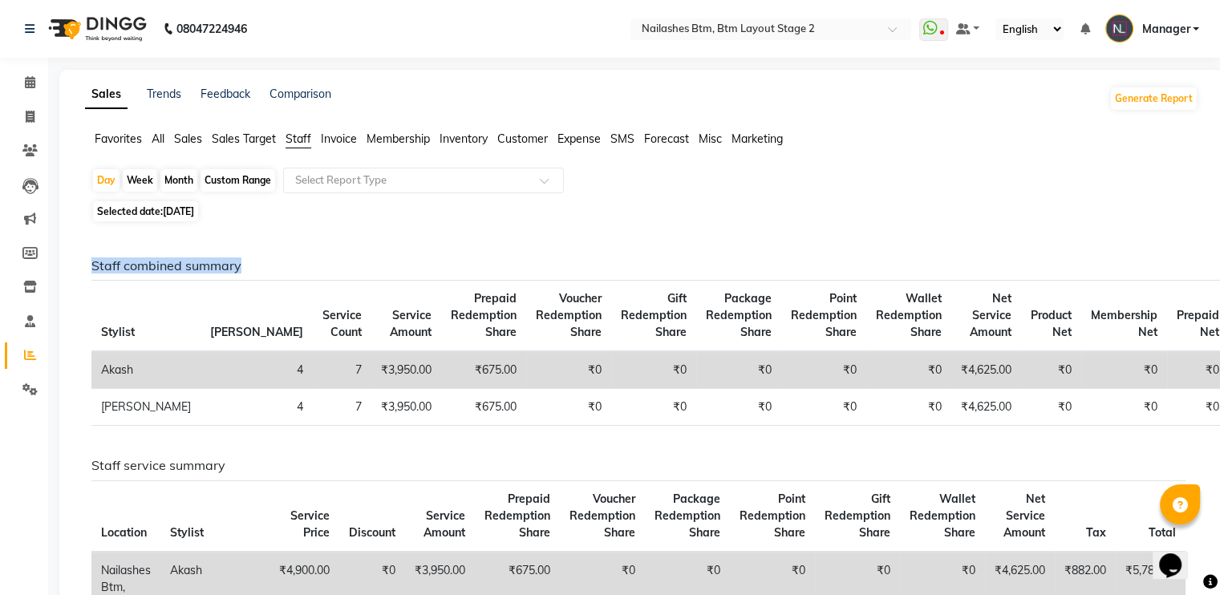
drag, startPoint x: 148, startPoint y: 399, endPoint x: 442, endPoint y: 229, distance: 339.9
click at [442, 229] on div "Staff combined summary Stylist Bill Count Service Count Service Amount Prepaid …" at bounding box center [639, 563] width 1120 height 675
click at [123, 206] on span "Selected date: [DATE]" at bounding box center [145, 211] width 105 height 20
select select "8"
select select "2025"
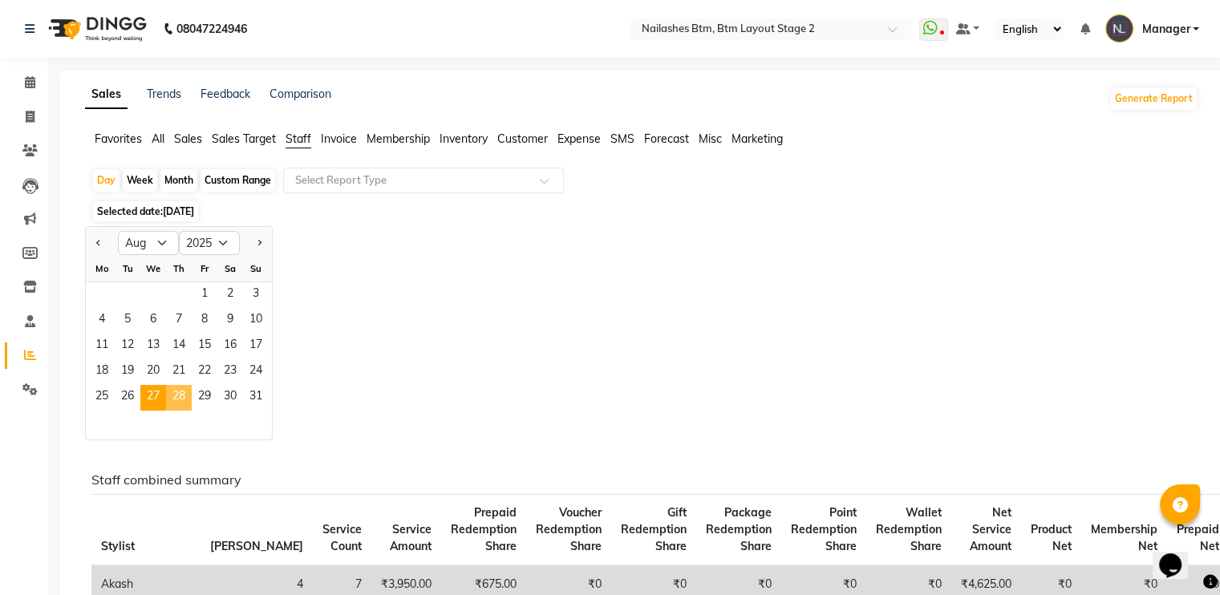
click at [182, 403] on span "28" at bounding box center [179, 398] width 26 height 26
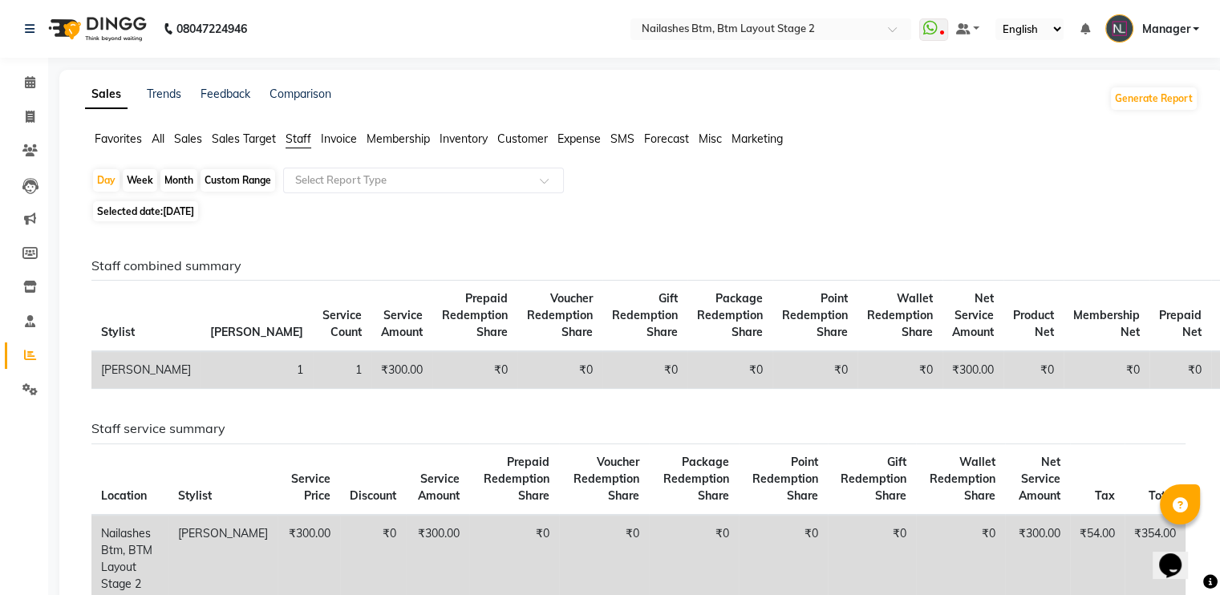
click at [194, 208] on span "[DATE]" at bounding box center [178, 211] width 31 height 12
select select "8"
select select "2025"
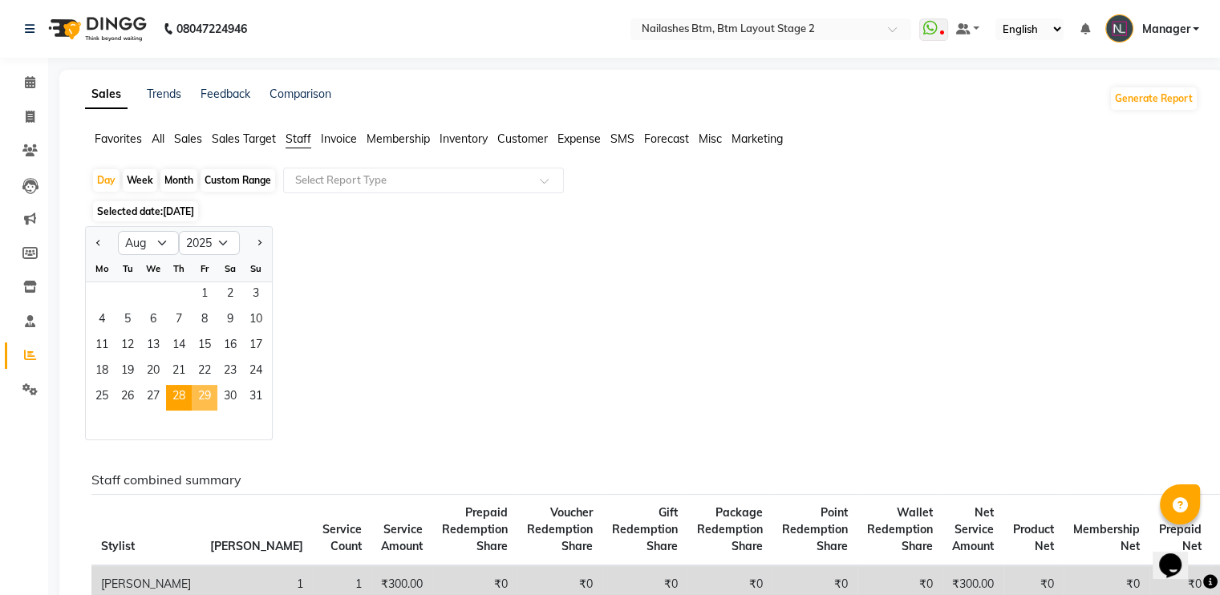
click at [209, 394] on span "29" at bounding box center [205, 398] width 26 height 26
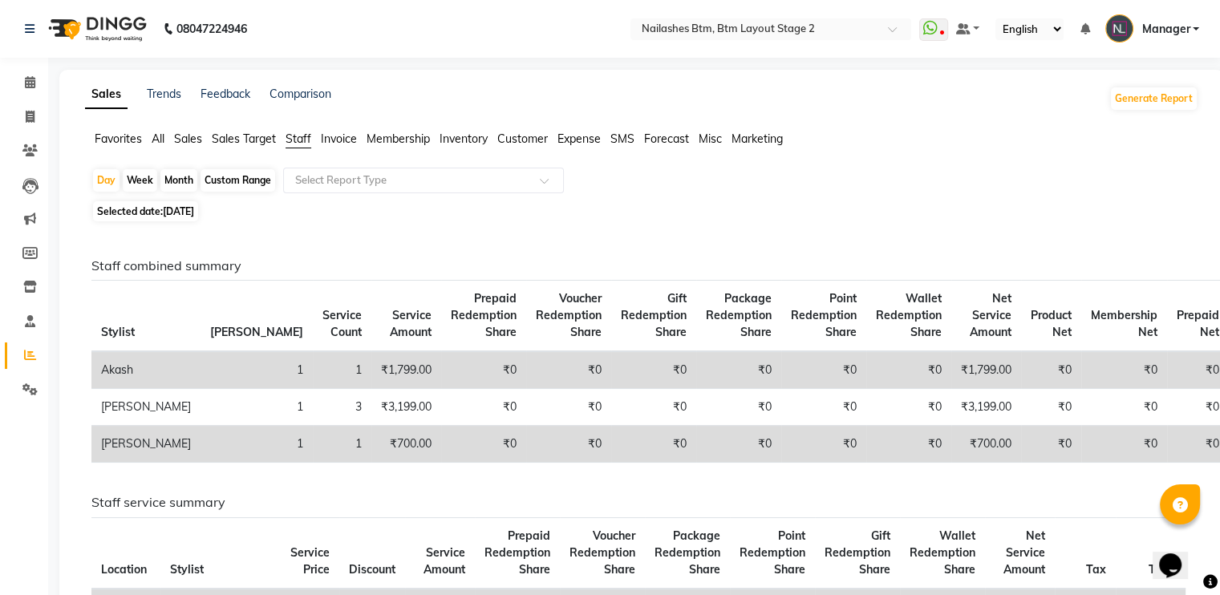
click at [194, 207] on span "[DATE]" at bounding box center [178, 211] width 31 height 12
select select "8"
select select "2025"
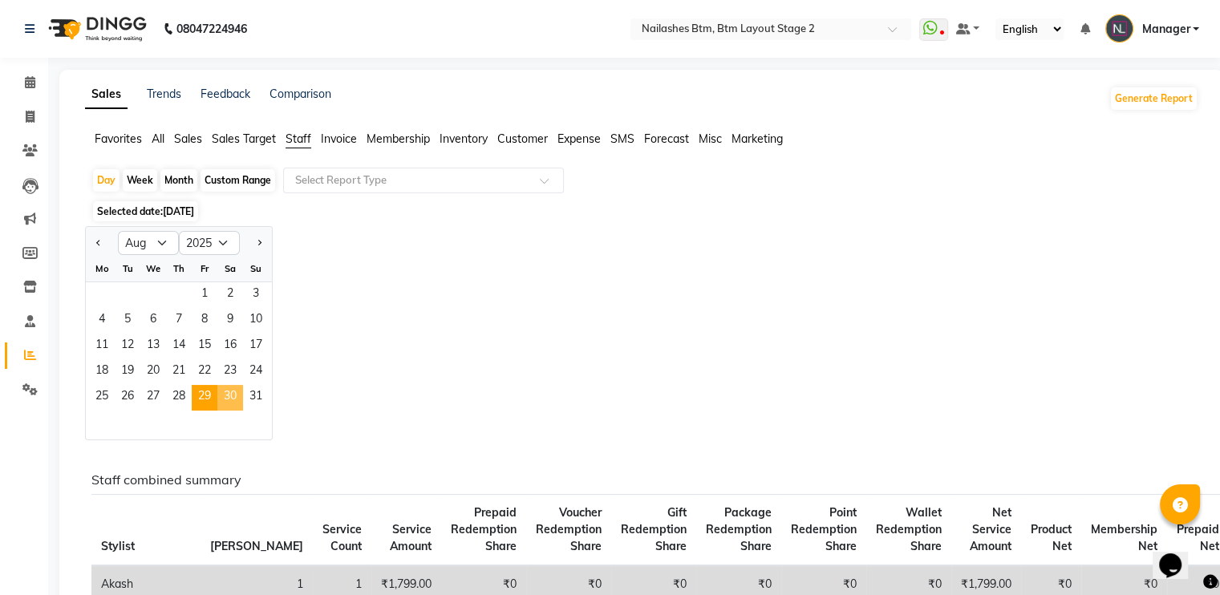
click at [226, 401] on span "30" at bounding box center [230, 398] width 26 height 26
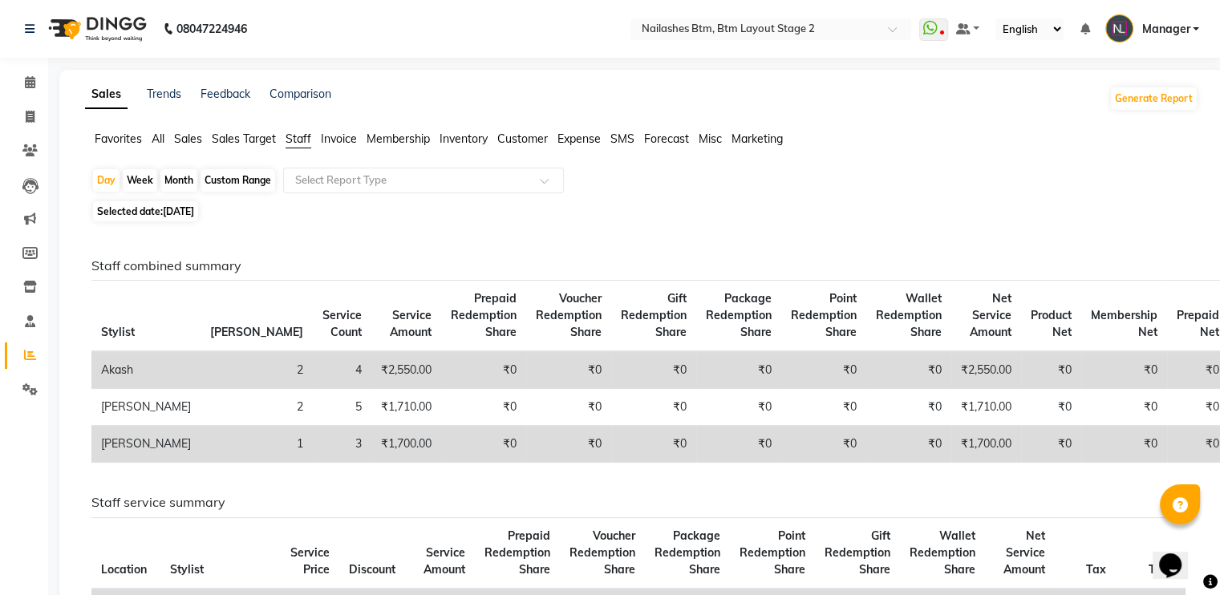
click at [194, 208] on span "[DATE]" at bounding box center [178, 211] width 31 height 12
select select "8"
select select "2025"
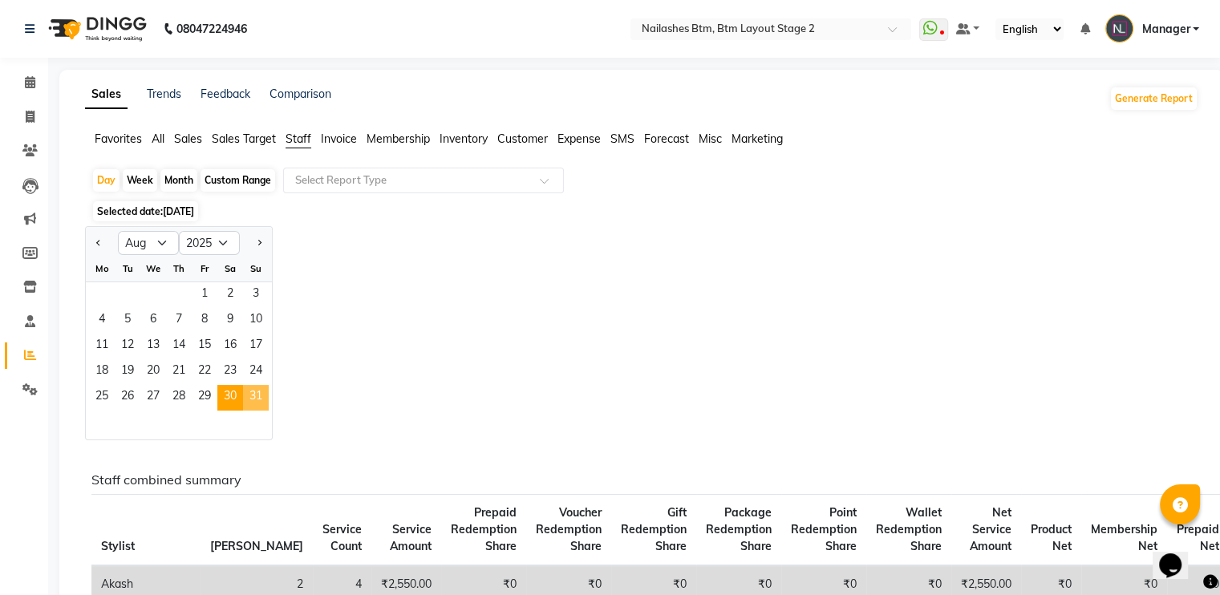
click at [255, 397] on span "31" at bounding box center [256, 398] width 26 height 26
